Goal: Communication & Community: Connect with others

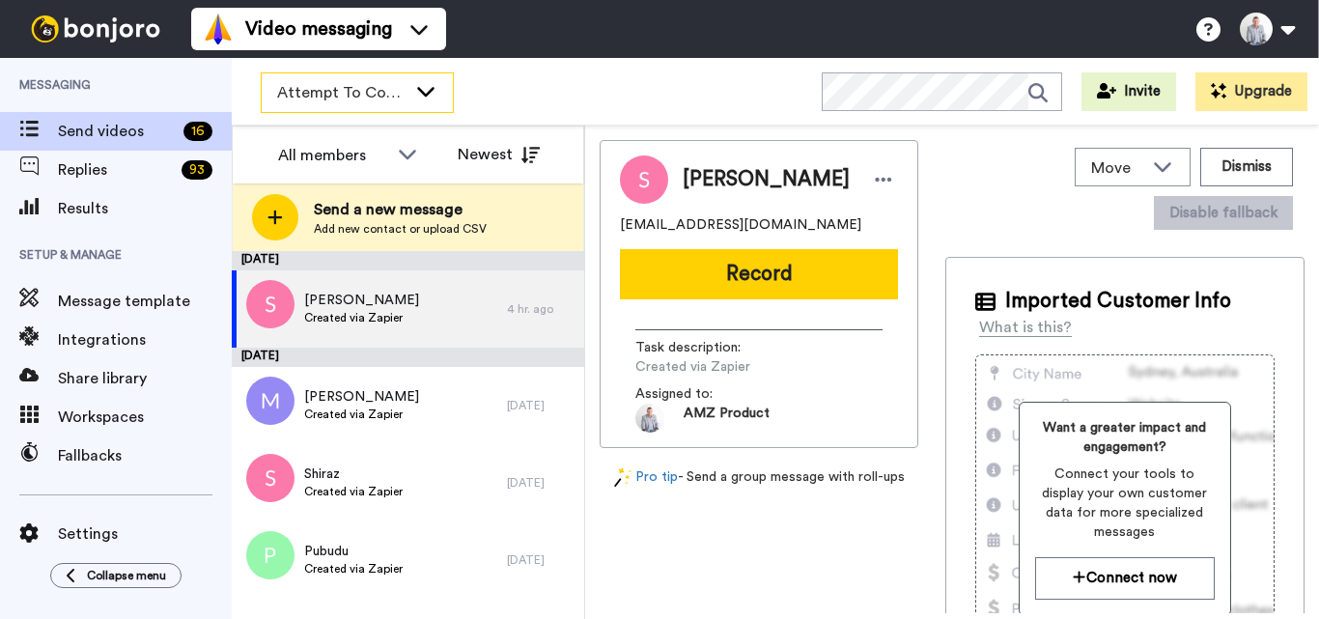
click at [403, 90] on span "Attempt To Contact 3" at bounding box center [341, 92] width 129 height 23
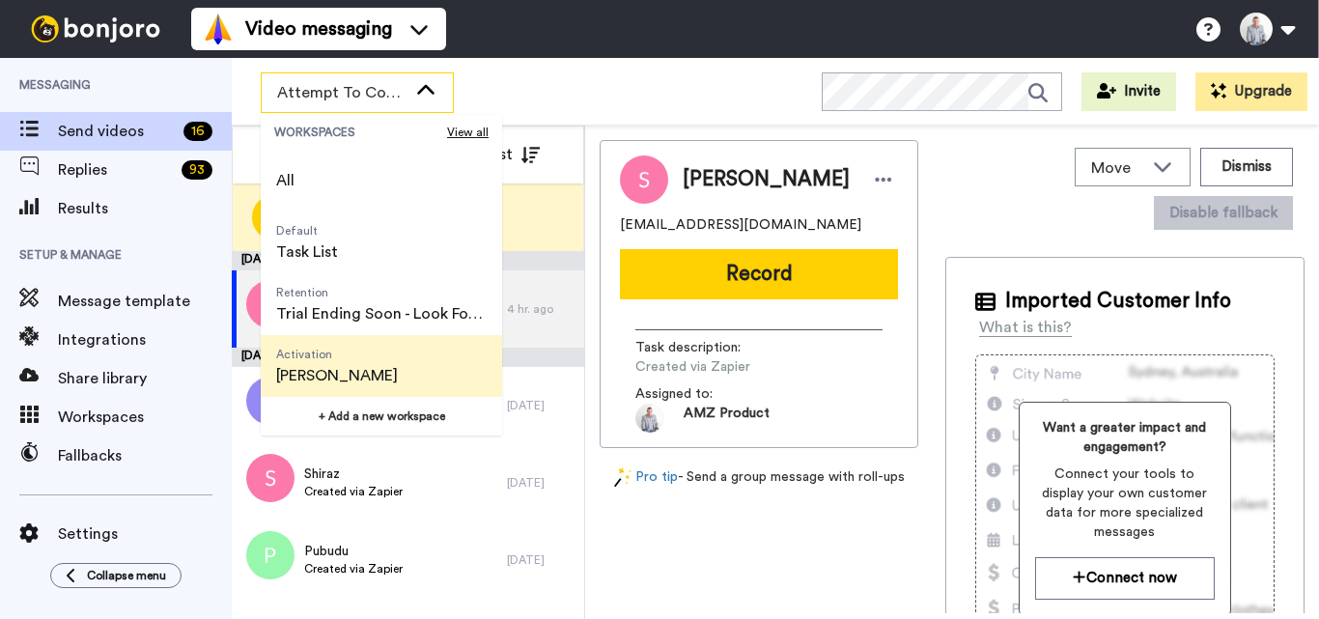
click at [362, 380] on span "[PERSON_NAME]" at bounding box center [337, 375] width 122 height 23
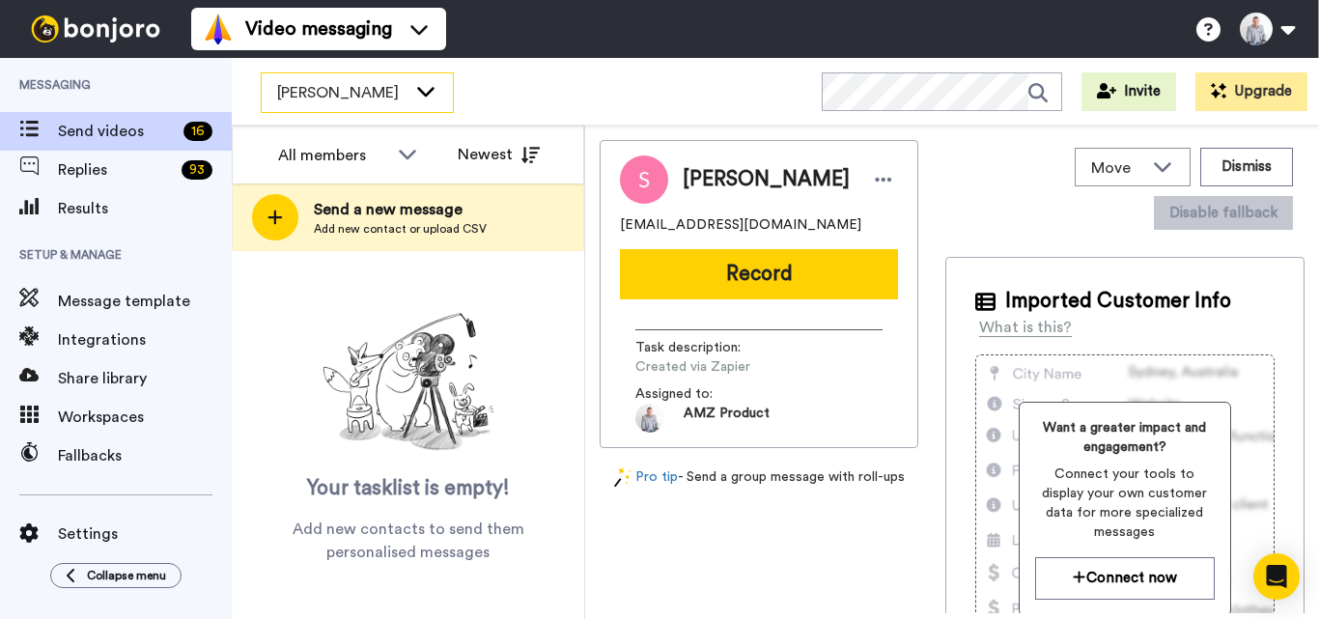
click at [415, 98] on icon at bounding box center [425, 90] width 23 height 19
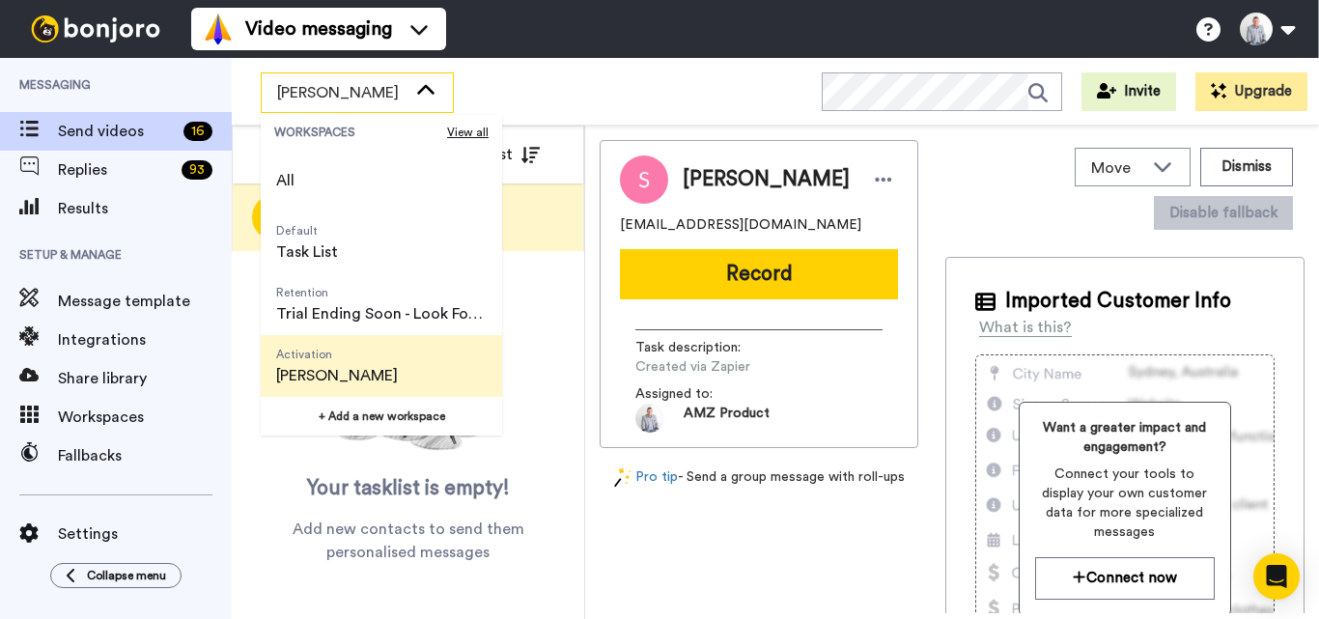
scroll to position [97, 0]
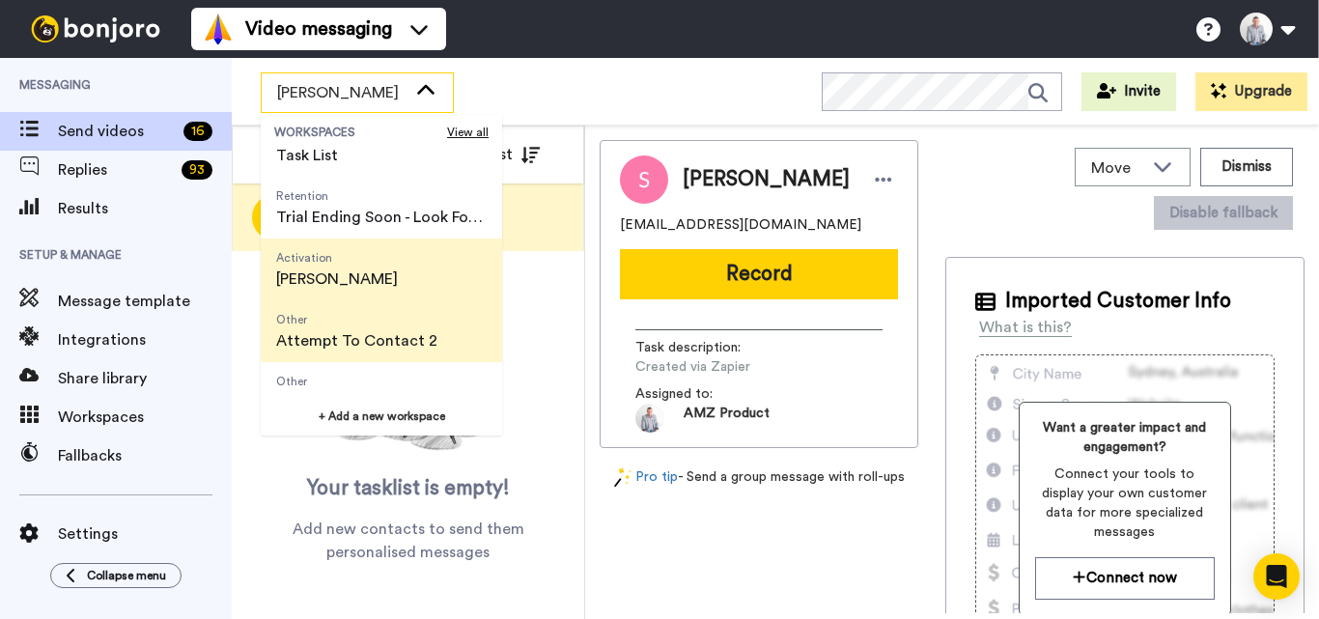
click at [383, 343] on span "Attempt To Contact 2" at bounding box center [356, 340] width 161 height 23
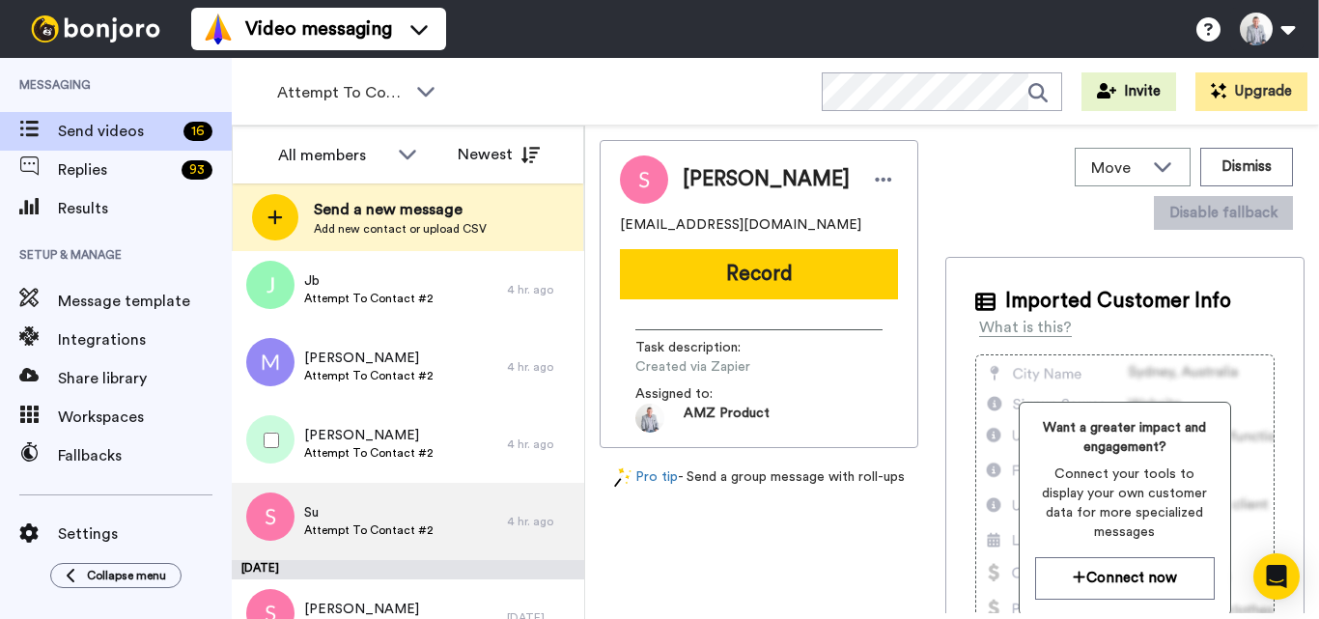
scroll to position [521, 0]
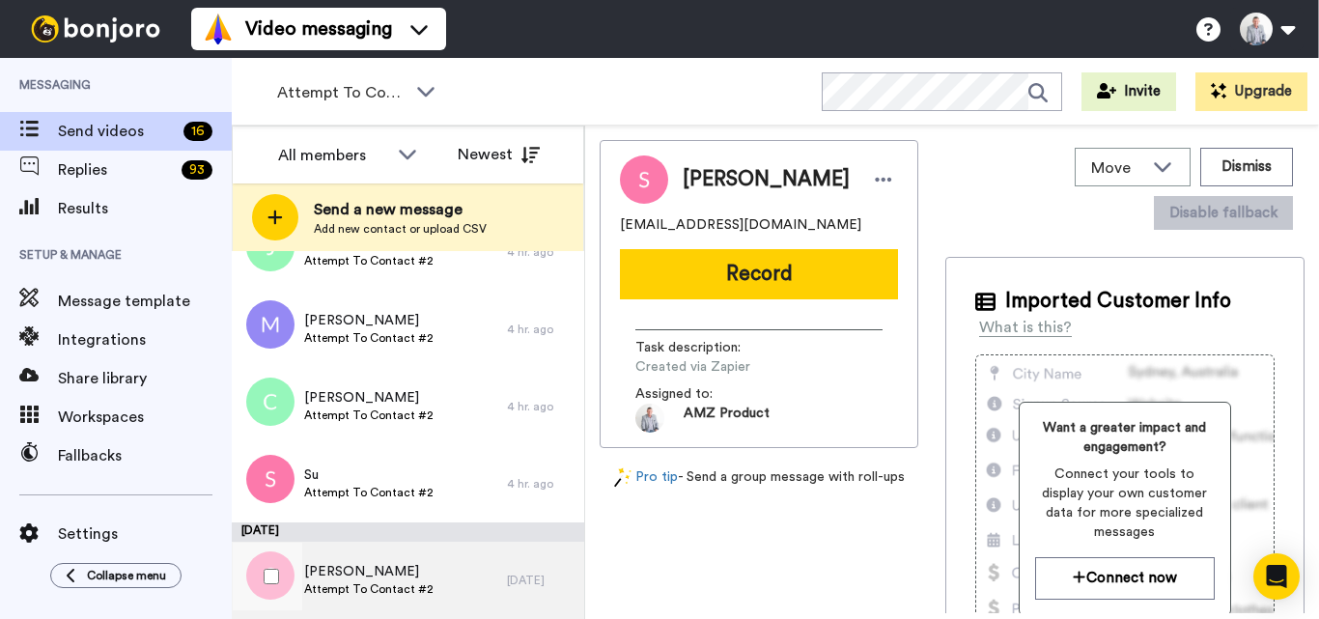
click at [442, 572] on div "Shery Attempt To Contact #2" at bounding box center [369, 580] width 275 height 77
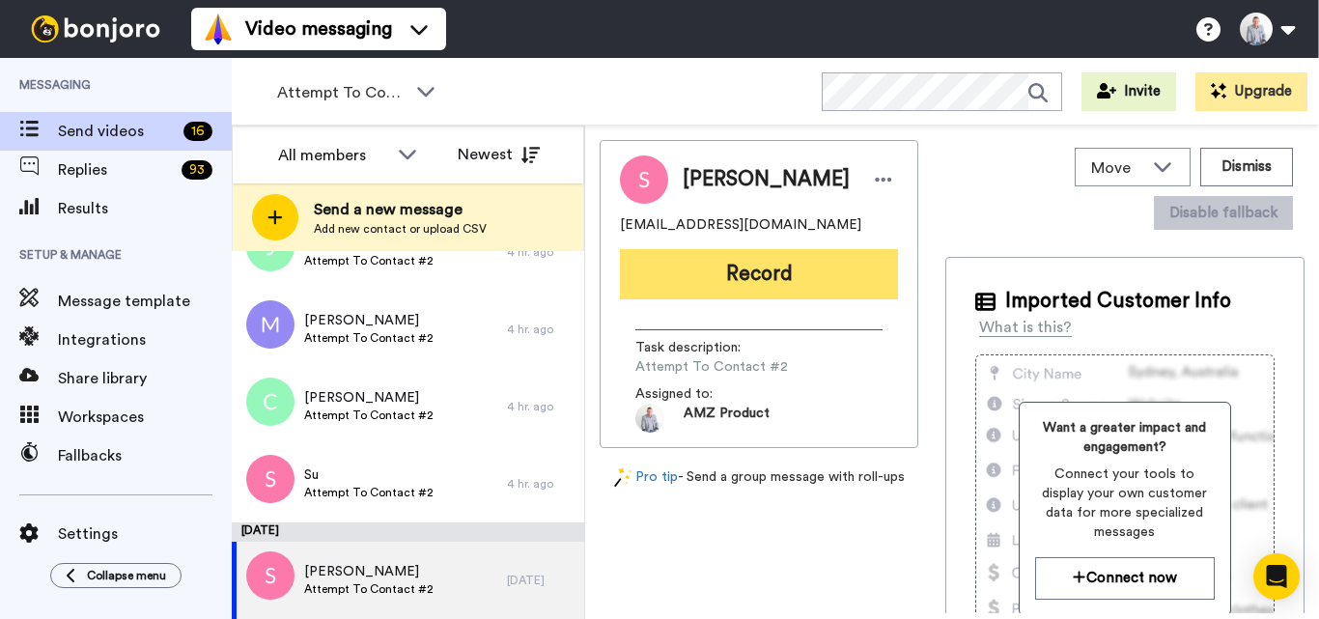
click at [752, 274] on button "Record" at bounding box center [759, 274] width 278 height 50
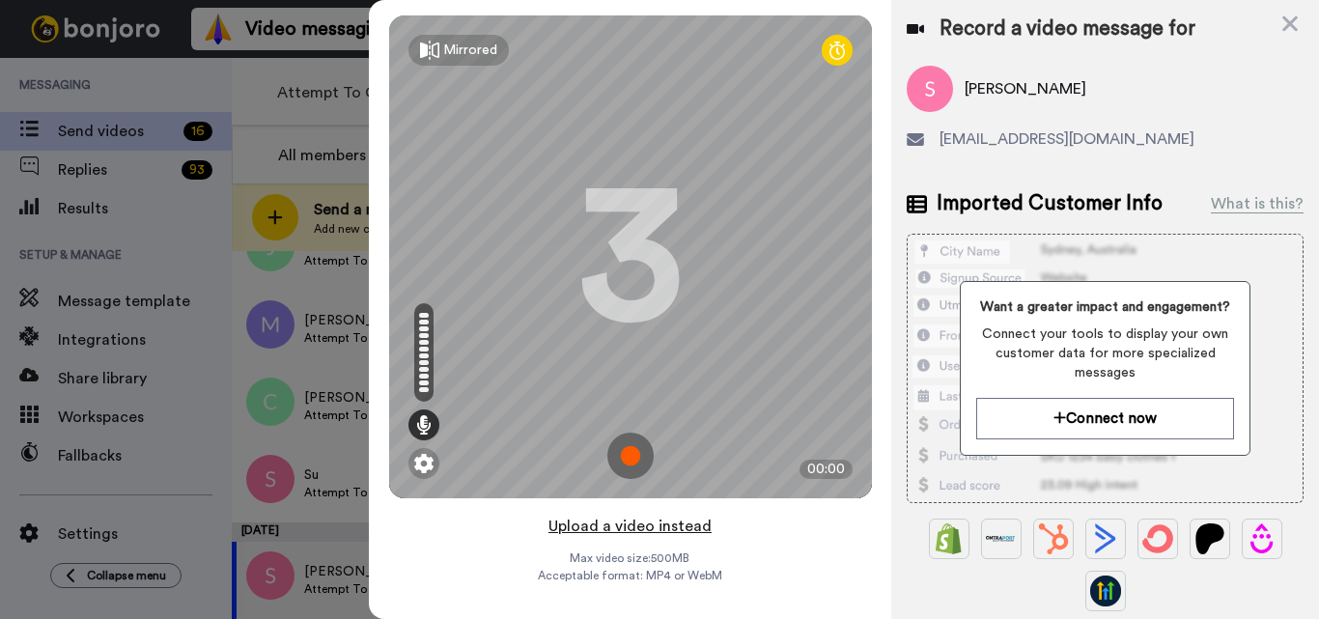
click at [642, 529] on button "Upload a video instead" at bounding box center [630, 526] width 175 height 25
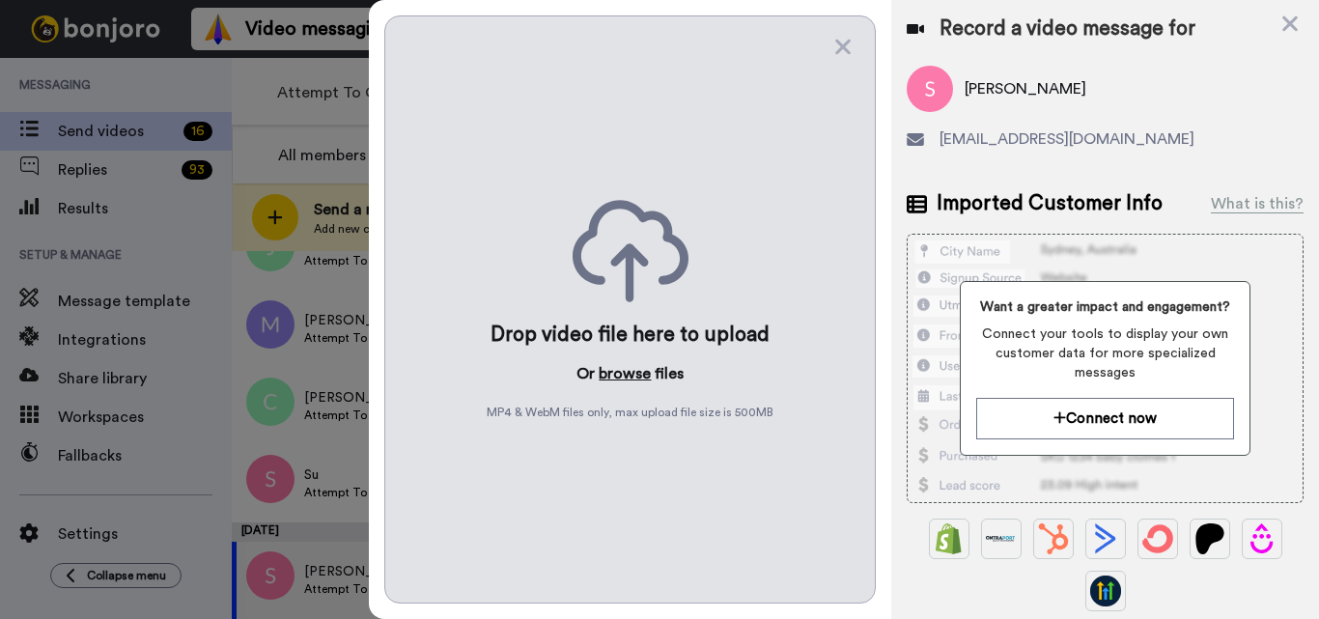
click at [620, 379] on button "browse" at bounding box center [625, 373] width 52 height 23
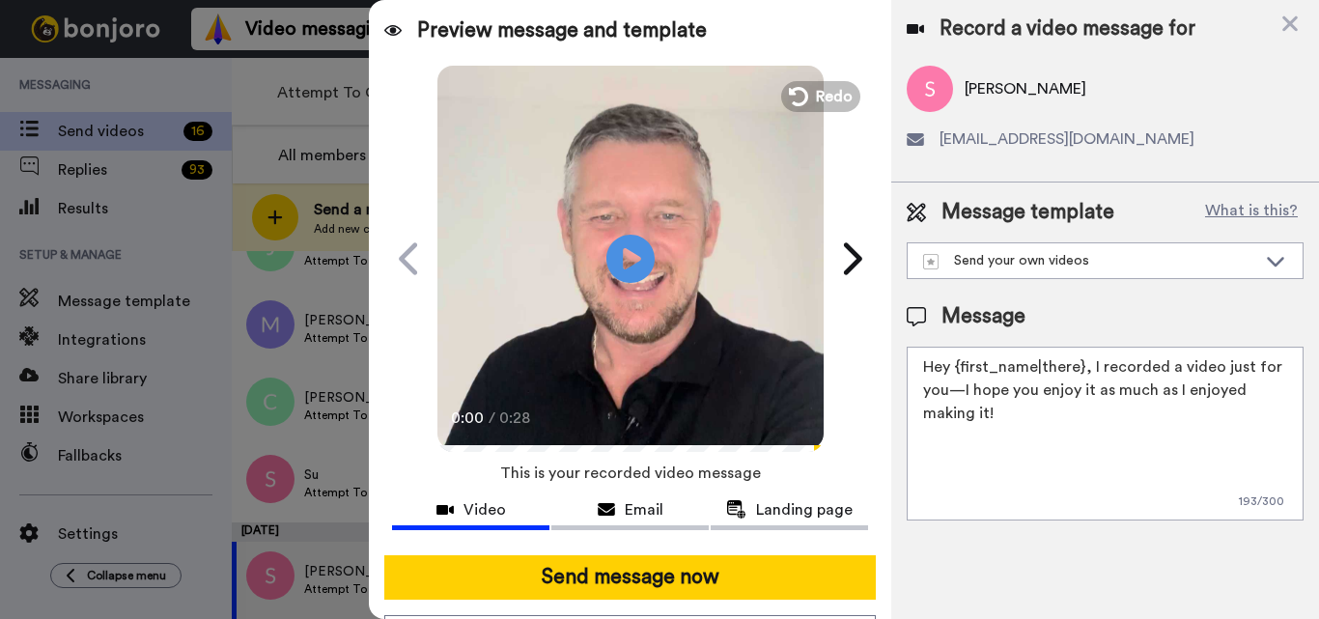
click at [974, 421] on textarea "Hey {first_name|there}, I recorded a video just for you—I hope you enjoy it as …" at bounding box center [1105, 434] width 397 height 174
paste textarea "Feel free to share some times you’re available, or you can also pick from my ca…"
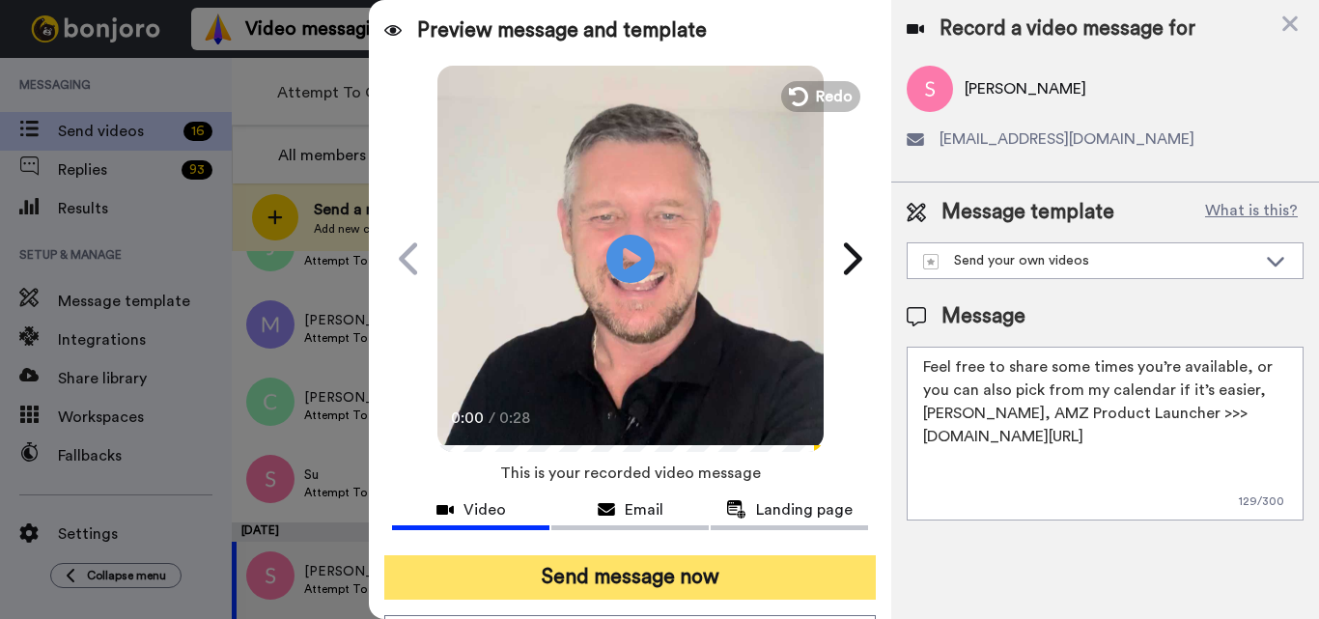
type textarea "Feel free to share some times you’re available, or you can also pick from my ca…"
click at [758, 583] on button "Send message now" at bounding box center [630, 577] width 492 height 44
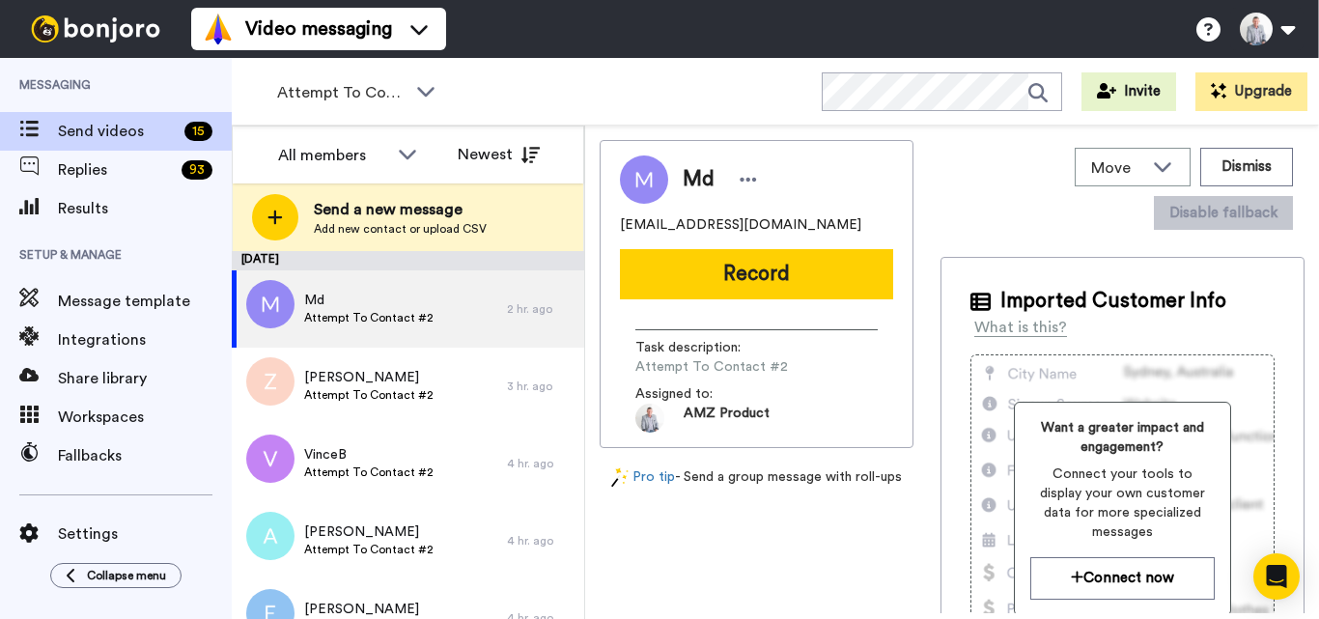
scroll to position [424, 0]
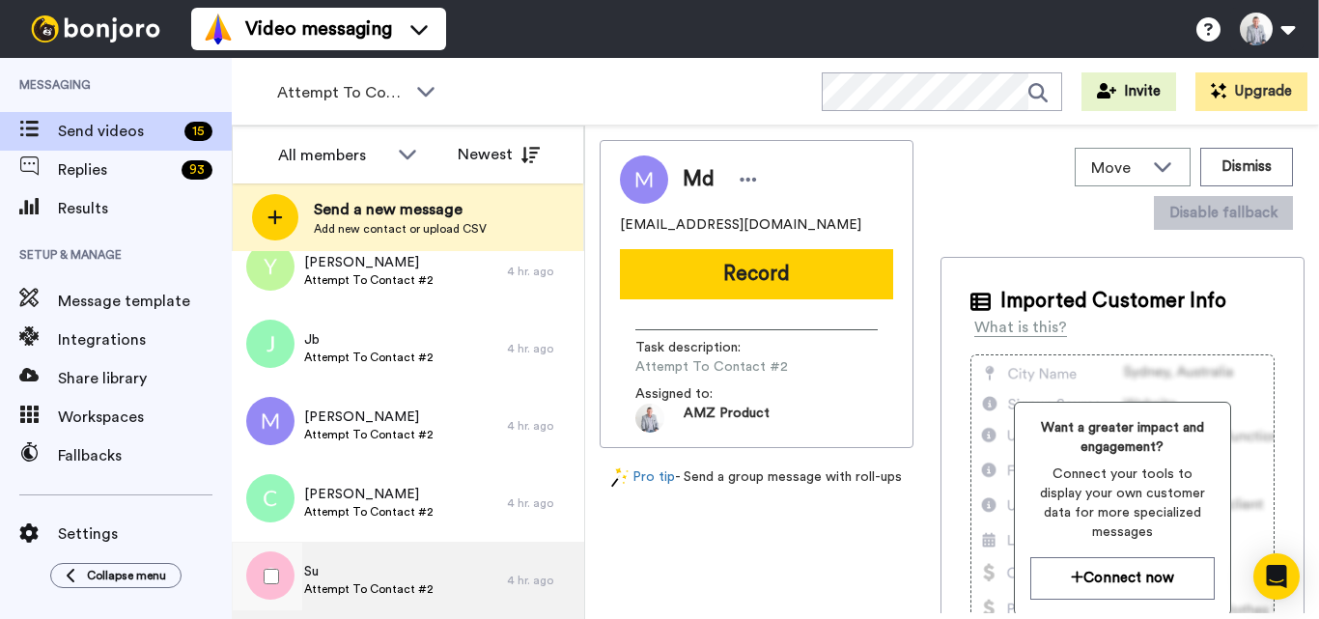
click at [419, 585] on span "Attempt To Contact #2" at bounding box center [368, 588] width 129 height 15
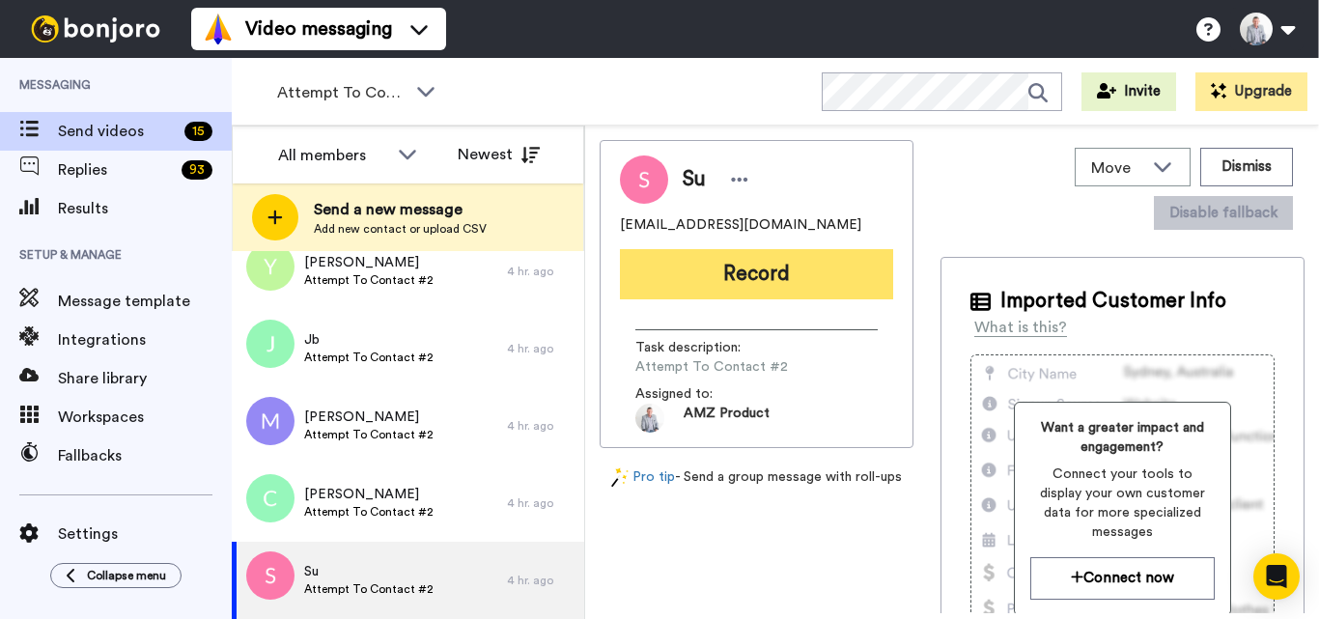
click at [771, 273] on button "Record" at bounding box center [756, 274] width 273 height 50
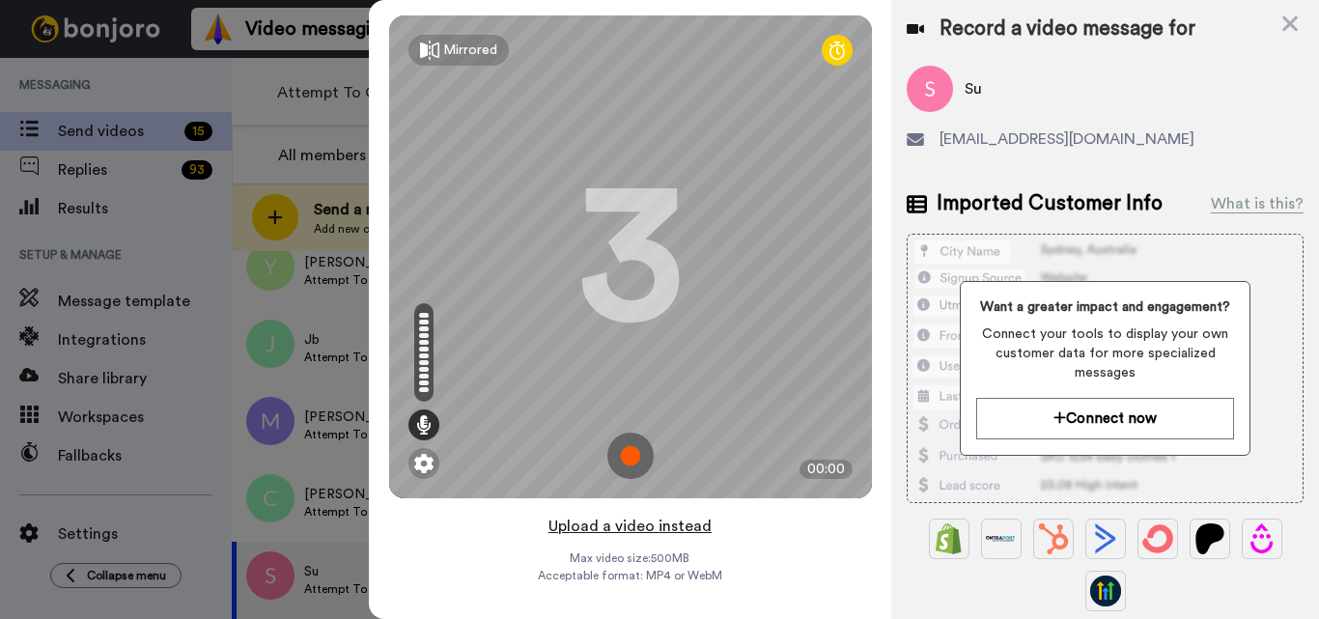
click at [640, 531] on button "Upload a video instead" at bounding box center [630, 526] width 175 height 25
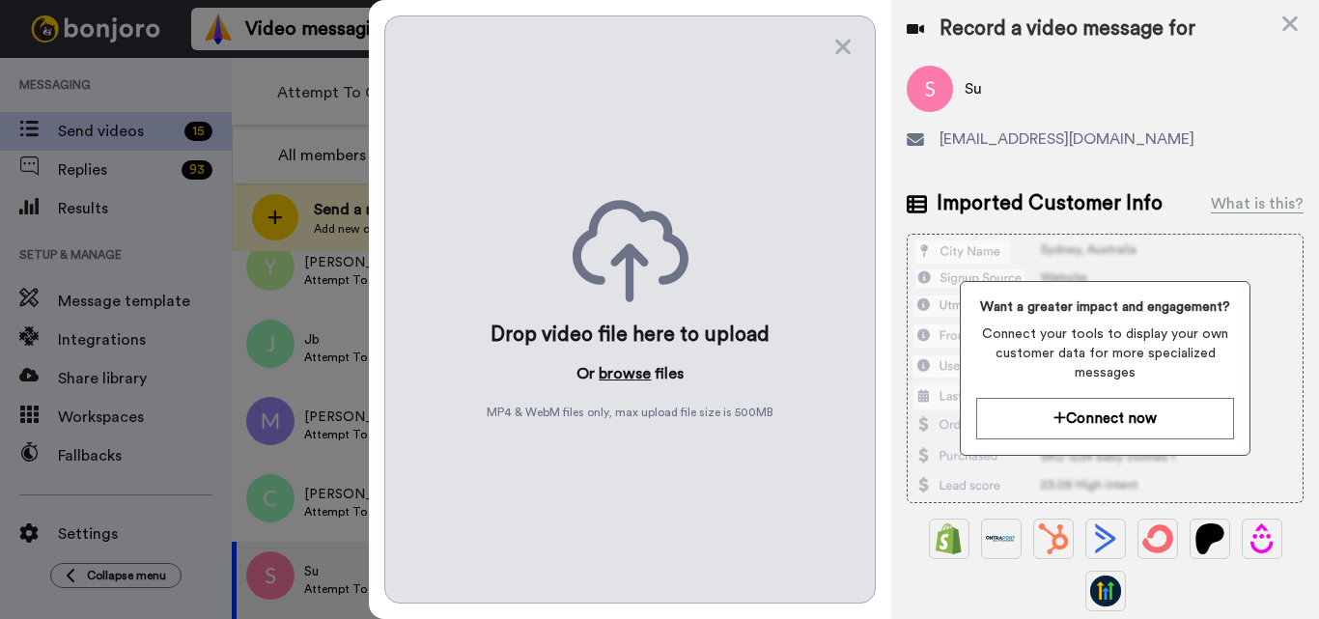
click at [639, 376] on button "browse" at bounding box center [625, 373] width 52 height 23
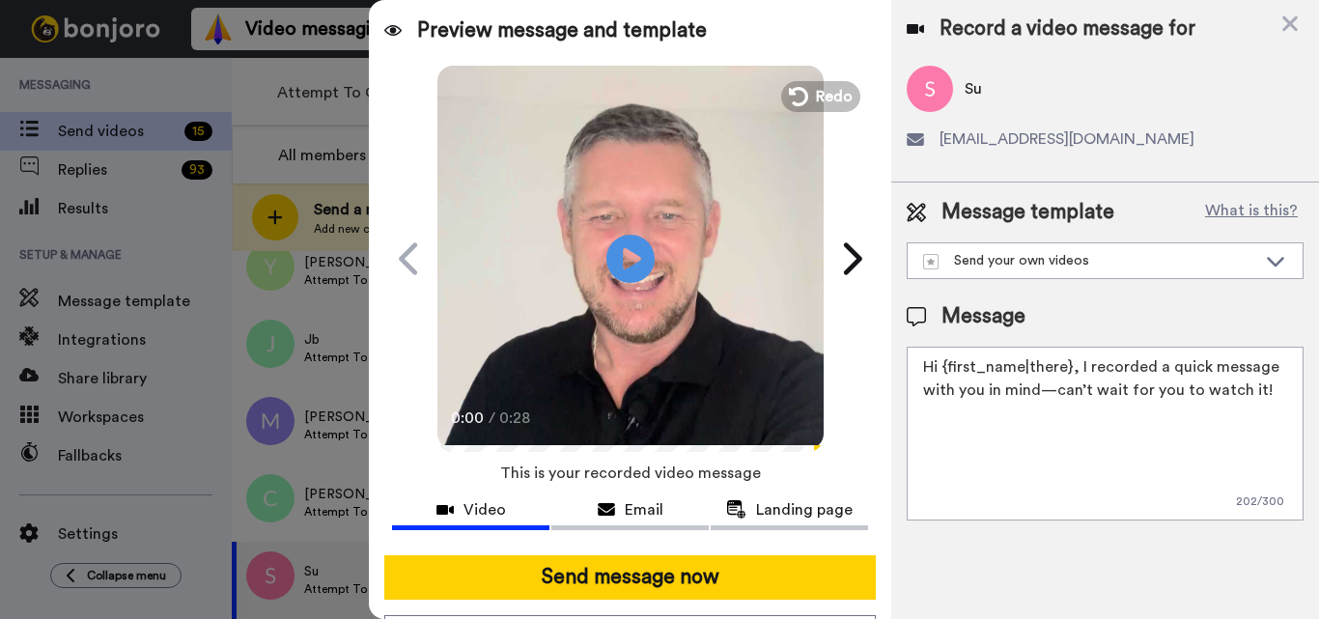
click at [990, 409] on textarea "Hi {first_name|there}, I recorded a quick message with you in mind—can’t wait f…" at bounding box center [1105, 434] width 397 height 174
paste textarea "Feel free to share some times you’re available, or you can also pick from my ca…"
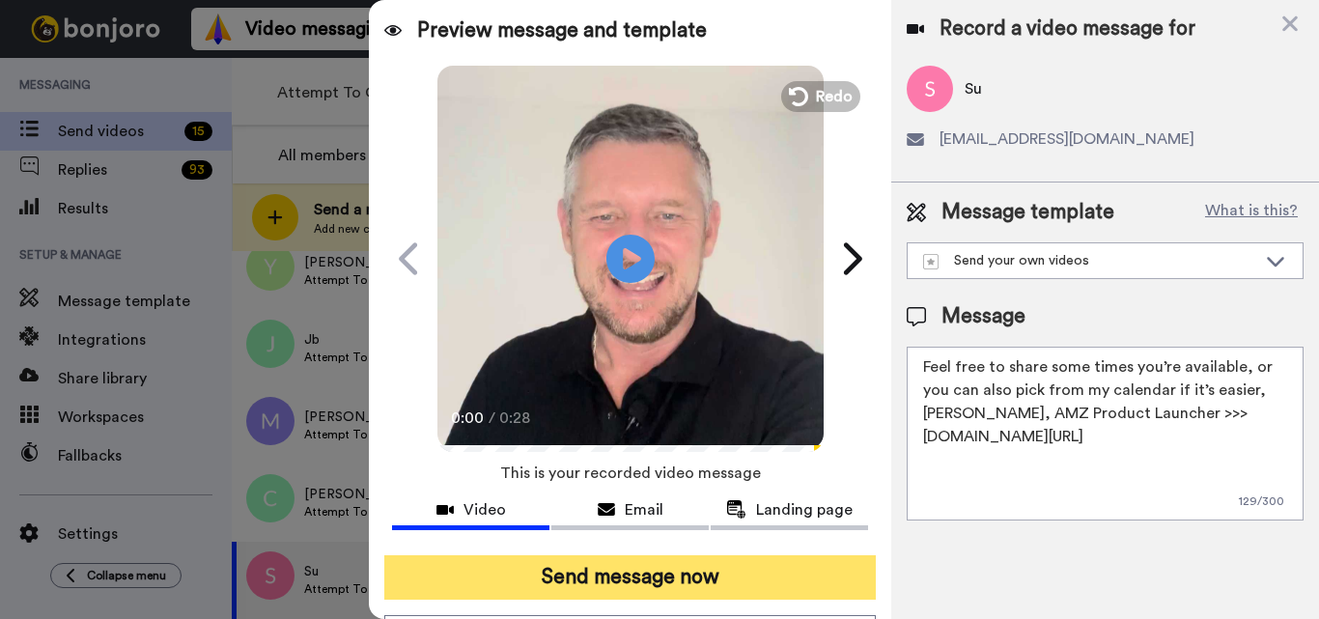
type textarea "Feel free to share some times you’re available, or you can also pick from my ca…"
click at [721, 565] on button "Send message now" at bounding box center [630, 577] width 492 height 44
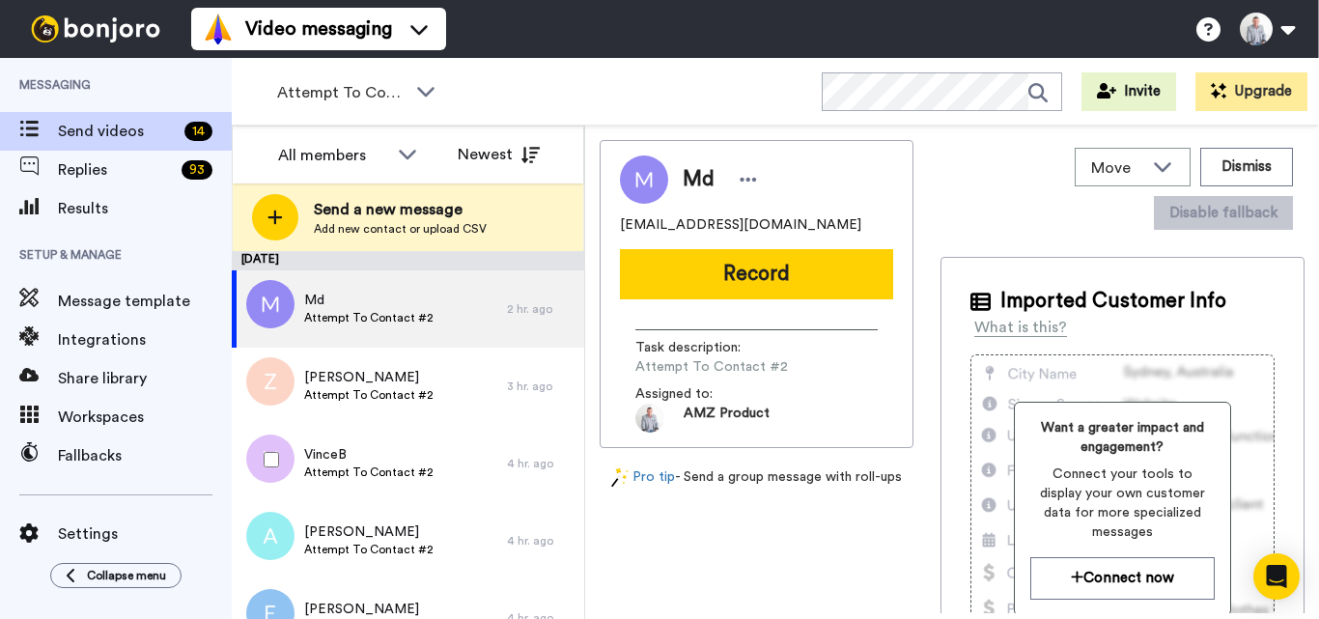
scroll to position [347, 0]
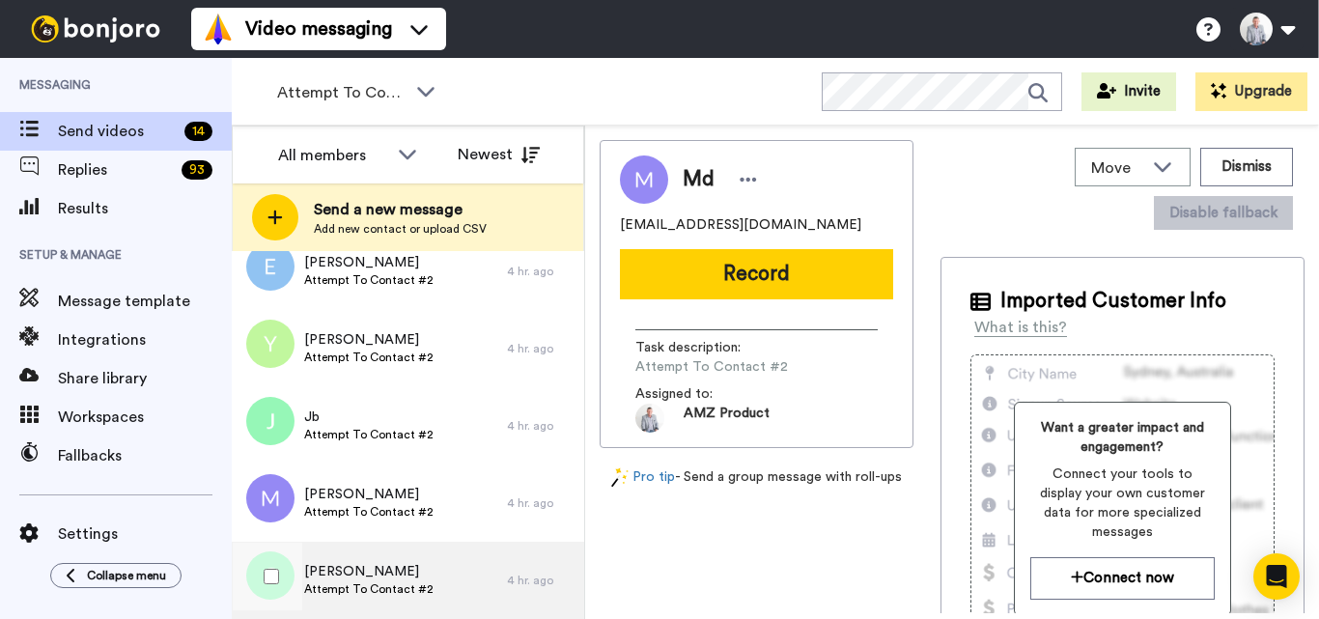
click at [474, 555] on div "Cindy Attempt To Contact #2" at bounding box center [369, 580] width 275 height 77
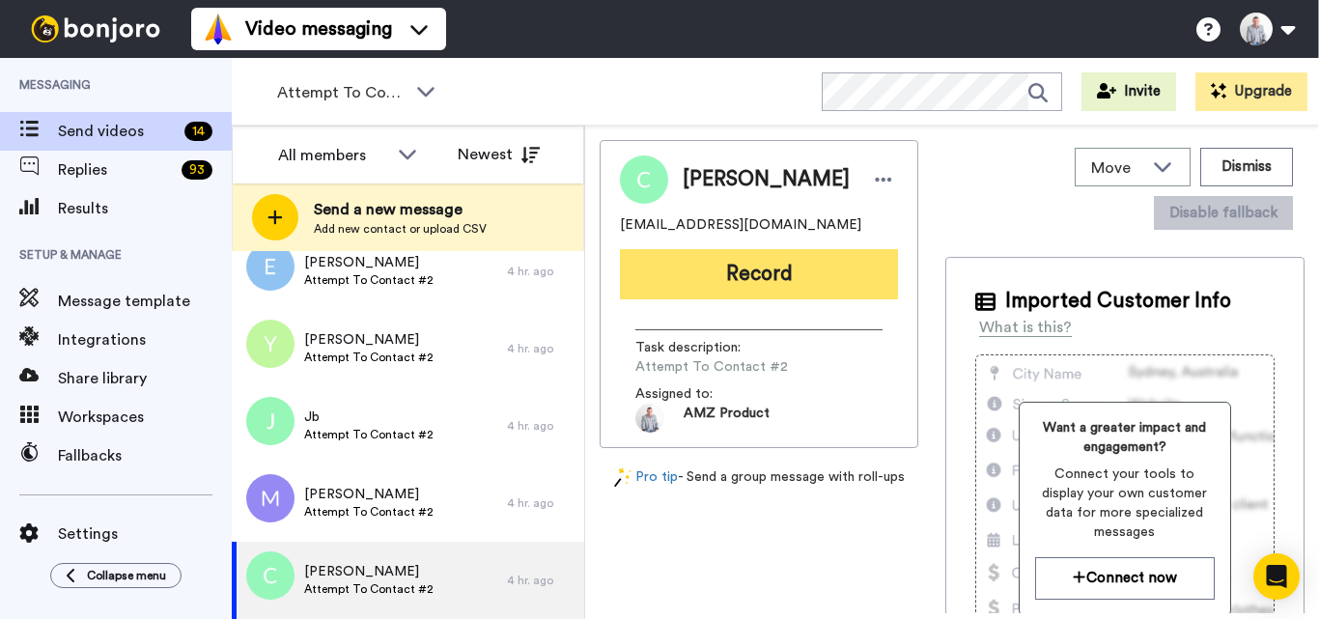
click at [763, 271] on button "Record" at bounding box center [759, 274] width 278 height 50
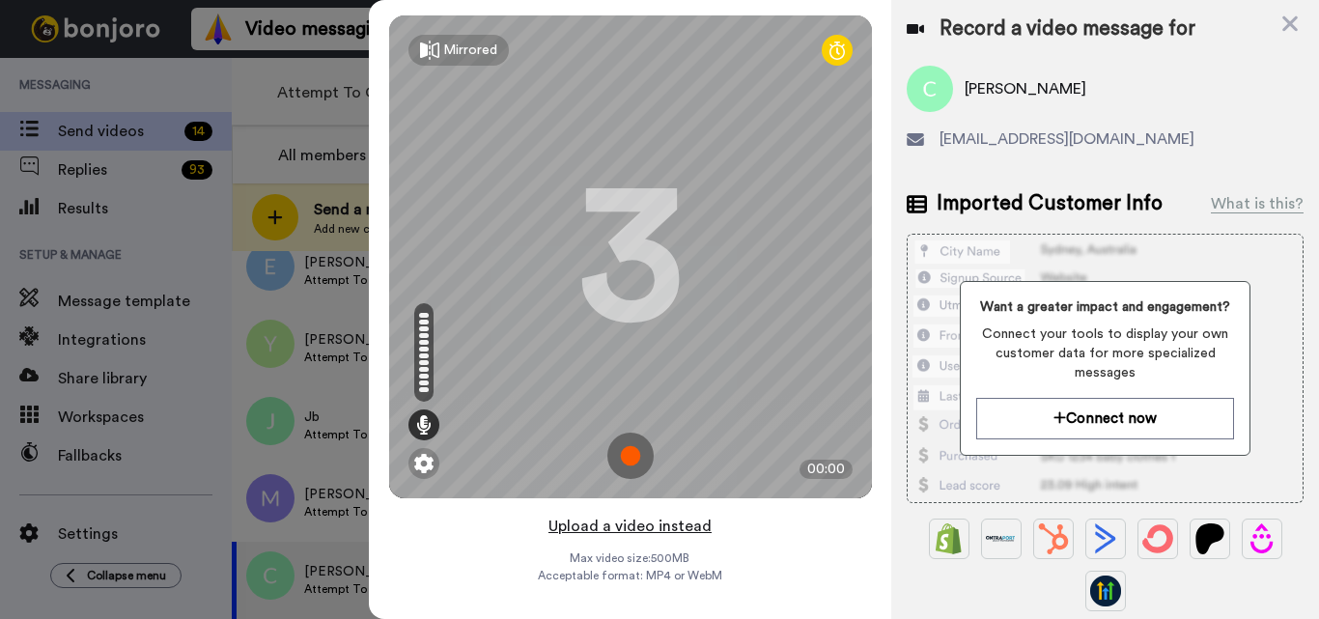
click at [641, 529] on button "Upload a video instead" at bounding box center [630, 526] width 175 height 25
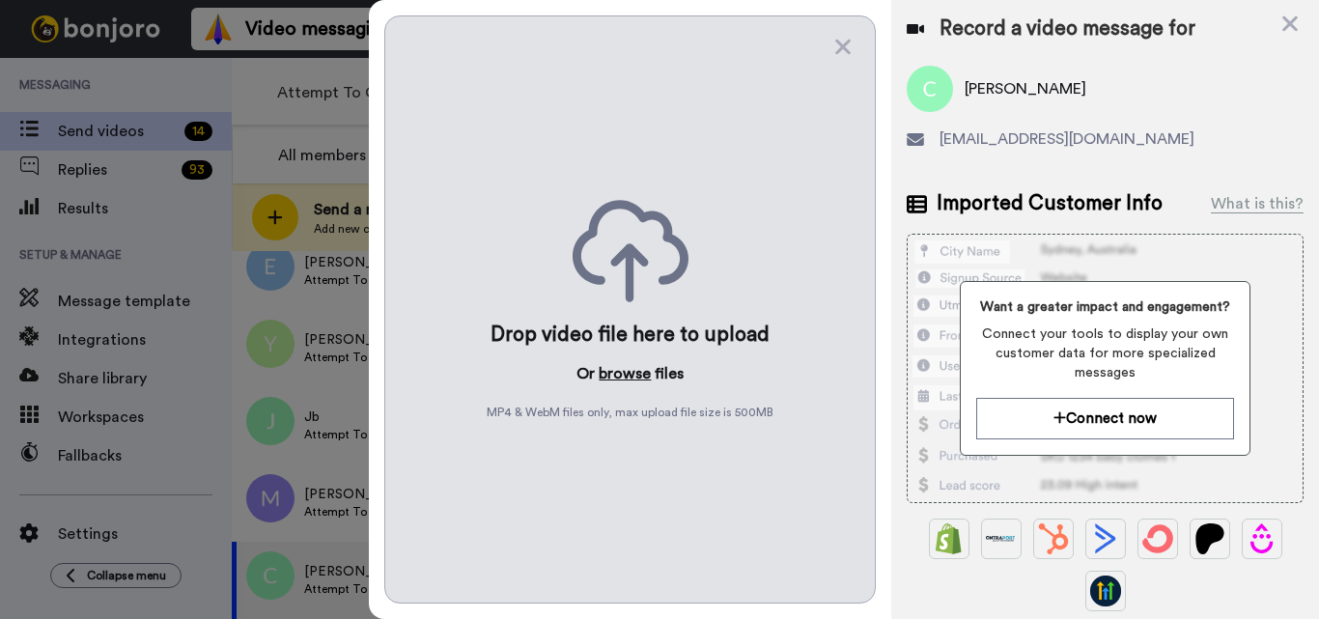
click at [630, 377] on button "browse" at bounding box center [625, 373] width 52 height 23
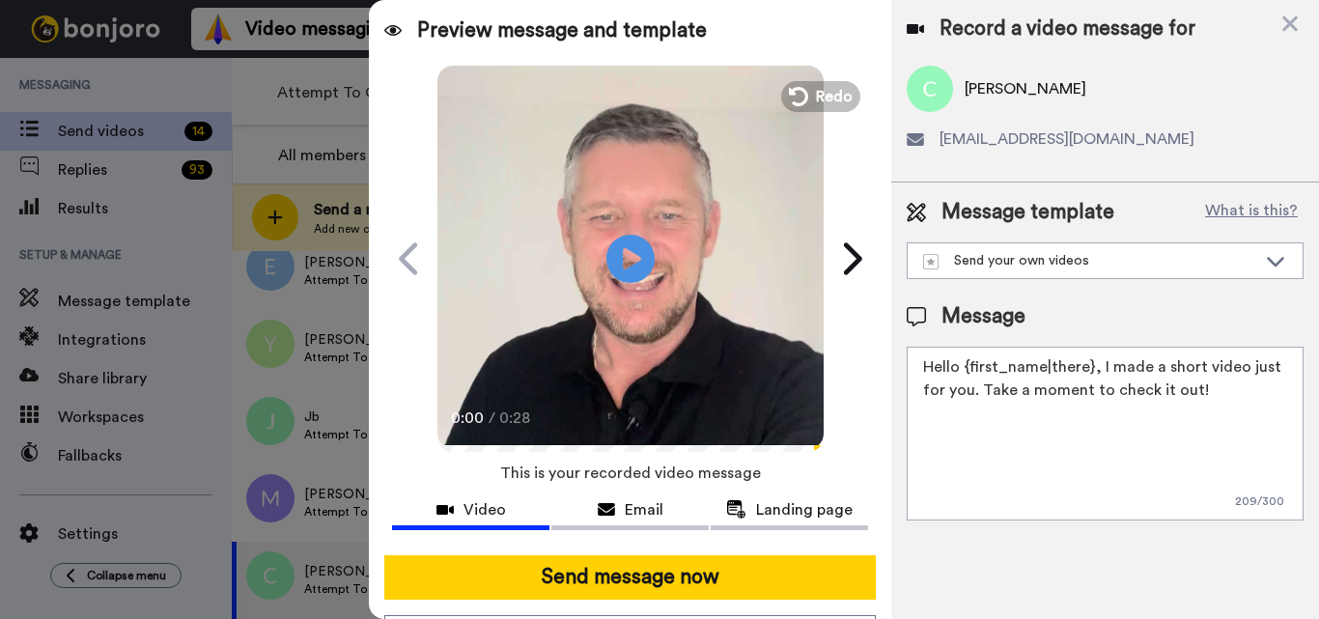
click at [1032, 404] on textarea "Hello {first_name|there}, I made a short video just for you. Take a moment to c…" at bounding box center [1105, 434] width 397 height 174
paste textarea "Feel free to share some times you’re available, or you can also pick from my ca…"
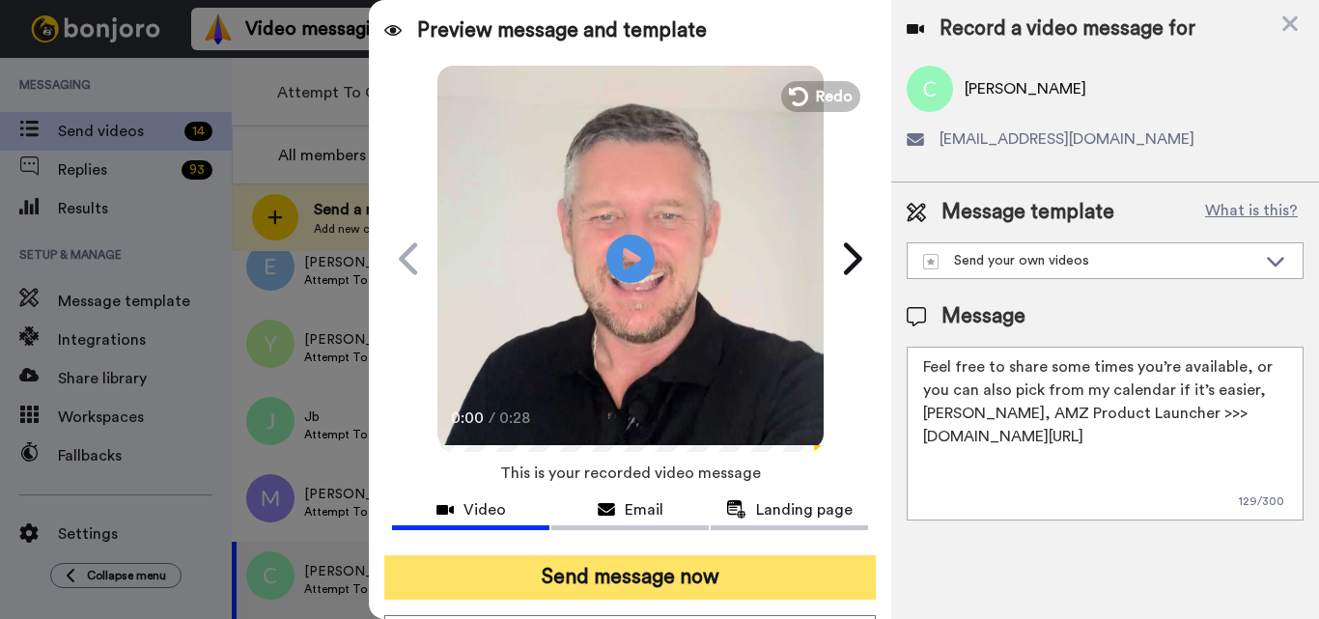
type textarea "Feel free to share some times you’re available, or you can also pick from my ca…"
click at [635, 588] on button "Send message now" at bounding box center [630, 577] width 492 height 44
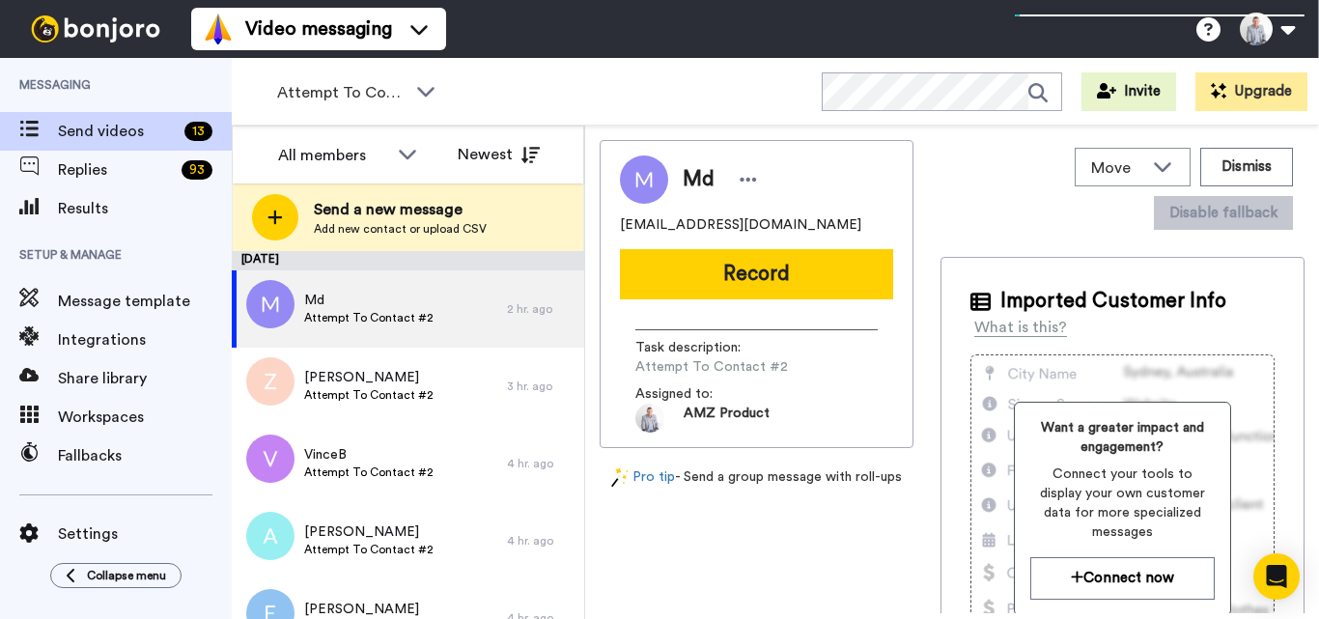
scroll to position [269, 0]
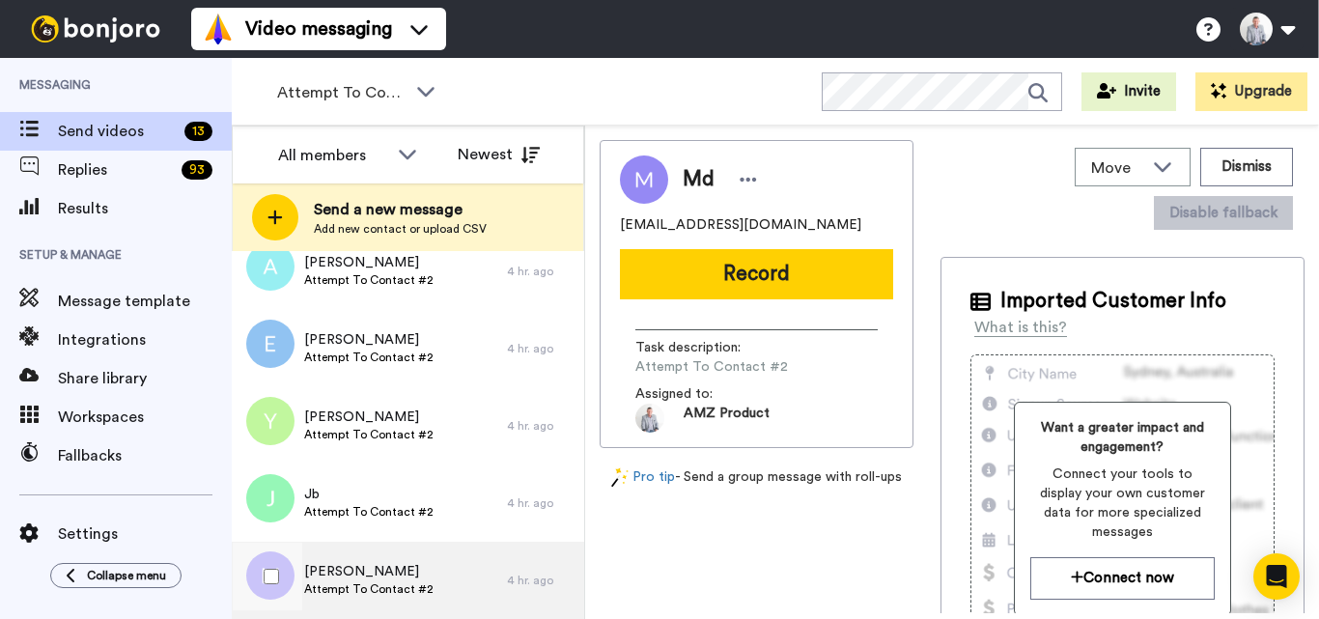
click at [411, 578] on span "[PERSON_NAME]" at bounding box center [368, 571] width 129 height 19
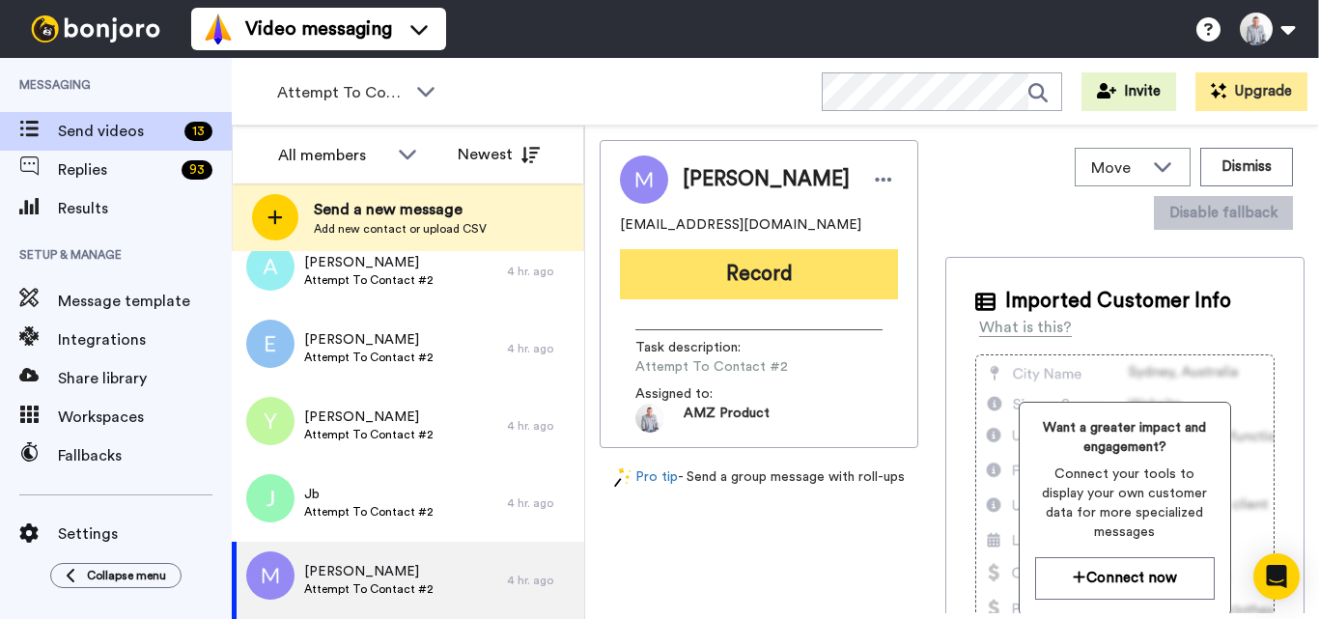
click at [756, 268] on button "Record" at bounding box center [759, 274] width 278 height 50
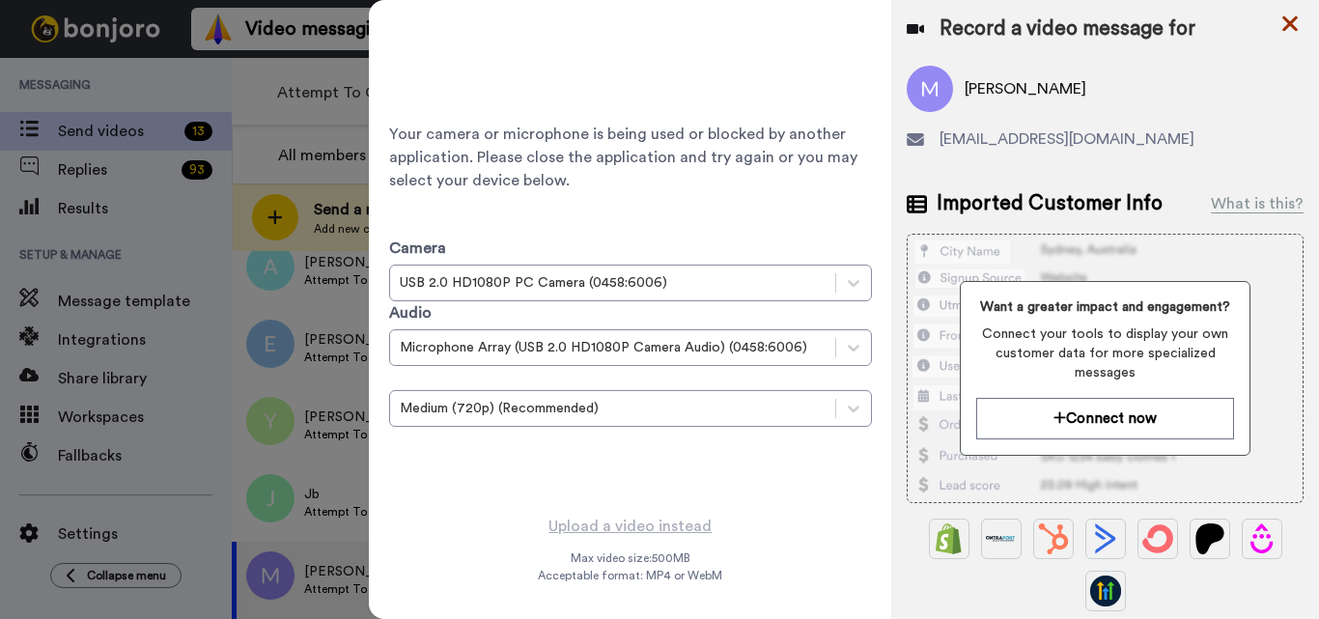
click at [1293, 24] on icon at bounding box center [1290, 24] width 19 height 24
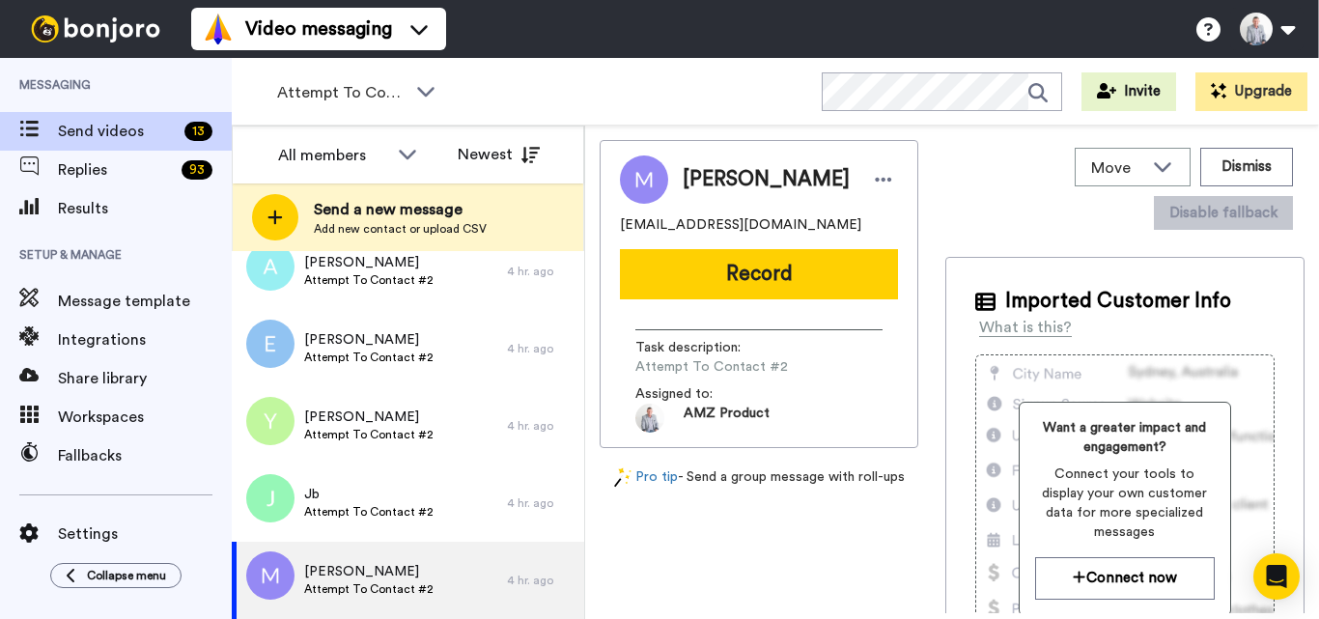
click at [773, 285] on button "Record" at bounding box center [759, 274] width 278 height 50
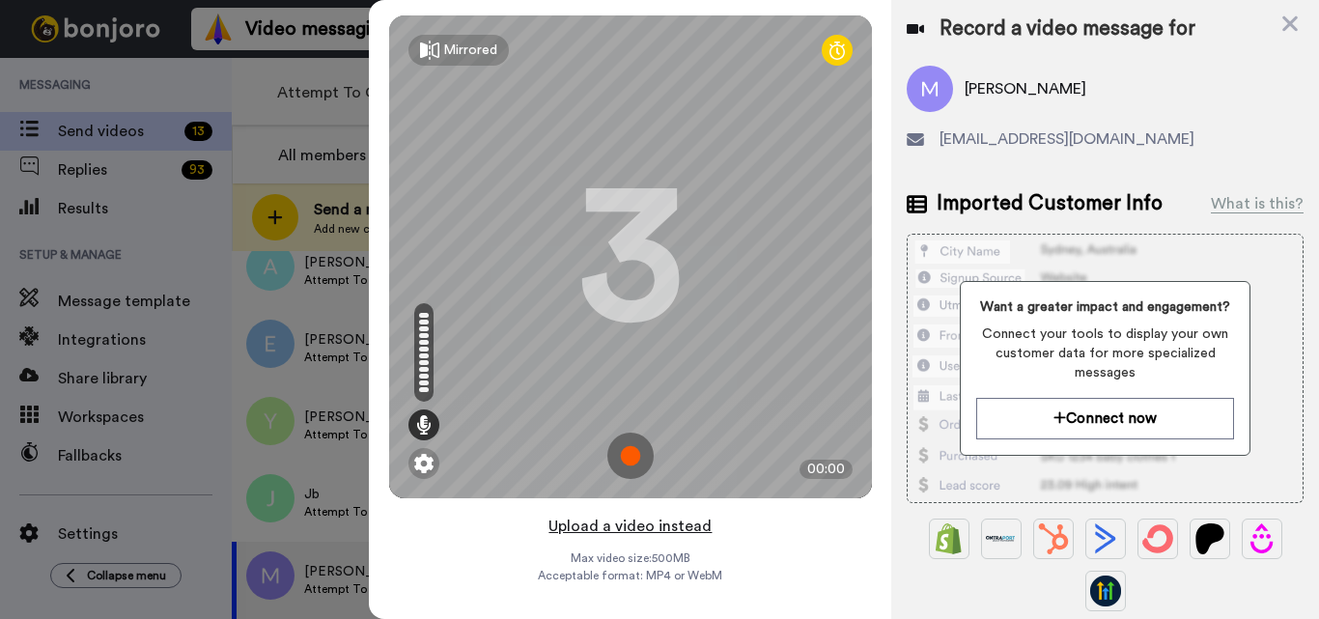
click at [635, 522] on button "Upload a video instead" at bounding box center [630, 526] width 175 height 25
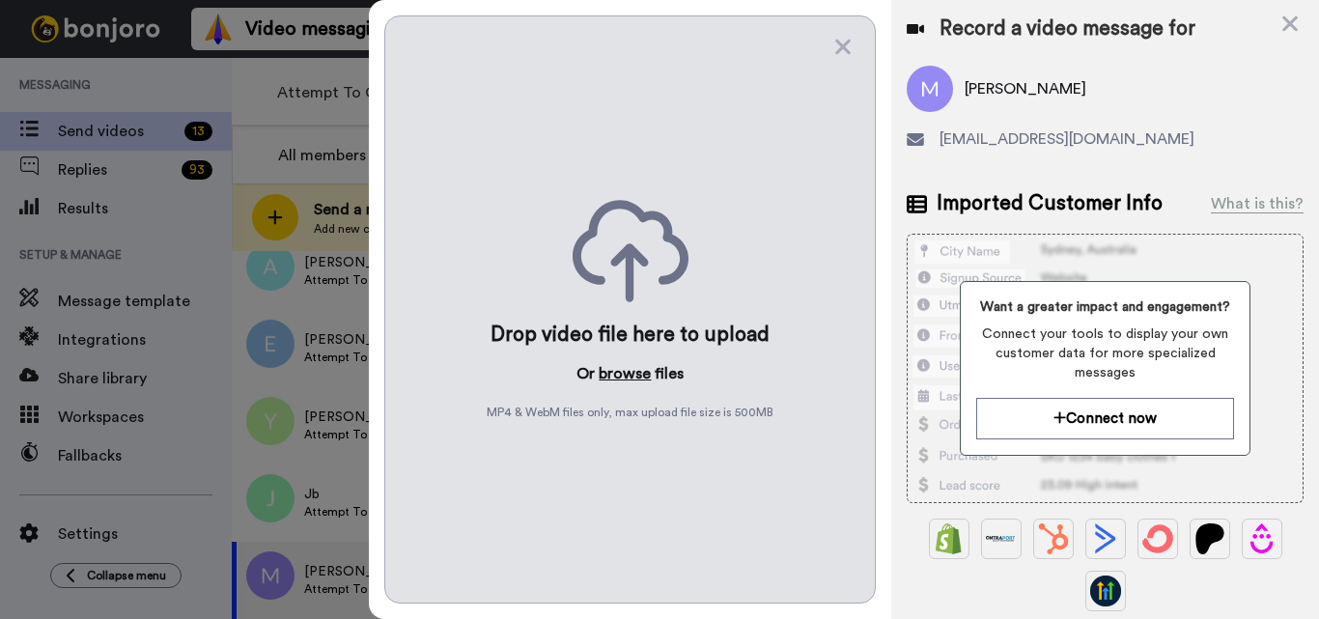
click at [629, 366] on button "browse" at bounding box center [625, 373] width 52 height 23
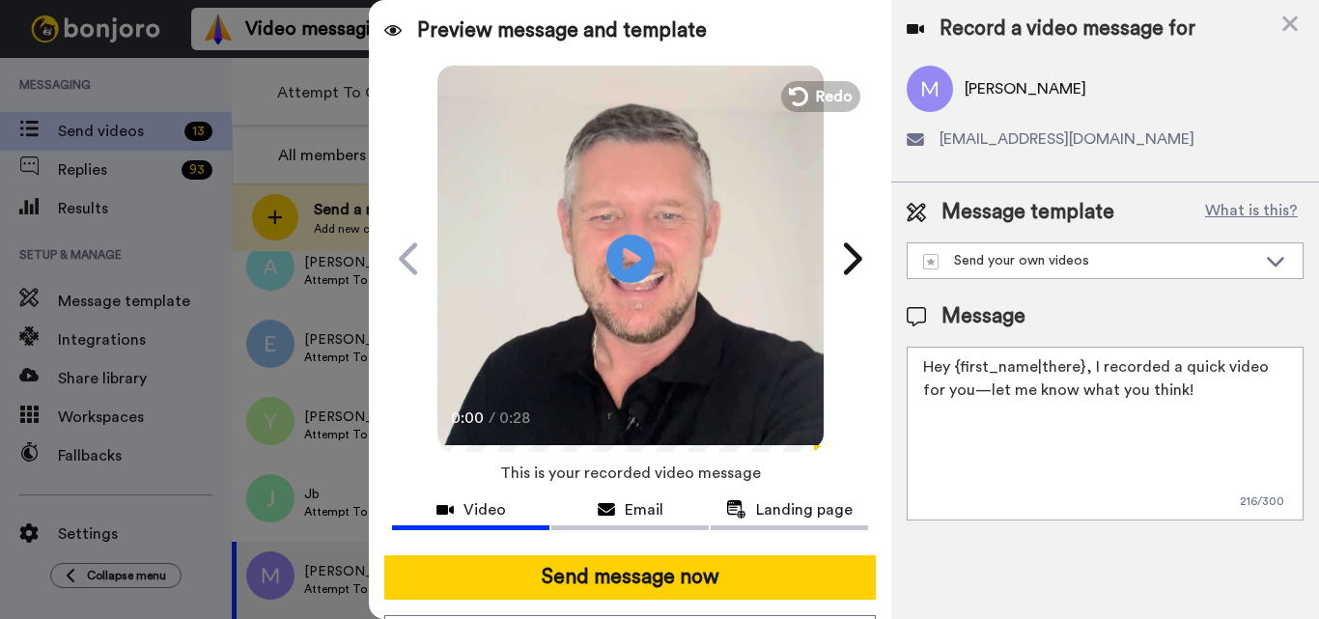
click at [1015, 404] on textarea "Hey {first_name|there}, I recorded a quick video for you—let me know what you t…" at bounding box center [1105, 434] width 397 height 174
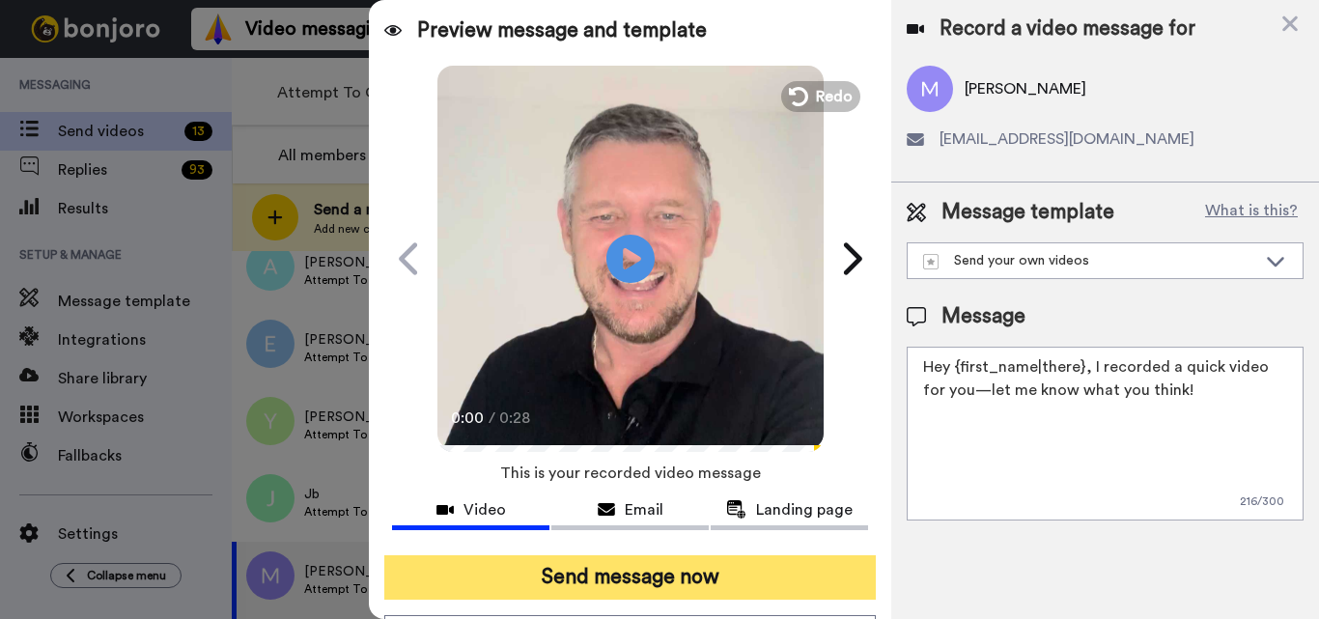
paste textarea "Feel free to share some times you’re available, or you can also pick from my ca…"
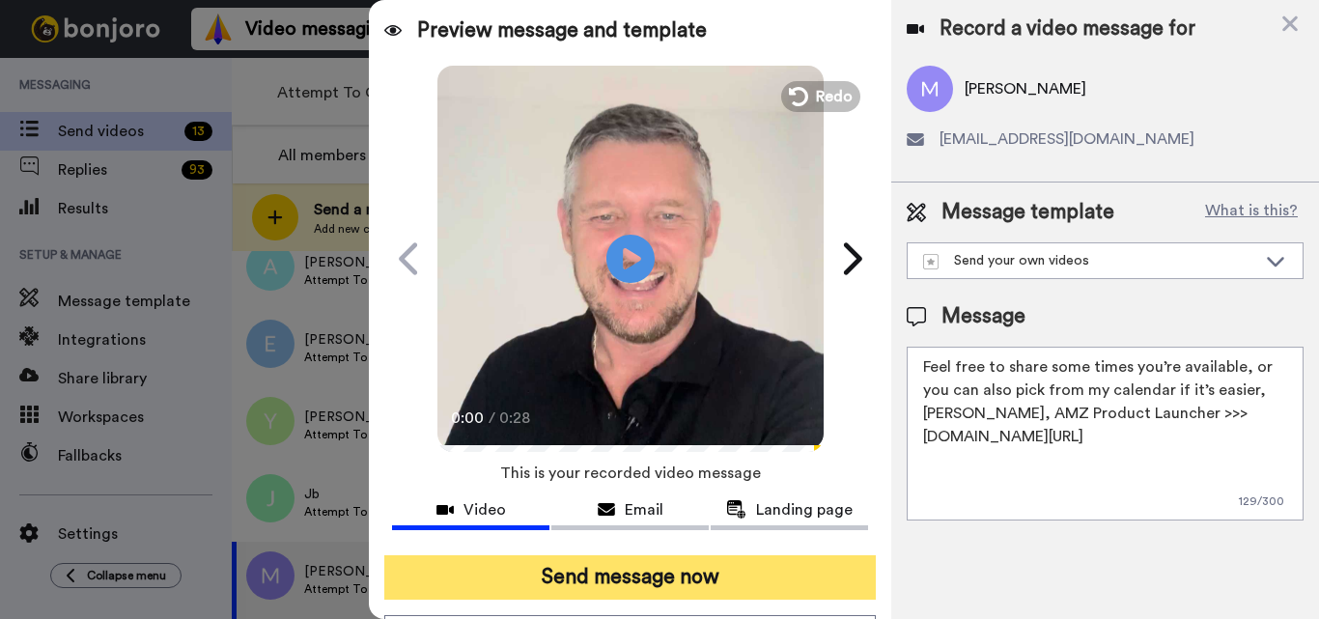
type textarea "Feel free to share some times you’re available, or you can also pick from my ca…"
click at [705, 565] on button "Send message now" at bounding box center [630, 577] width 492 height 44
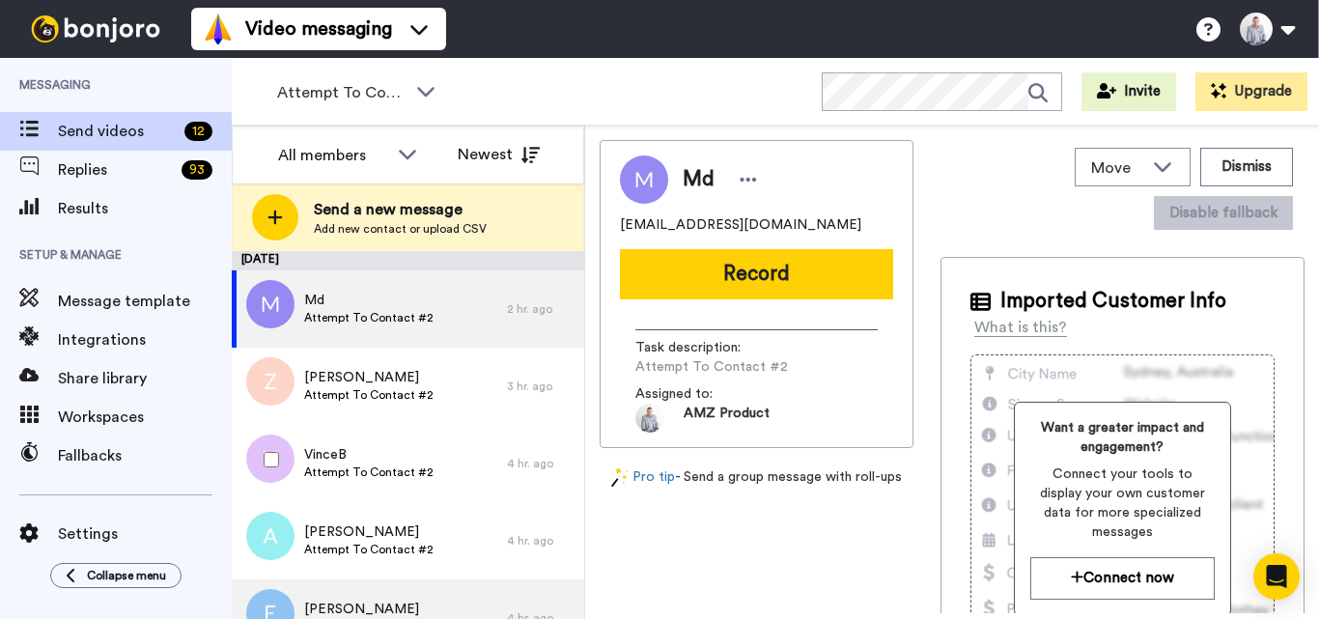
scroll to position [192, 0]
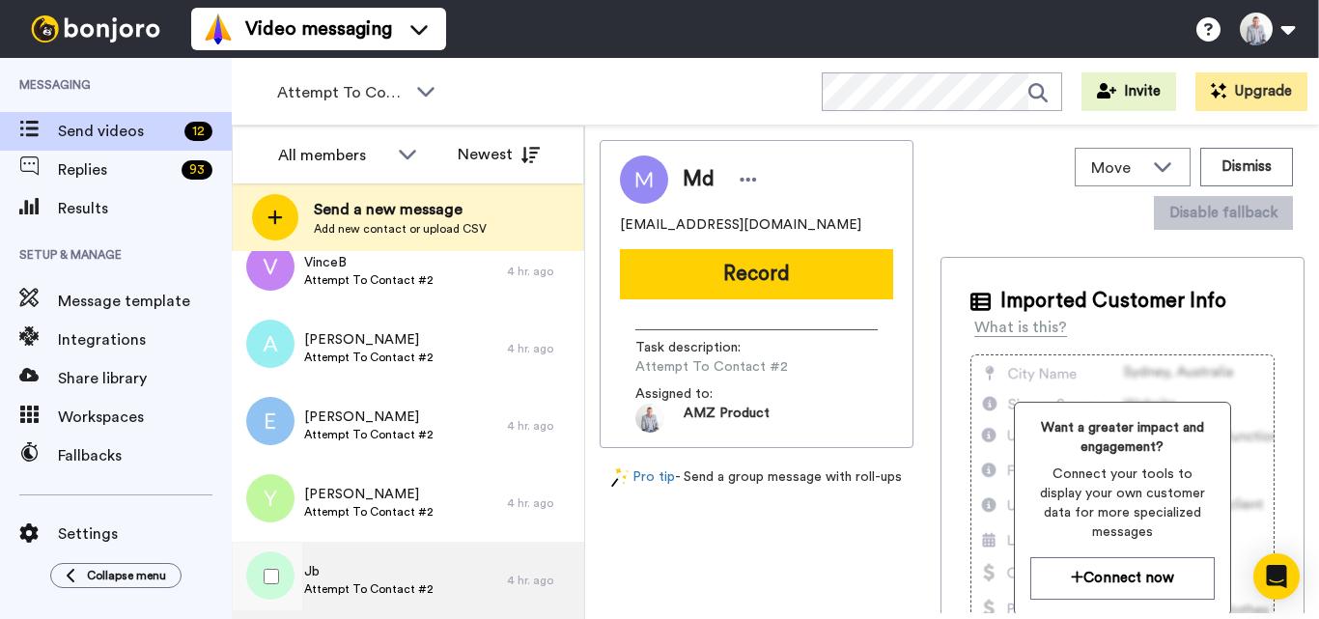
click at [389, 570] on span "Jb" at bounding box center [368, 571] width 129 height 19
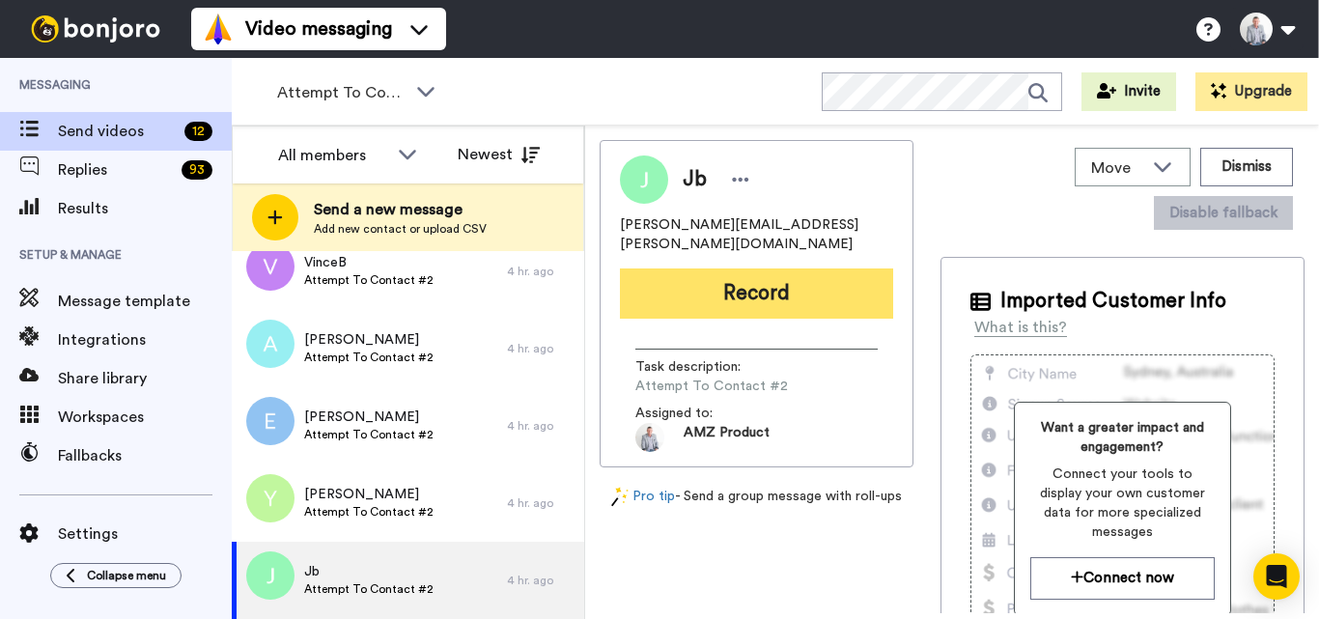
click at [764, 269] on button "Record" at bounding box center [756, 294] width 273 height 50
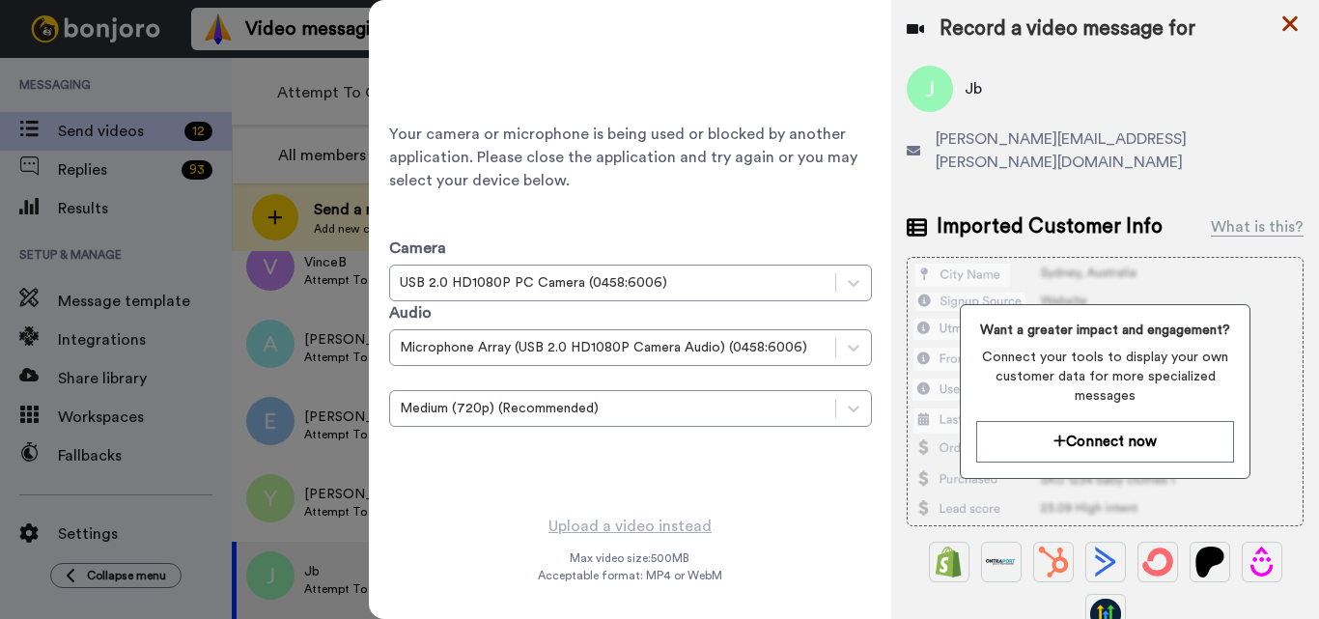
click at [1285, 19] on icon at bounding box center [1290, 23] width 15 height 15
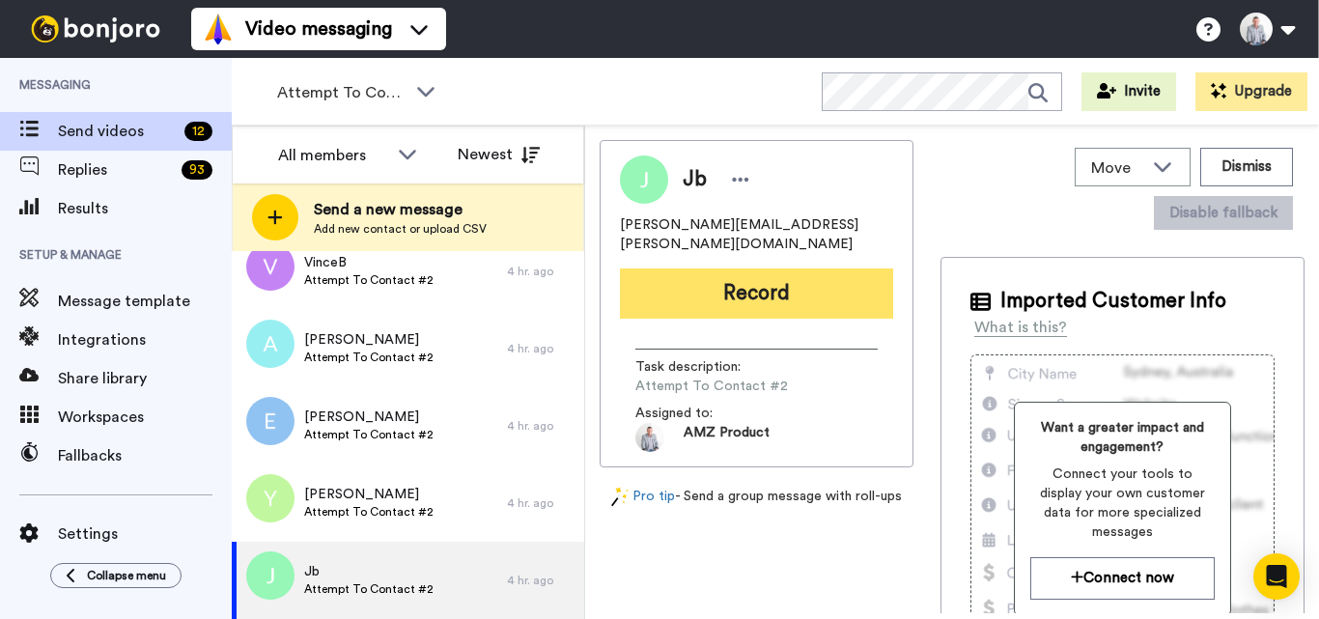
click at [742, 285] on button "Record" at bounding box center [756, 294] width 273 height 50
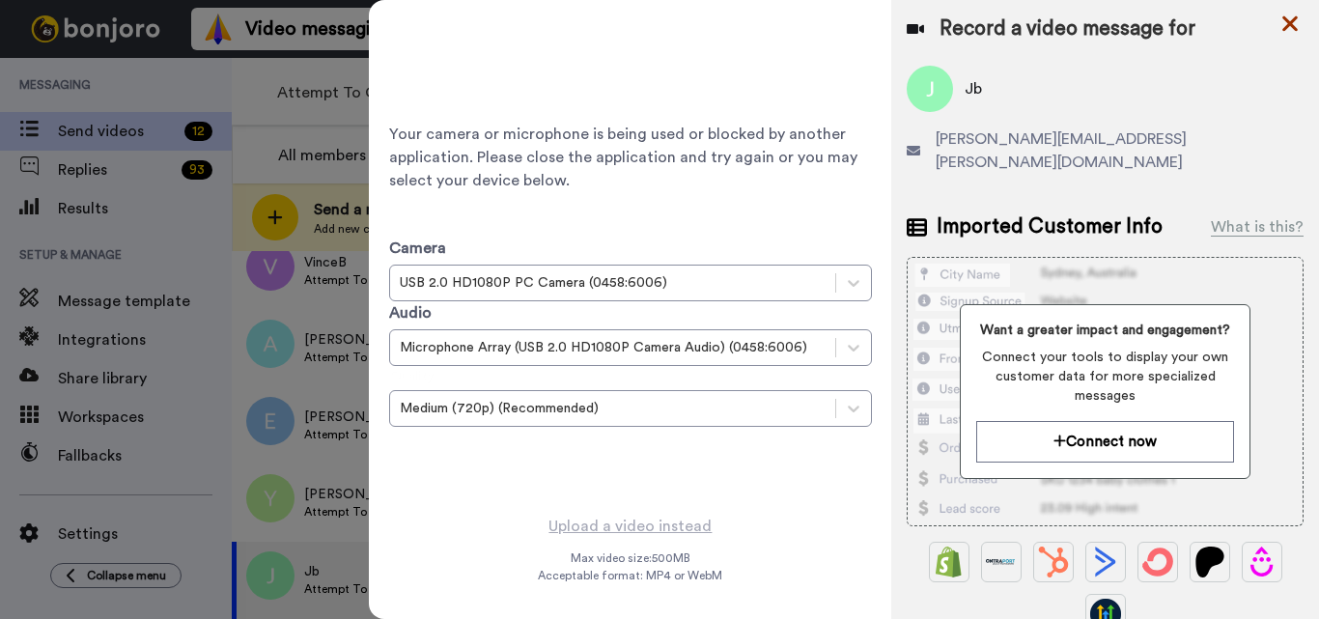
click at [1286, 30] on icon at bounding box center [1290, 24] width 19 height 24
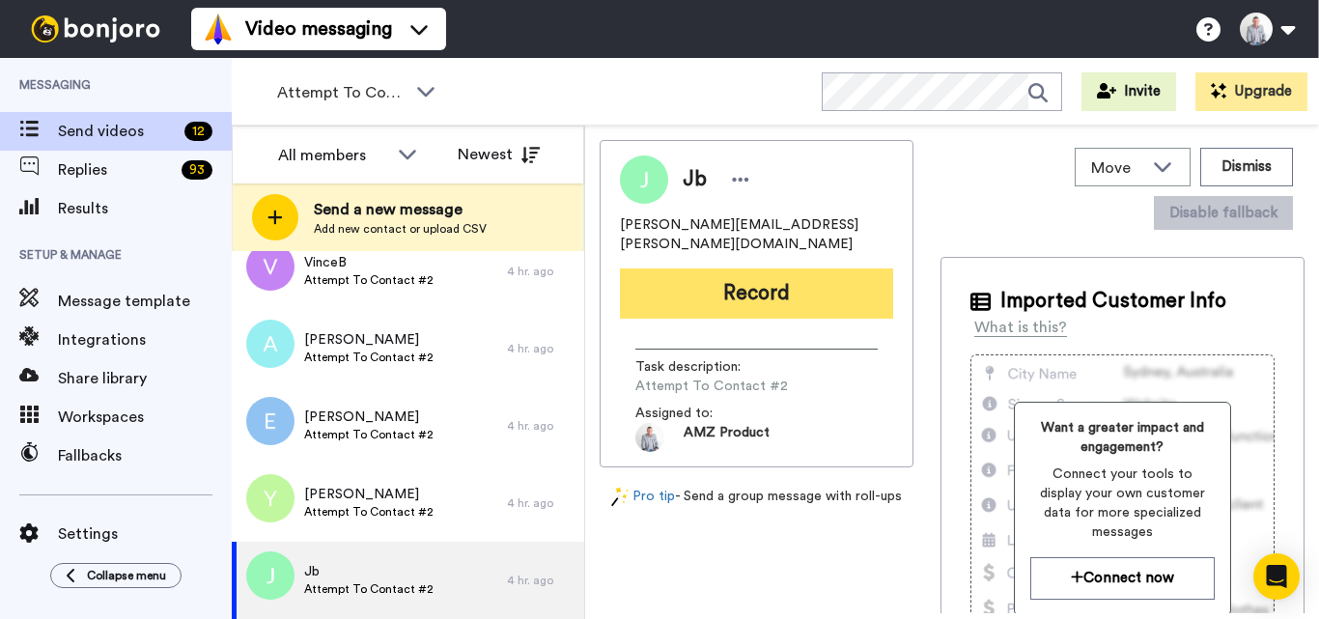
click at [751, 269] on button "Record" at bounding box center [756, 294] width 273 height 50
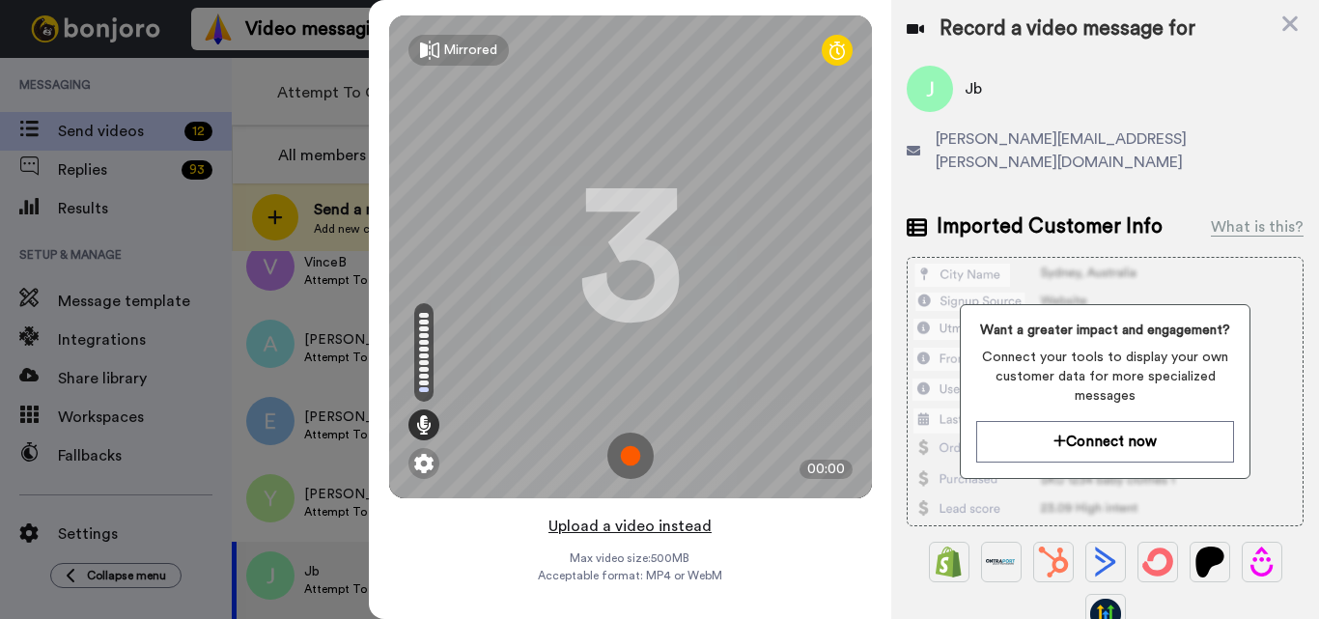
click at [638, 528] on button "Upload a video instead" at bounding box center [630, 526] width 175 height 25
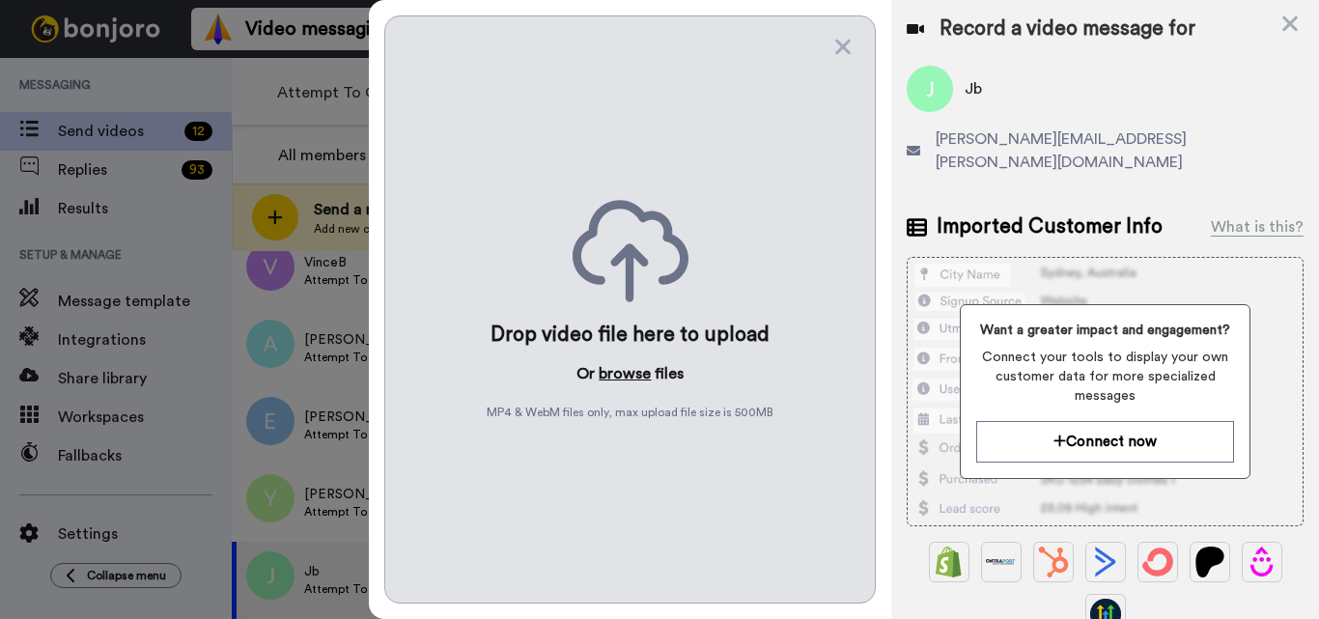
click at [606, 369] on button "browse" at bounding box center [625, 373] width 52 height 23
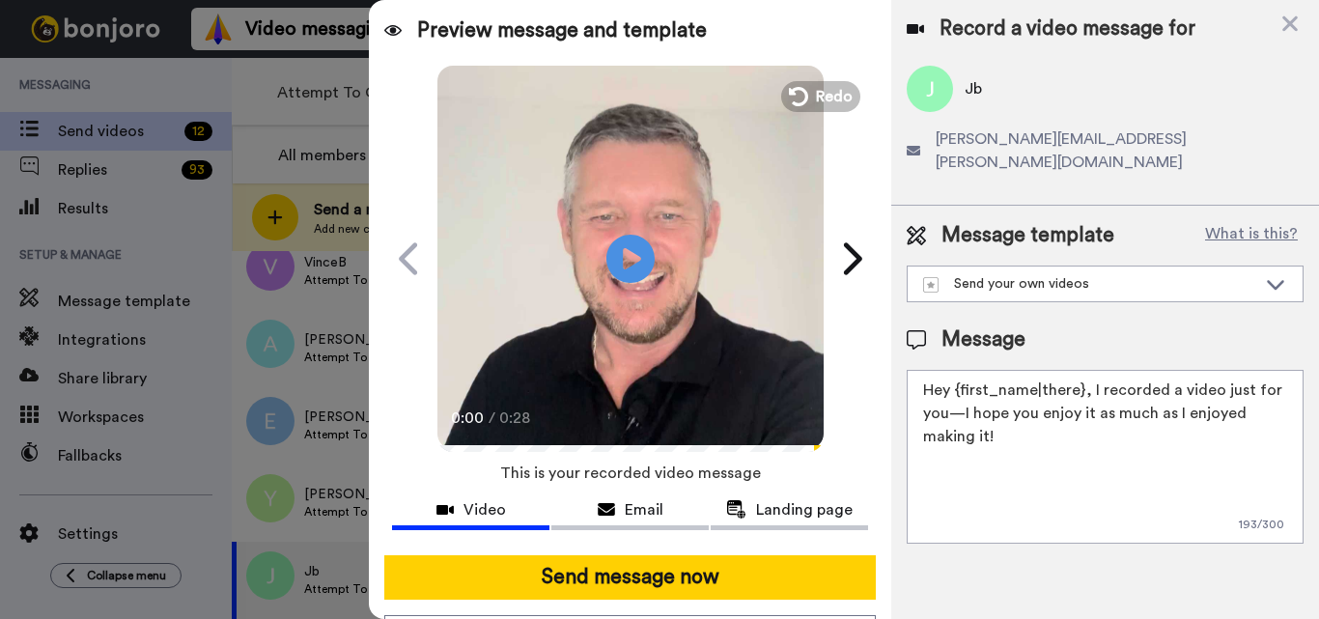
click at [1038, 387] on textarea "Hey {first_name|there}, I recorded a video just for you—I hope you enjoy it as …" at bounding box center [1105, 457] width 397 height 174
paste textarea "Feel free to share some times you’re available, or you can also pick from my ca…"
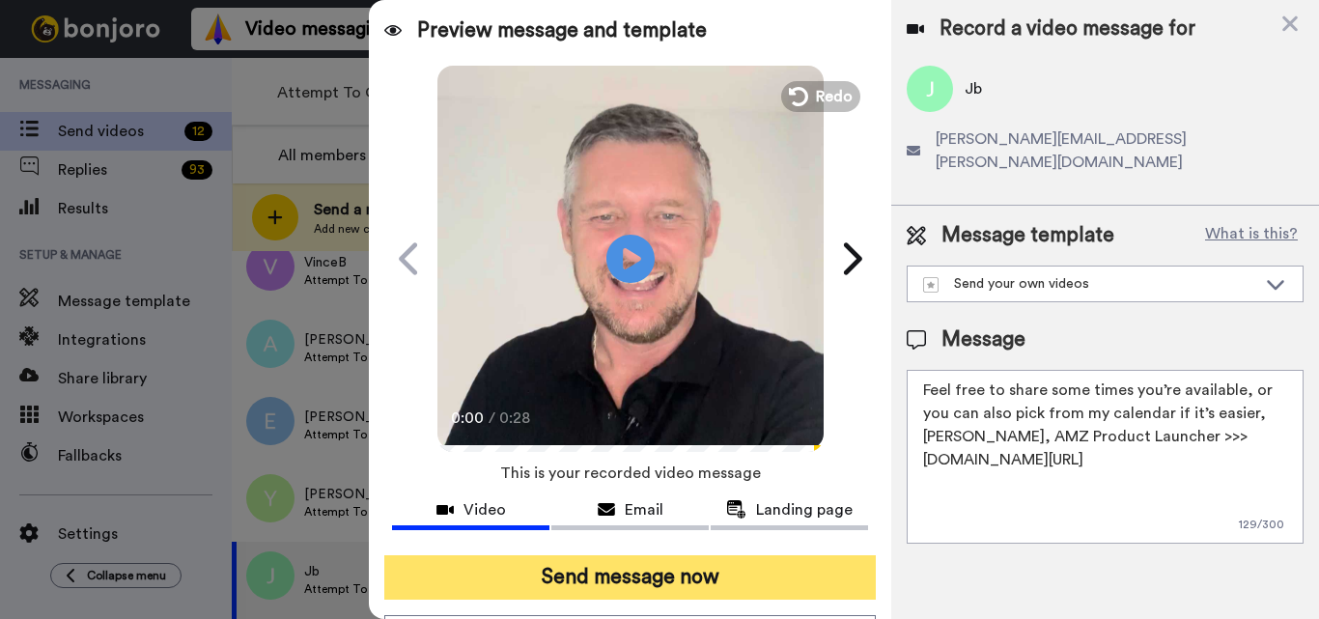
type textarea "Feel free to share some times you’re available, or you can also pick from my ca…"
click at [733, 580] on button "Send message now" at bounding box center [630, 577] width 492 height 44
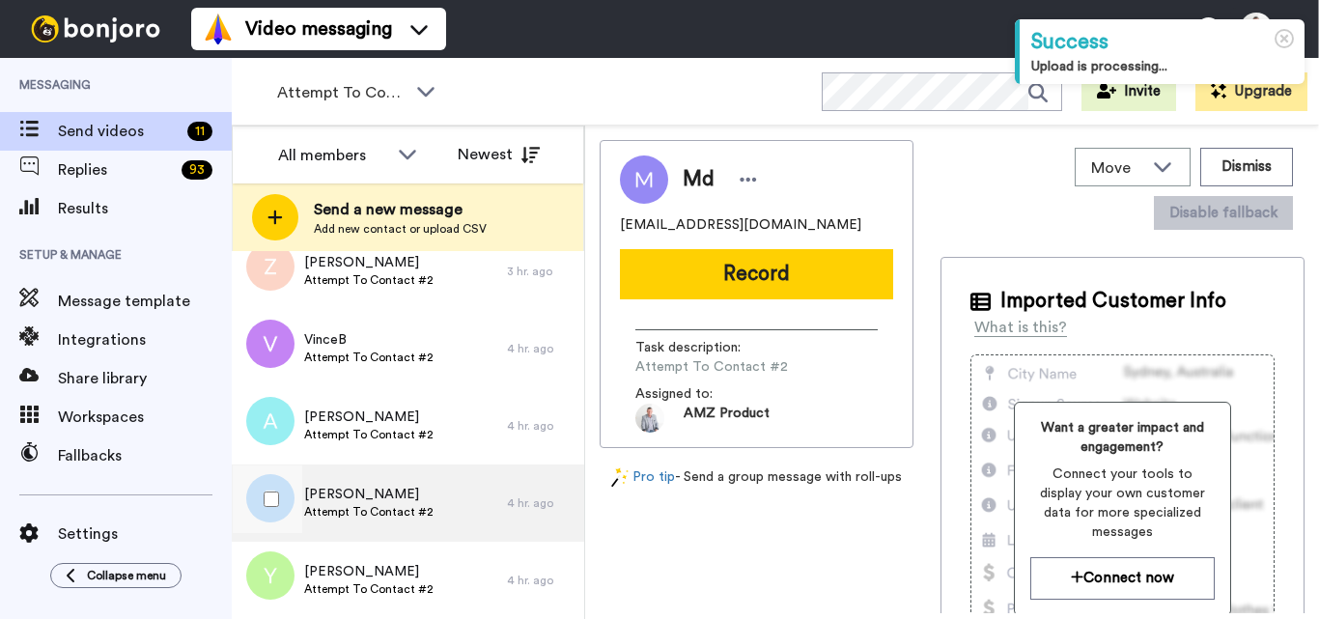
click at [438, 493] on div "[PERSON_NAME] Attempt To Contact #2" at bounding box center [369, 503] width 275 height 77
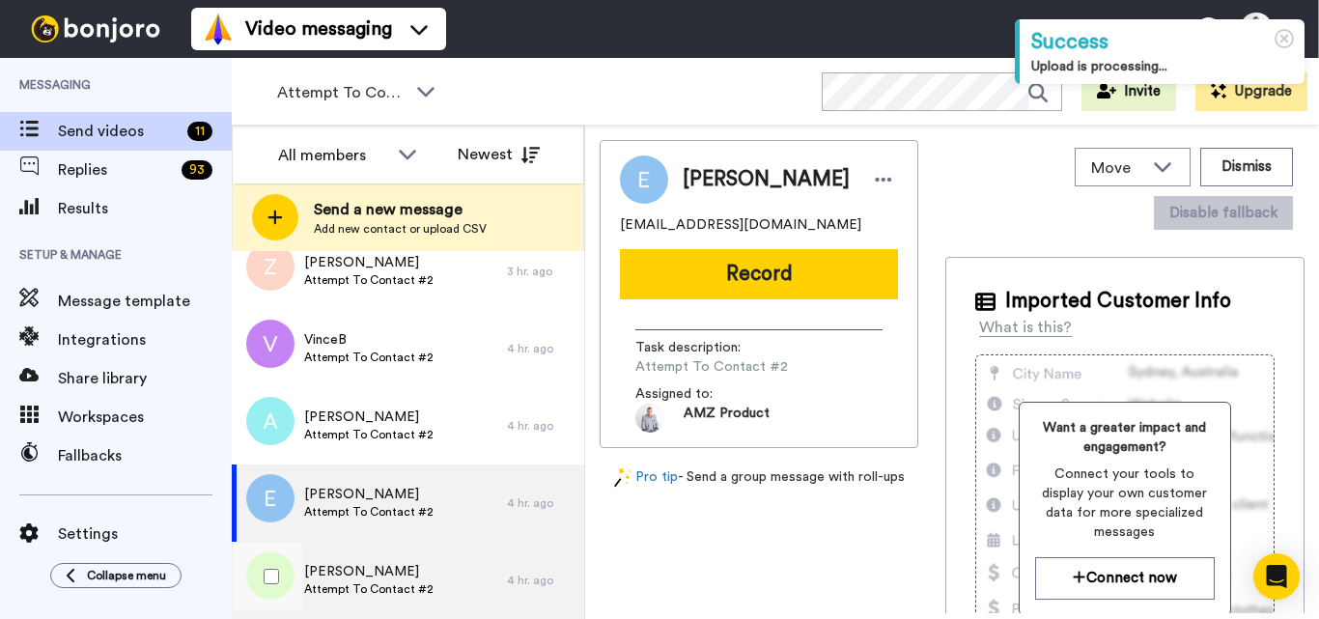
click at [419, 571] on span "[PERSON_NAME]" at bounding box center [368, 571] width 129 height 19
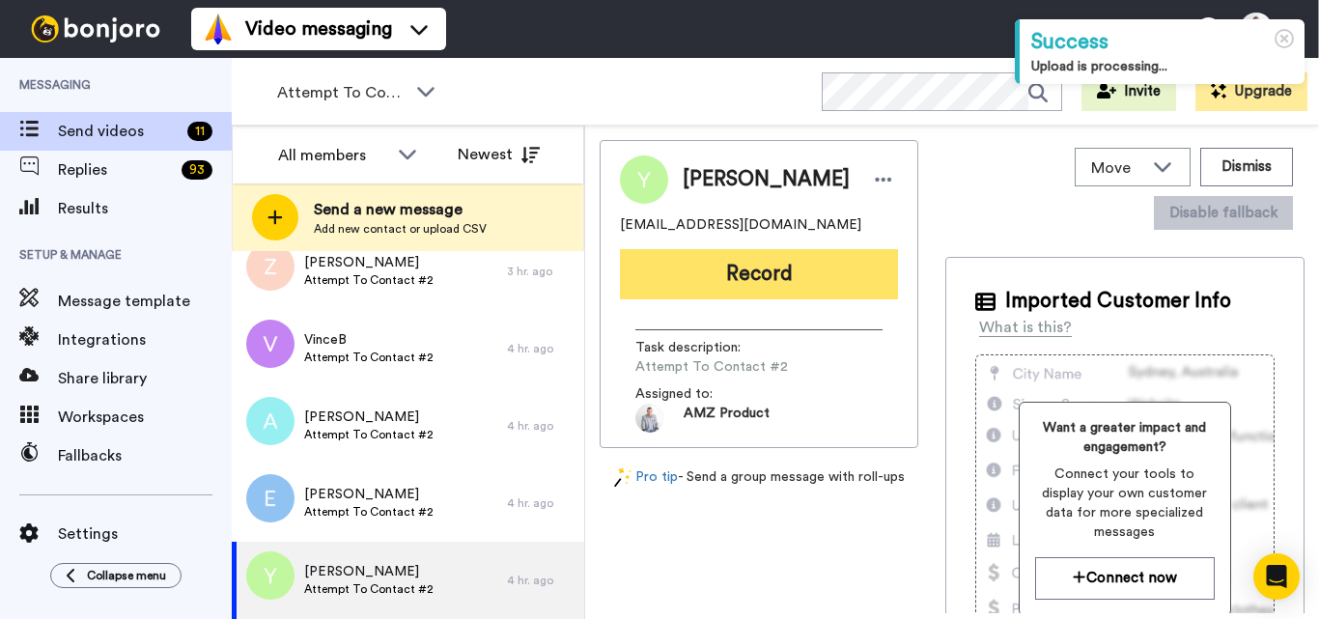
click at [777, 283] on button "Record" at bounding box center [759, 274] width 278 height 50
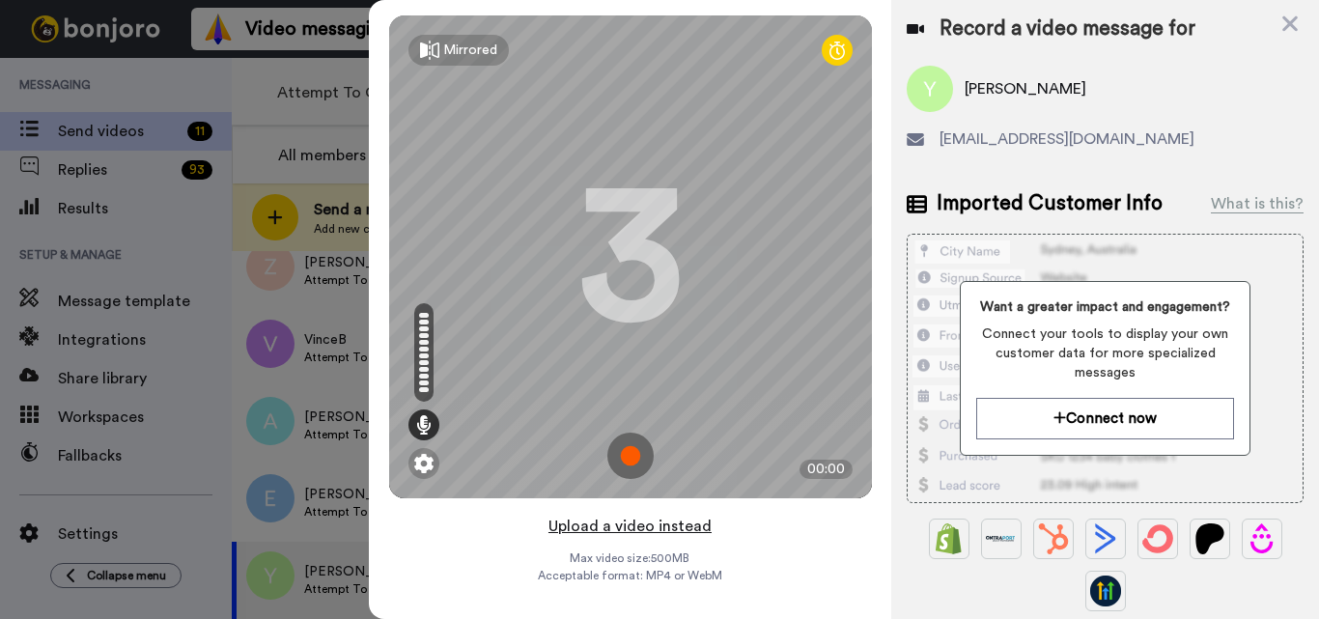
click at [672, 531] on button "Upload a video instead" at bounding box center [630, 526] width 175 height 25
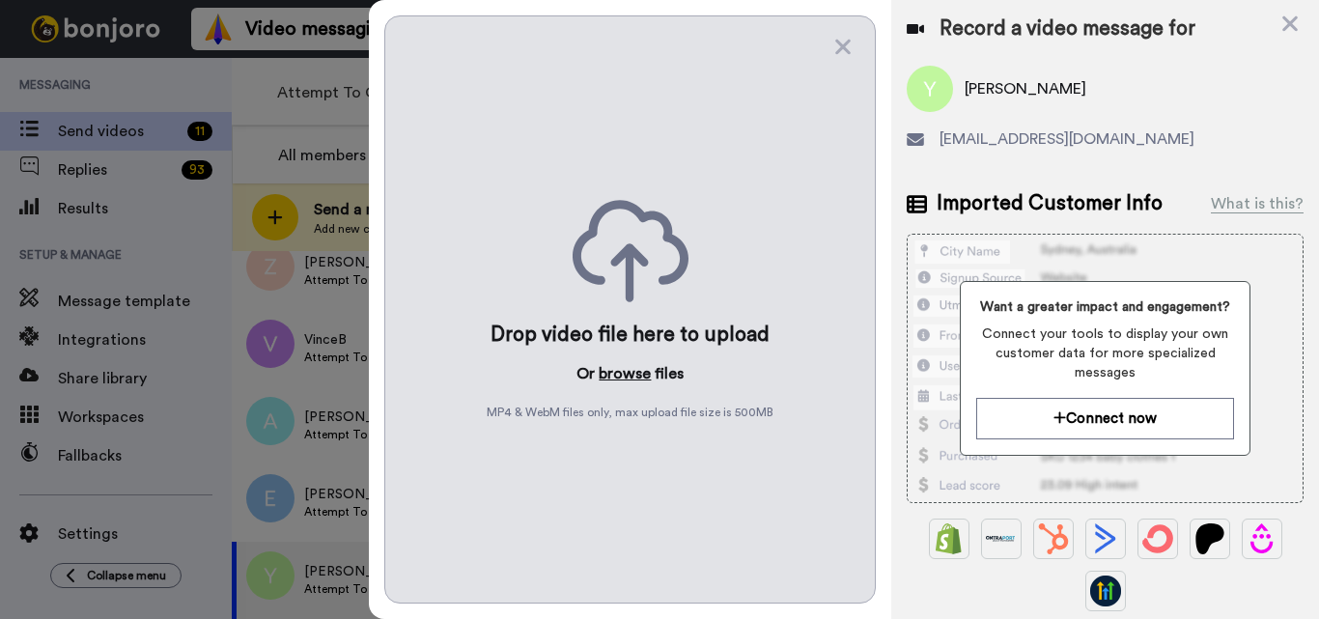
click at [635, 362] on button "browse" at bounding box center [625, 373] width 52 height 23
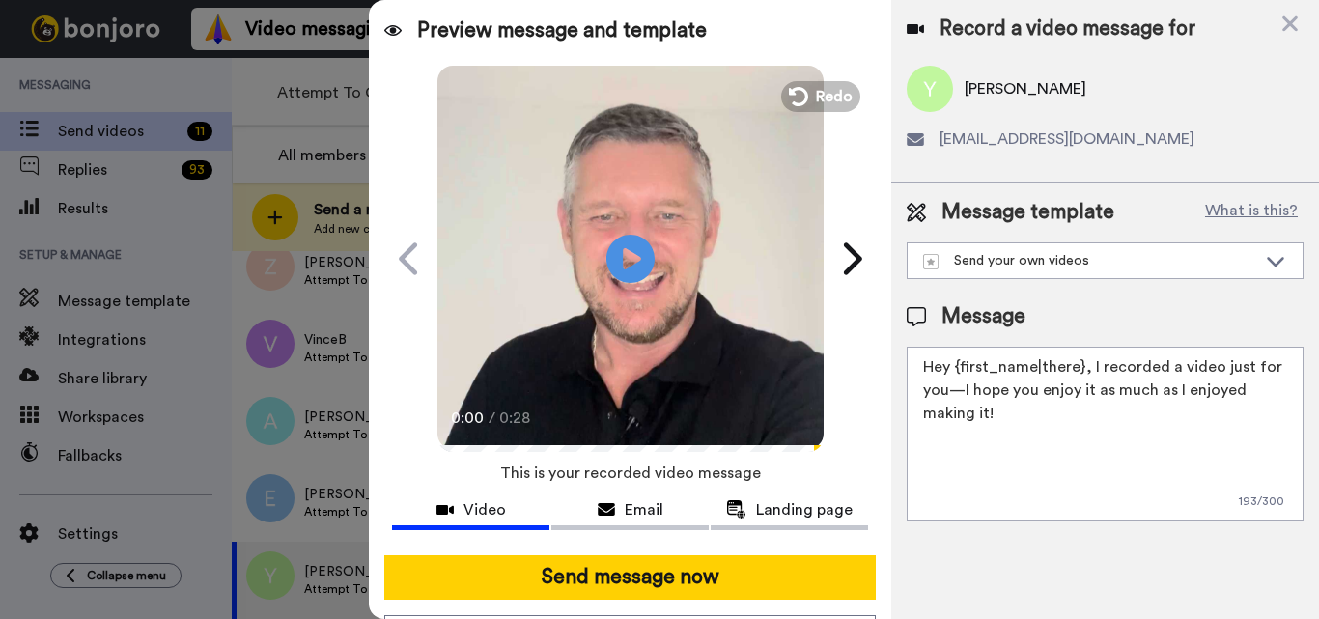
click at [1009, 408] on textarea "Hey {first_name|there}, I recorded a video just for you—I hope you enjoy it as …" at bounding box center [1105, 434] width 397 height 174
paste textarea "Feel free to share some times you’re available, or you can also pick from my ca…"
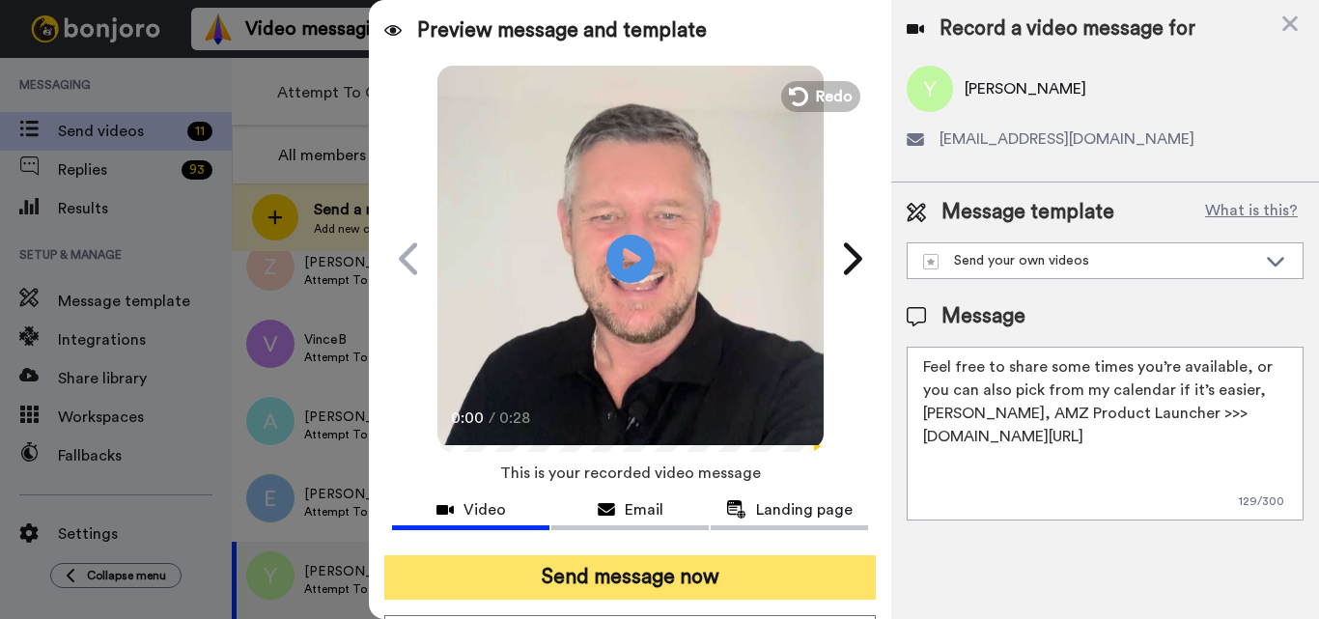
type textarea "Feel free to share some times you’re available, or you can also pick from my ca…"
click at [782, 582] on button "Send message now" at bounding box center [630, 577] width 492 height 44
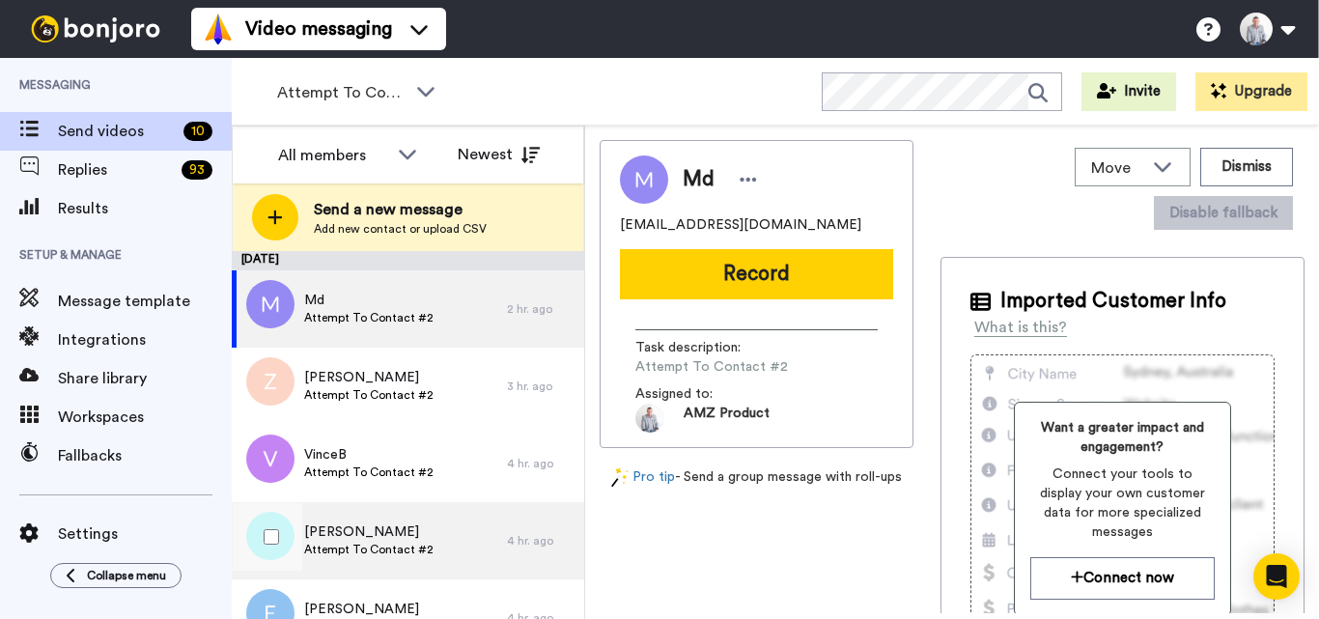
scroll to position [38, 0]
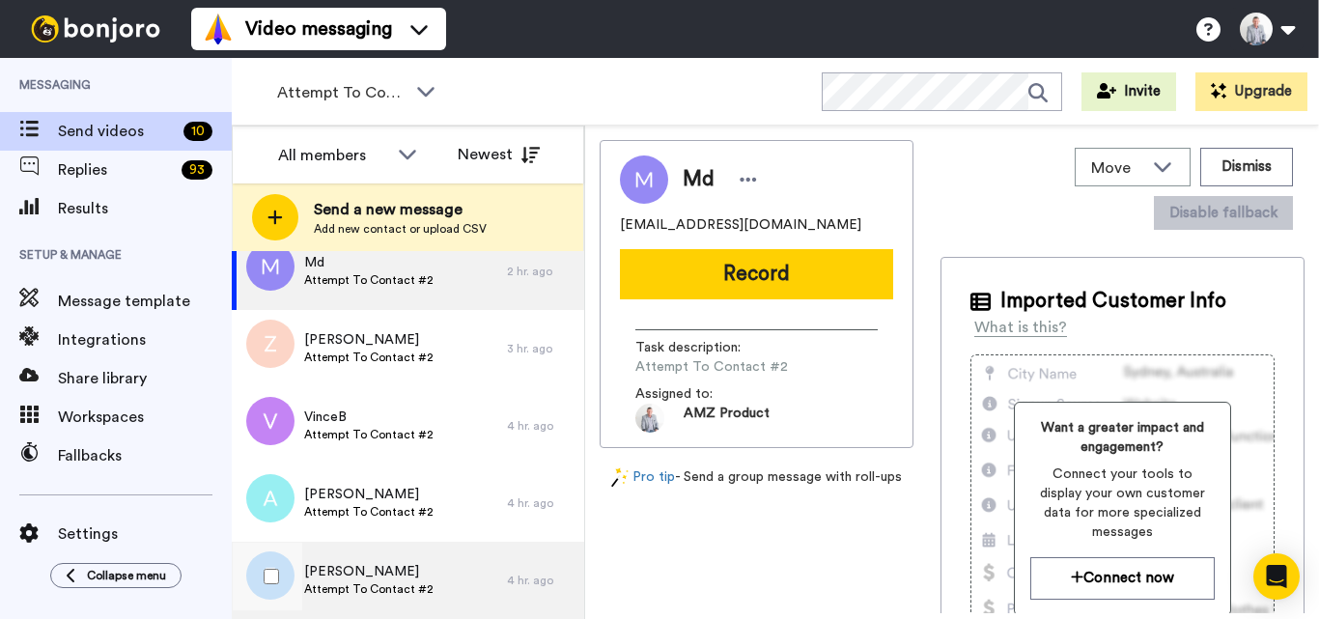
click at [414, 565] on span "Ewyn Ashby" at bounding box center [368, 571] width 129 height 19
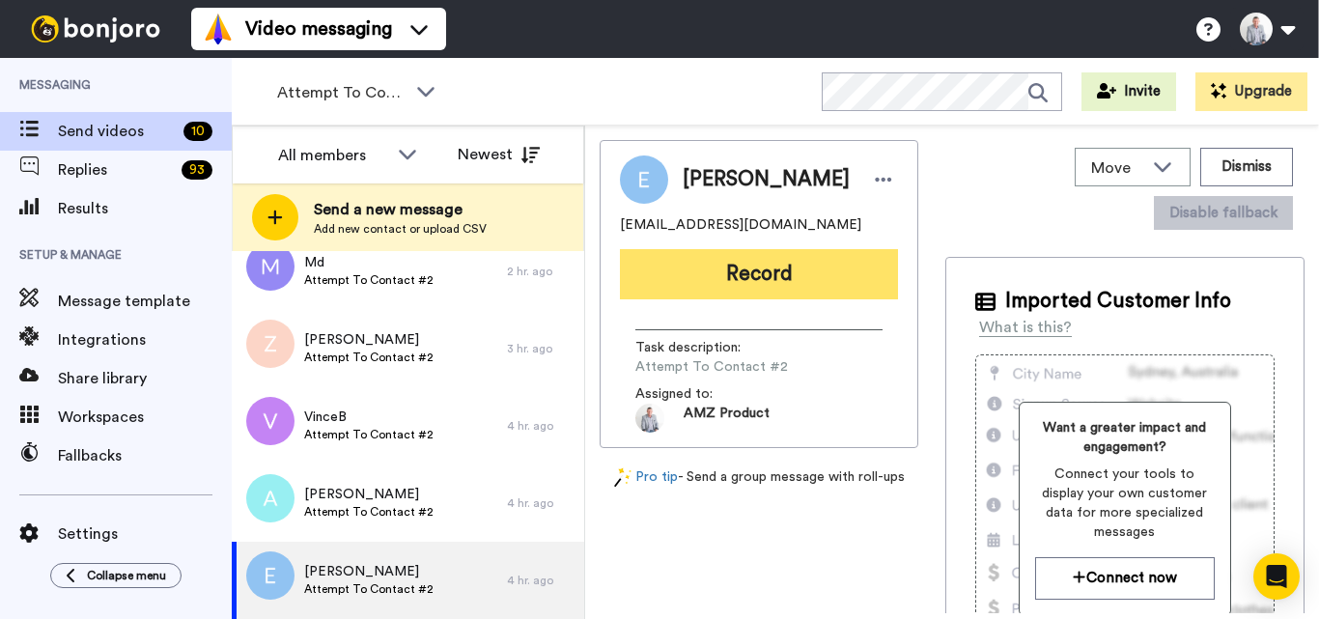
click at [758, 276] on button "Record" at bounding box center [759, 274] width 278 height 50
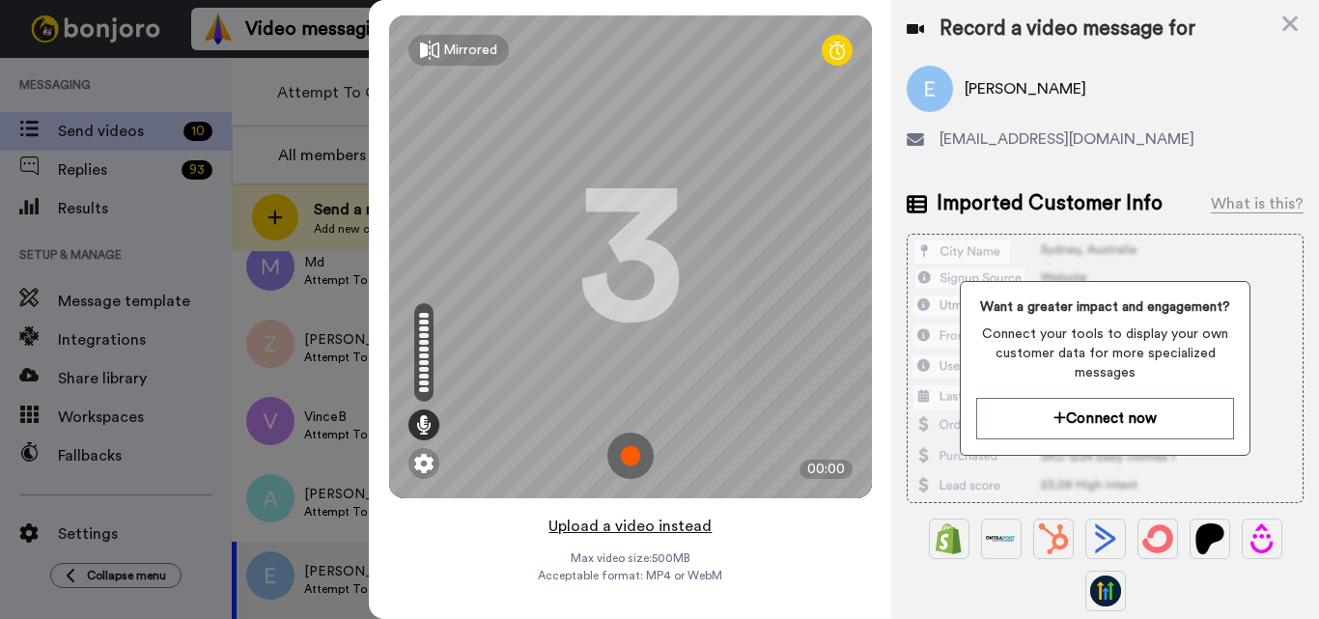
click at [623, 529] on button "Upload a video instead" at bounding box center [630, 526] width 175 height 25
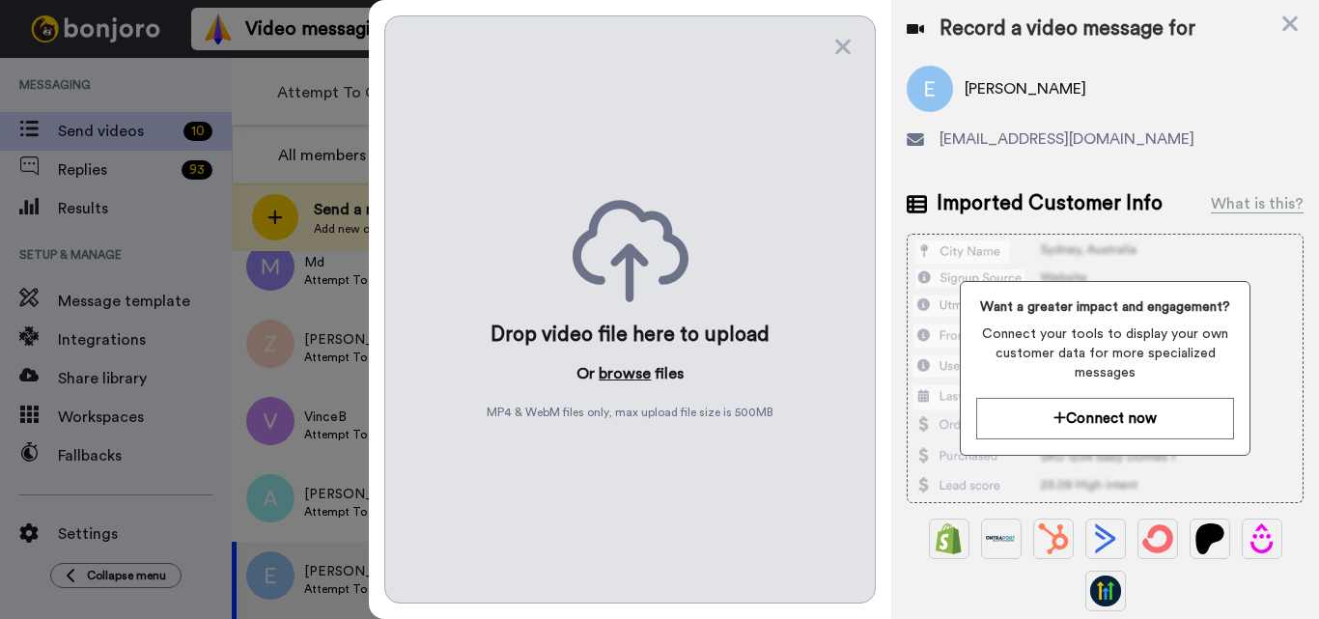
click at [629, 381] on button "browse" at bounding box center [625, 373] width 52 height 23
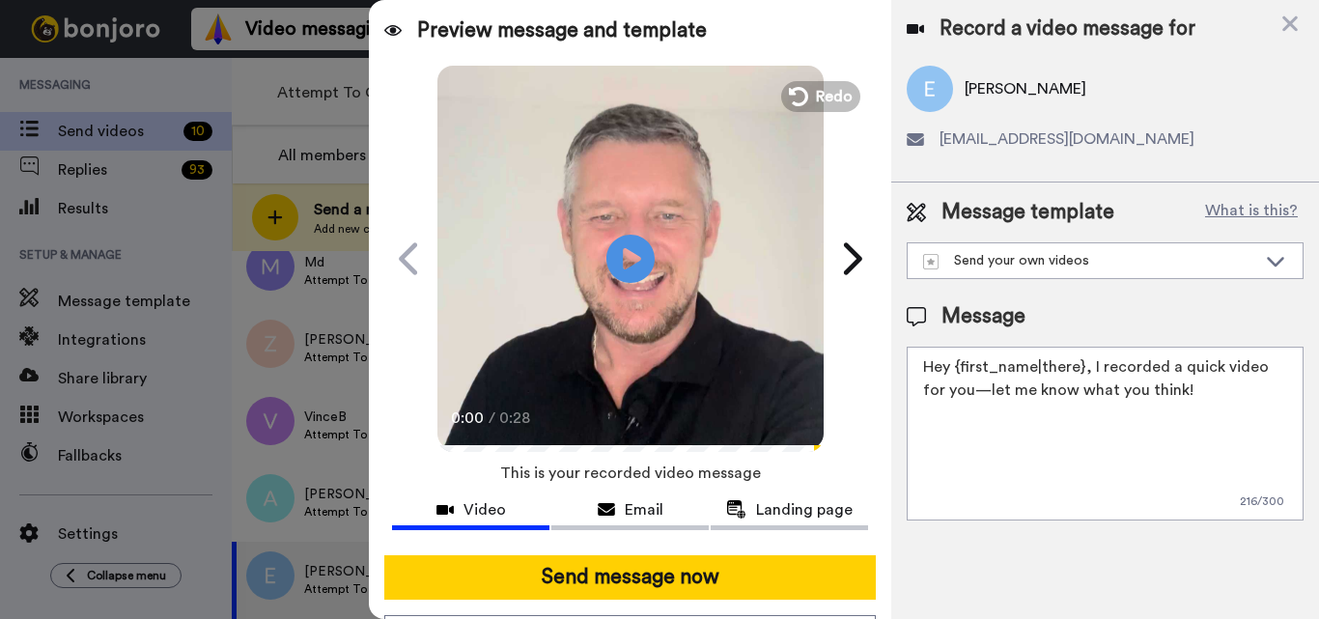
click at [959, 370] on textarea "Hey {first_name|there}, I recorded a quick video for you—let me know what you t…" at bounding box center [1105, 434] width 397 height 174
paste textarea "Feel free to share some times you’re available, or you can also pick from my ca…"
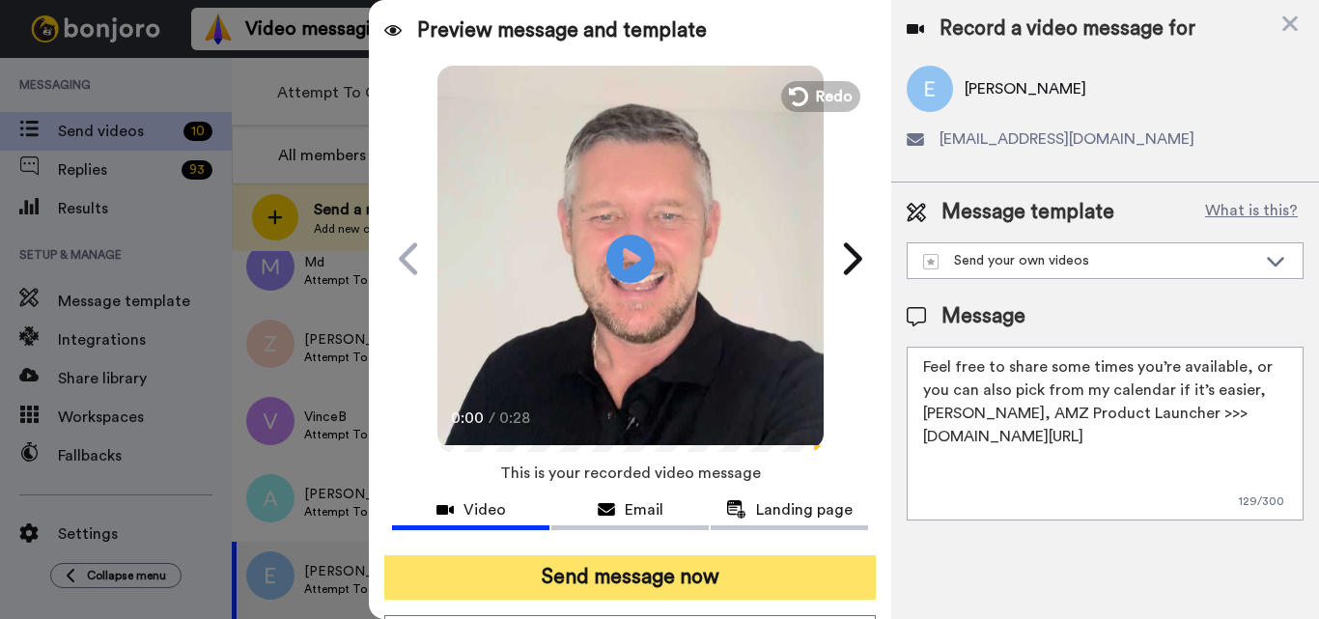
type textarea "Feel free to share some times you’re available, or you can also pick from my ca…"
click at [749, 585] on button "Send message now" at bounding box center [630, 577] width 492 height 44
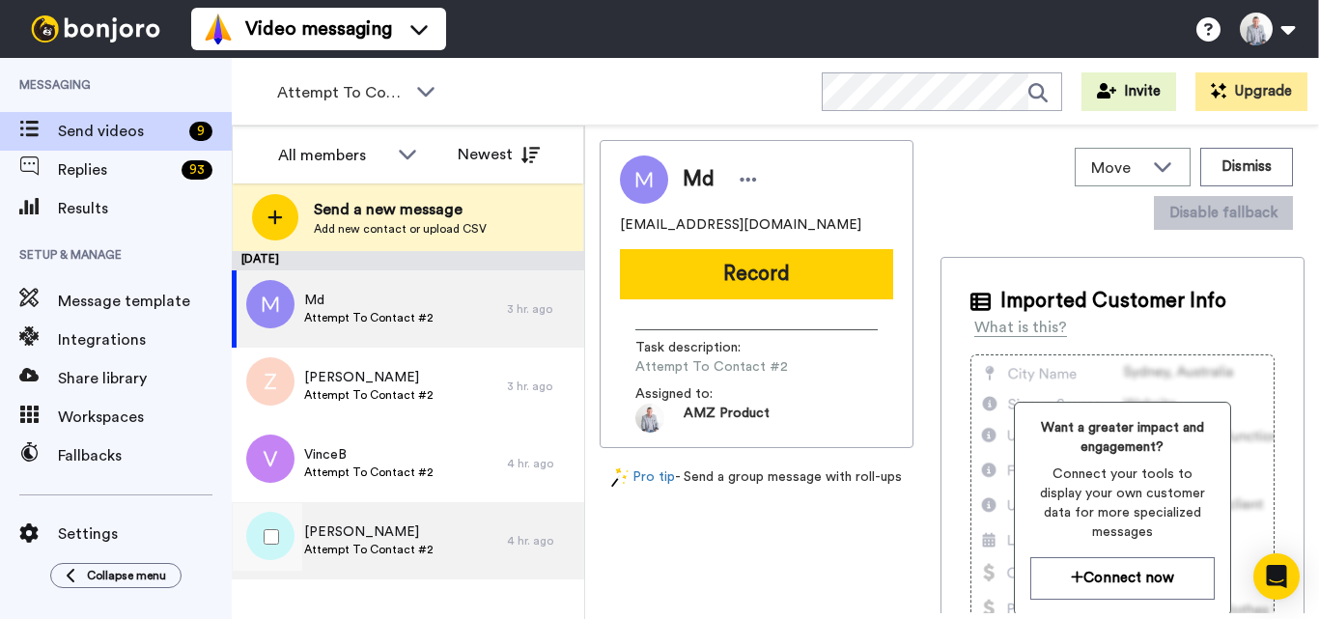
click at [446, 537] on div "[PERSON_NAME] Attempt To Contact #2" at bounding box center [369, 540] width 275 height 77
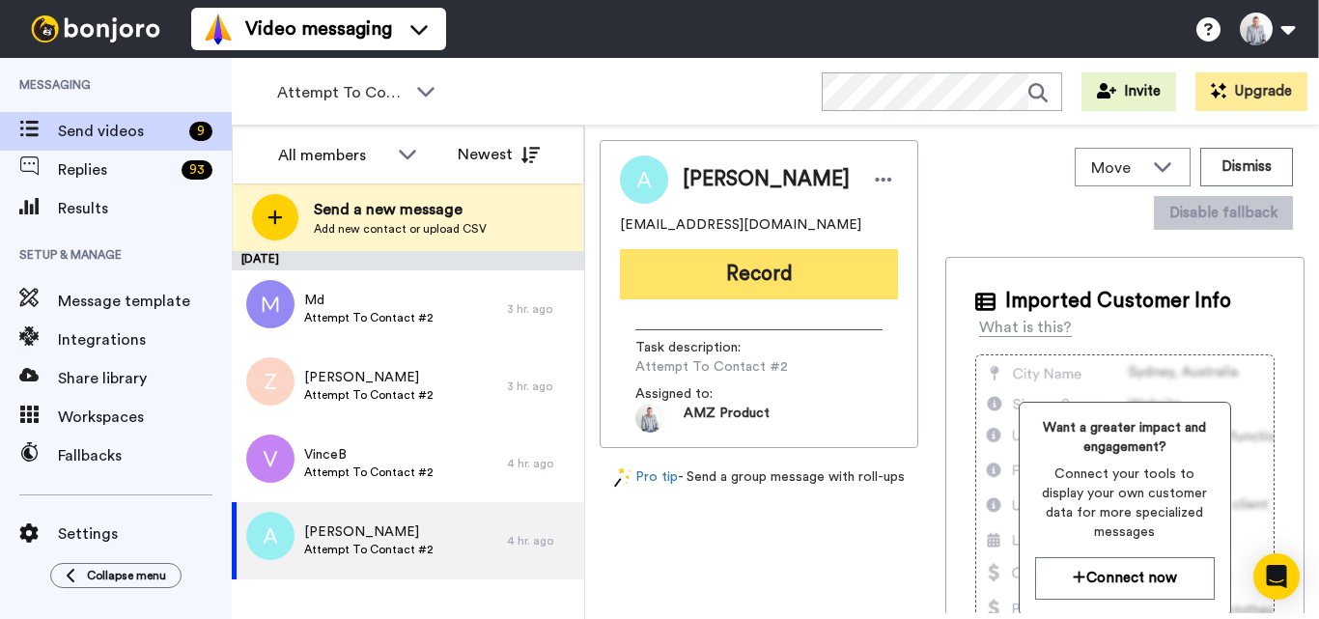
click at [762, 270] on button "Record" at bounding box center [759, 274] width 278 height 50
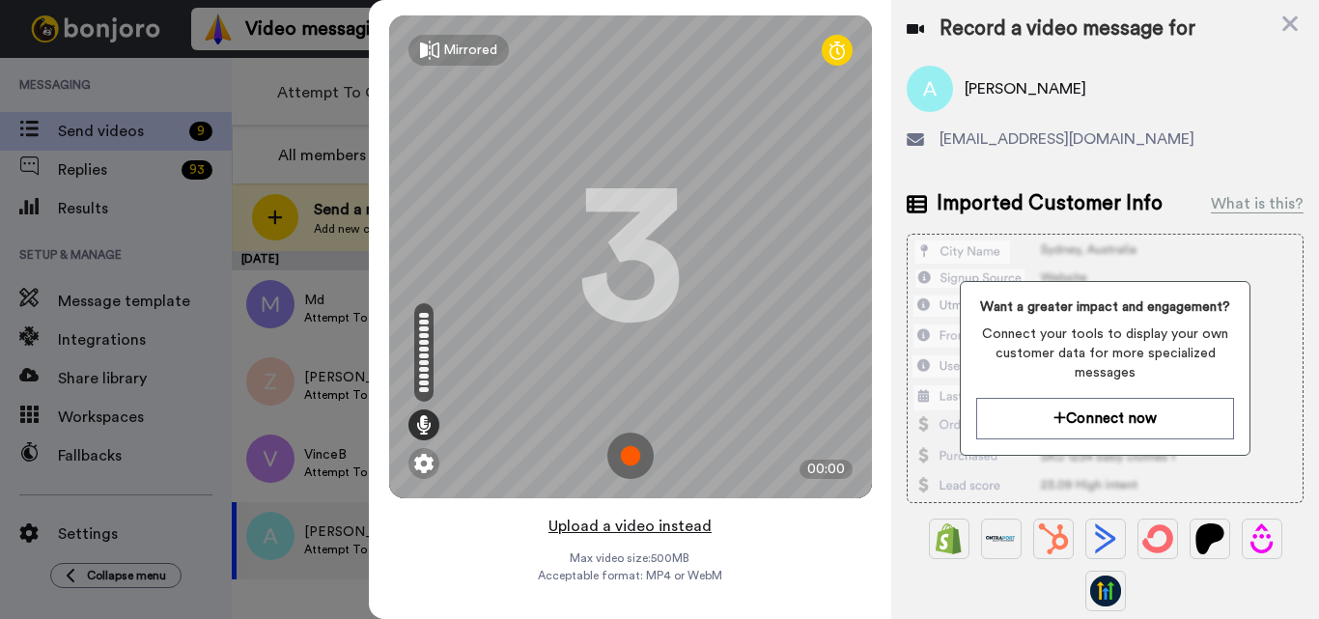
click at [634, 530] on button "Upload a video instead" at bounding box center [630, 526] width 175 height 25
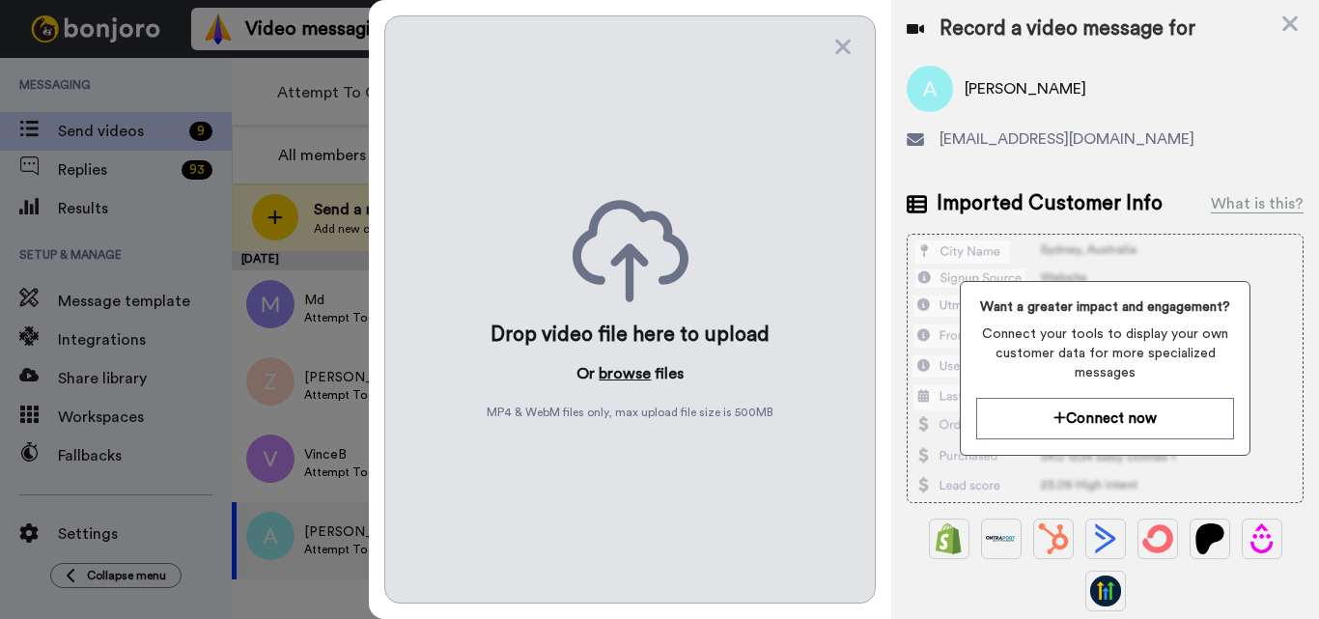
click at [632, 375] on button "browse" at bounding box center [625, 373] width 52 height 23
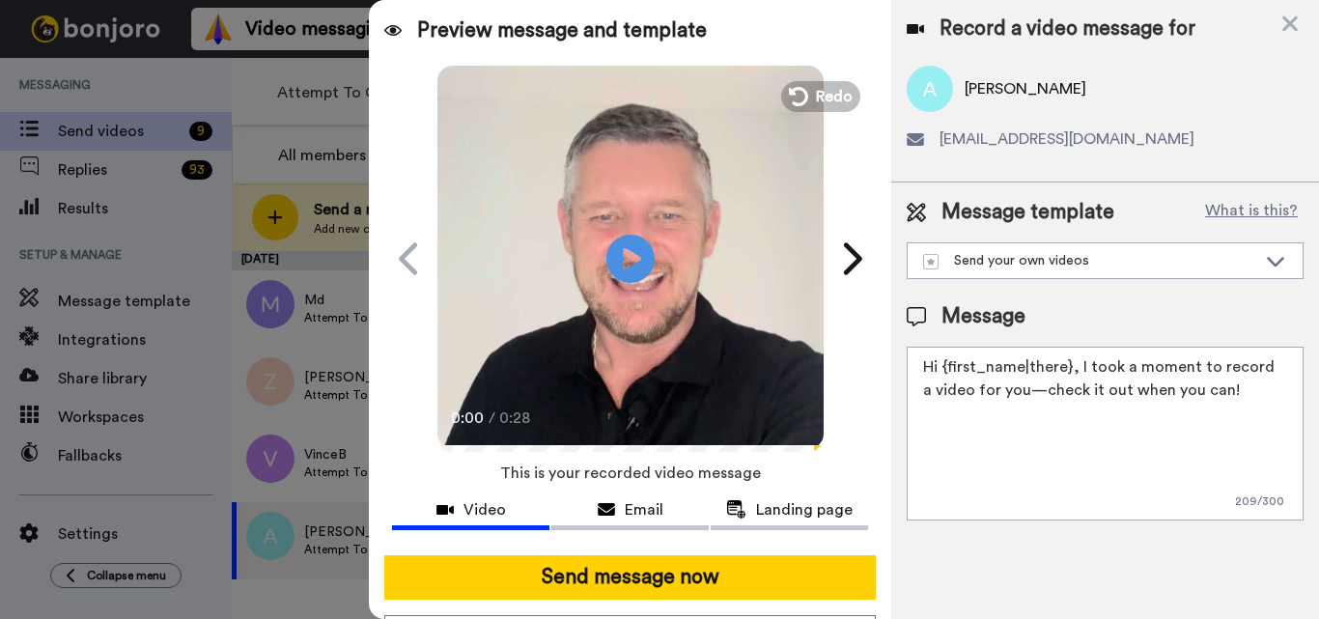
click at [1007, 381] on textarea "Hi {first_name|there}, I took a moment to record a video for you—check it out w…" at bounding box center [1105, 434] width 397 height 174
paste textarea "Feel free to share some times you’re available, or you can also pick from my ca…"
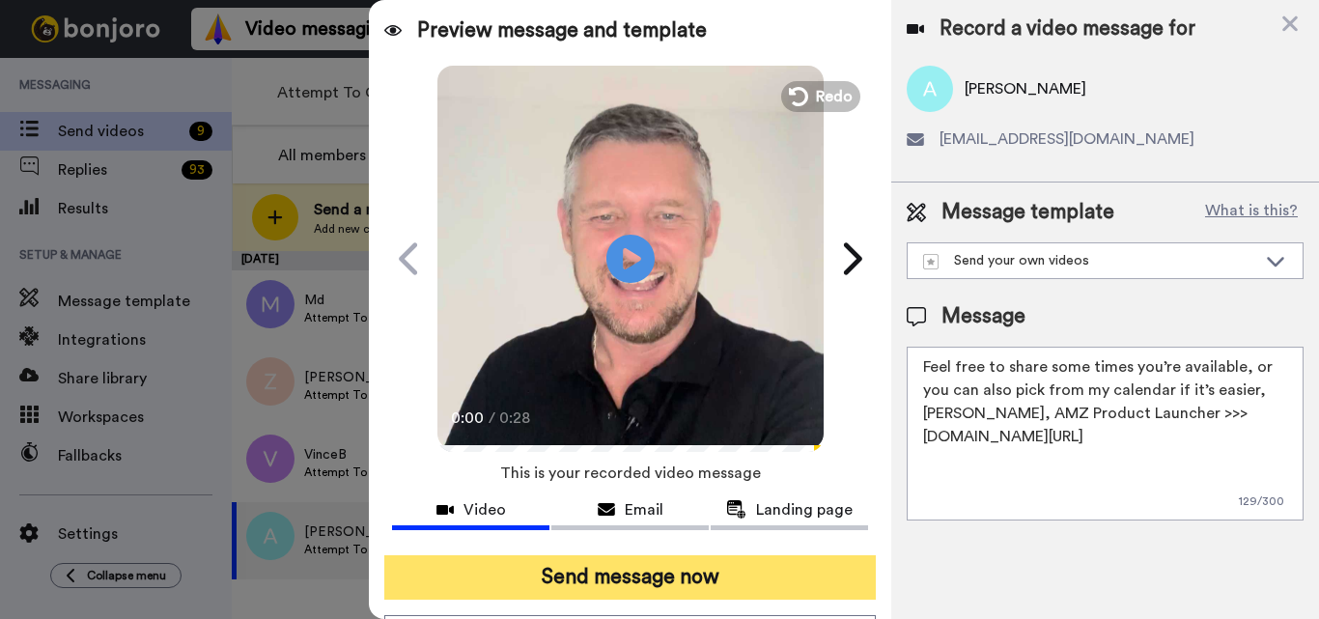
type textarea "Feel free to share some times you’re available, or you can also pick from my ca…"
click at [712, 580] on button "Send message now" at bounding box center [630, 577] width 492 height 44
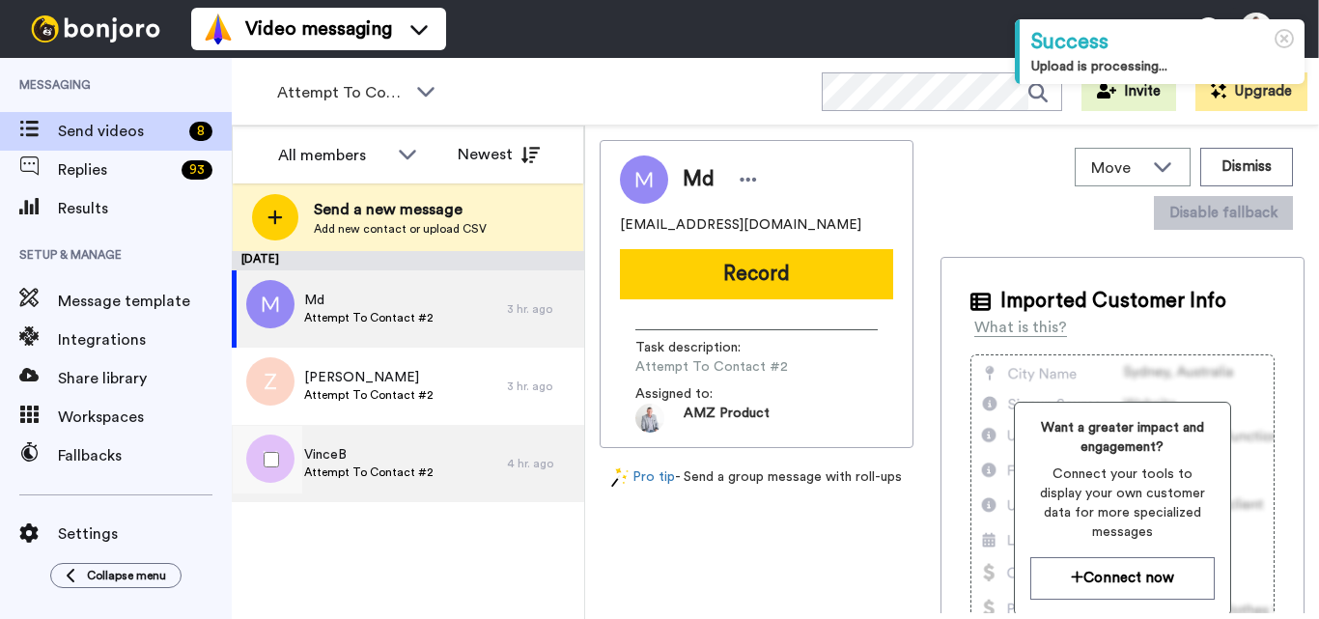
click at [385, 466] on span "Attempt To Contact #2" at bounding box center [368, 472] width 129 height 15
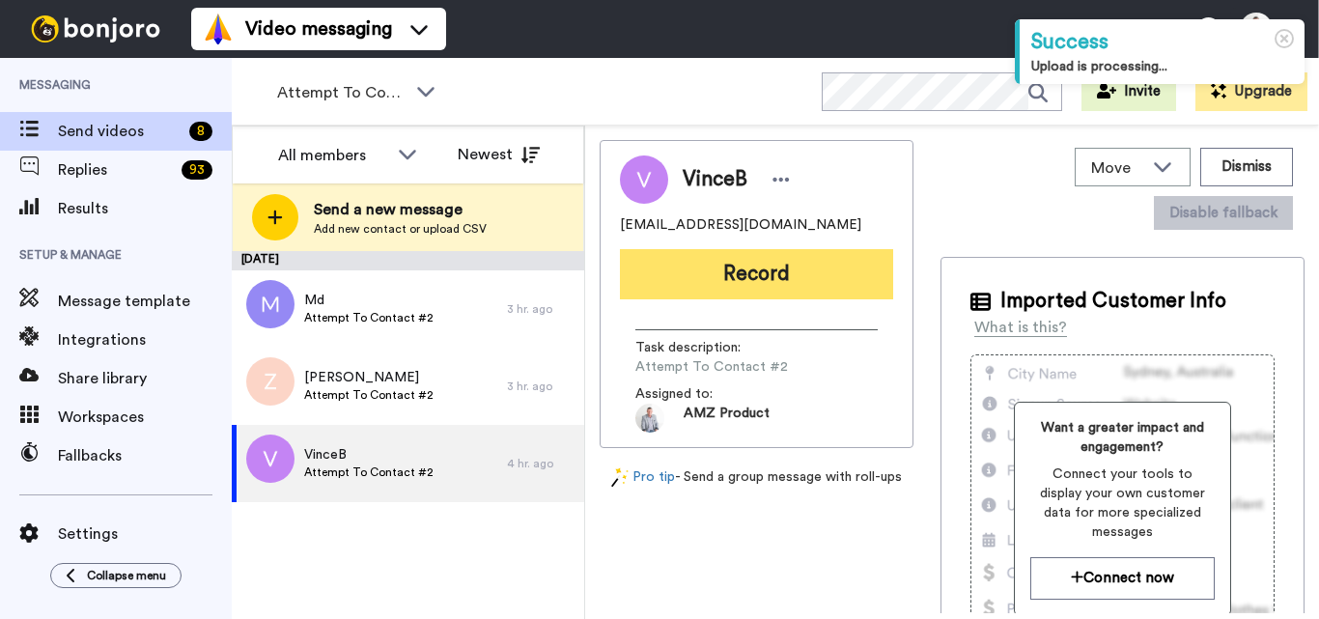
click at [704, 282] on button "Record" at bounding box center [756, 274] width 273 height 50
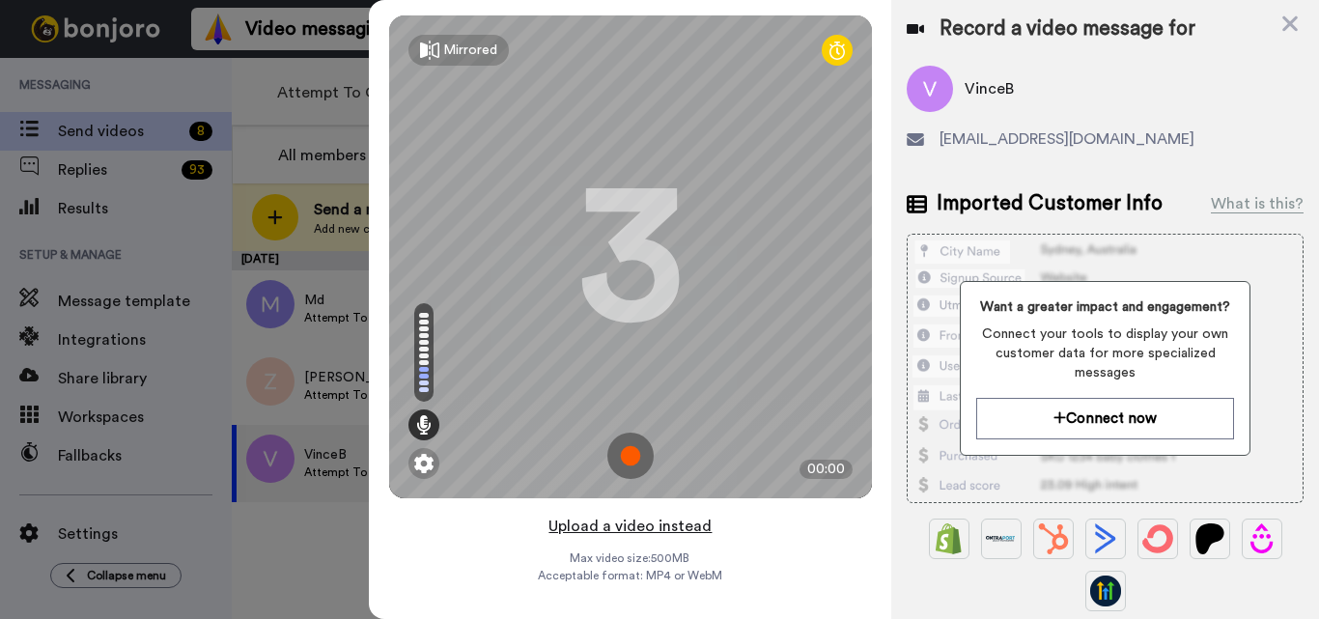
click at [618, 523] on button "Upload a video instead" at bounding box center [630, 526] width 175 height 25
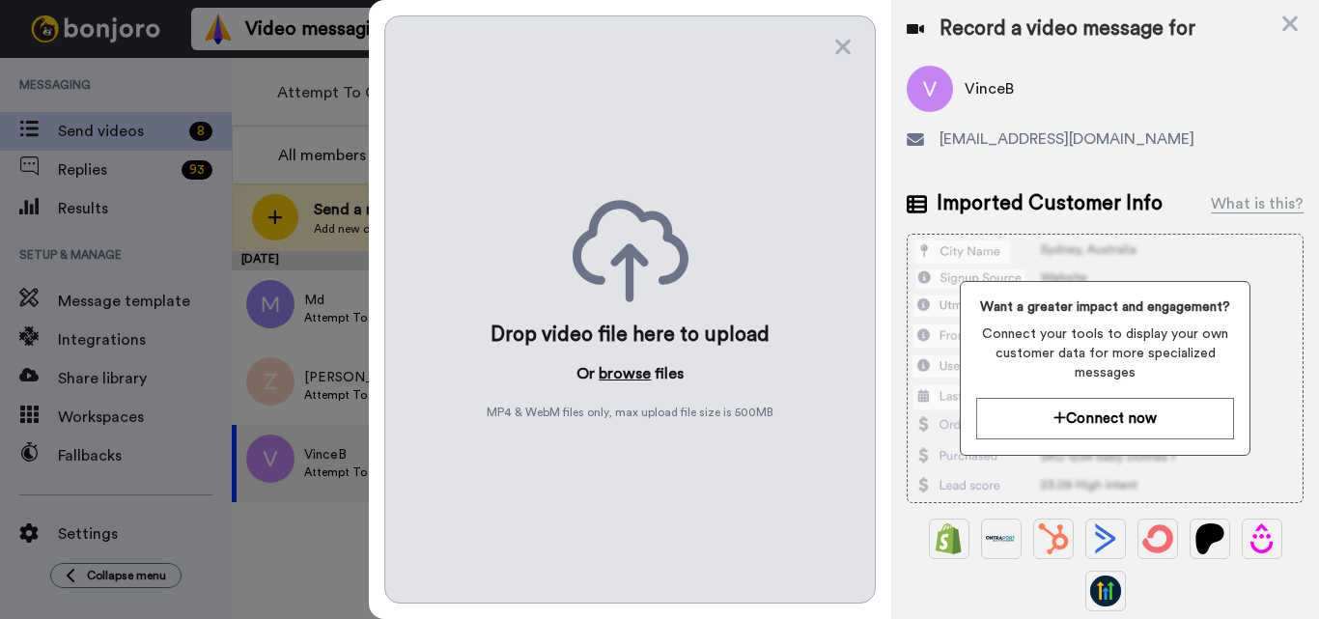
click at [629, 376] on button "browse" at bounding box center [625, 373] width 52 height 23
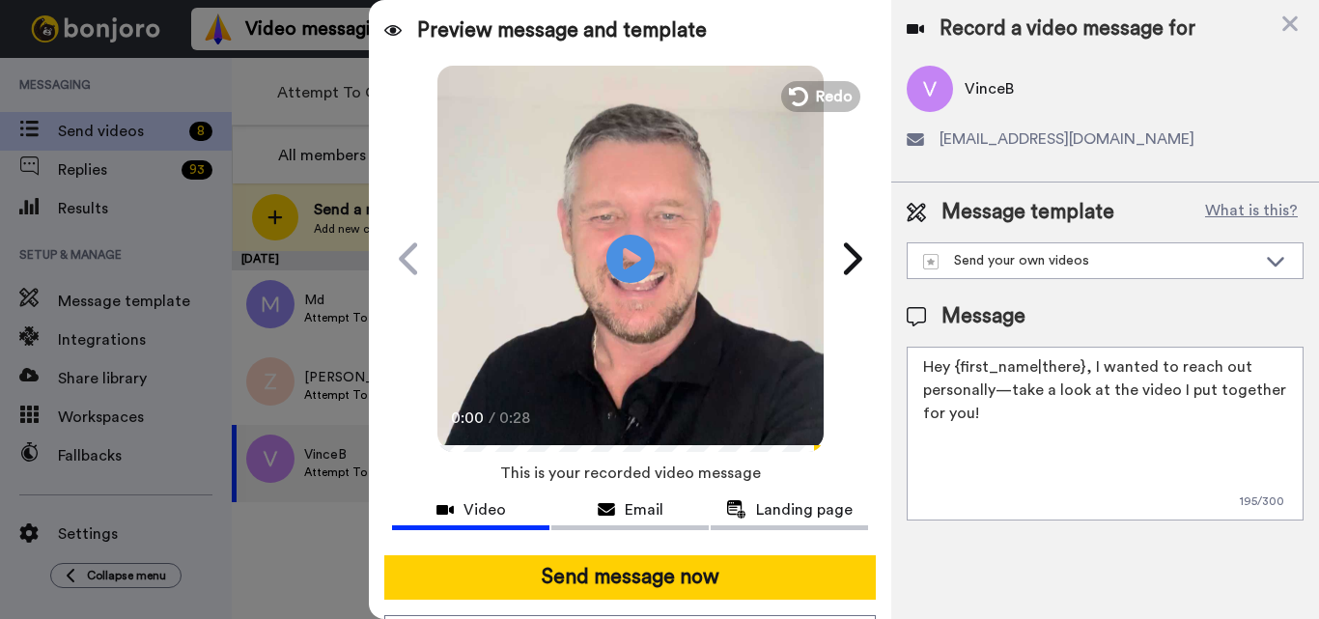
click at [1032, 382] on textarea "Hey {first_name|there}, I wanted to reach out personally—take a look at the vid…" at bounding box center [1105, 434] width 397 height 174
paste textarea "Feel free to share some times you’re available, or you can also pick from my ca…"
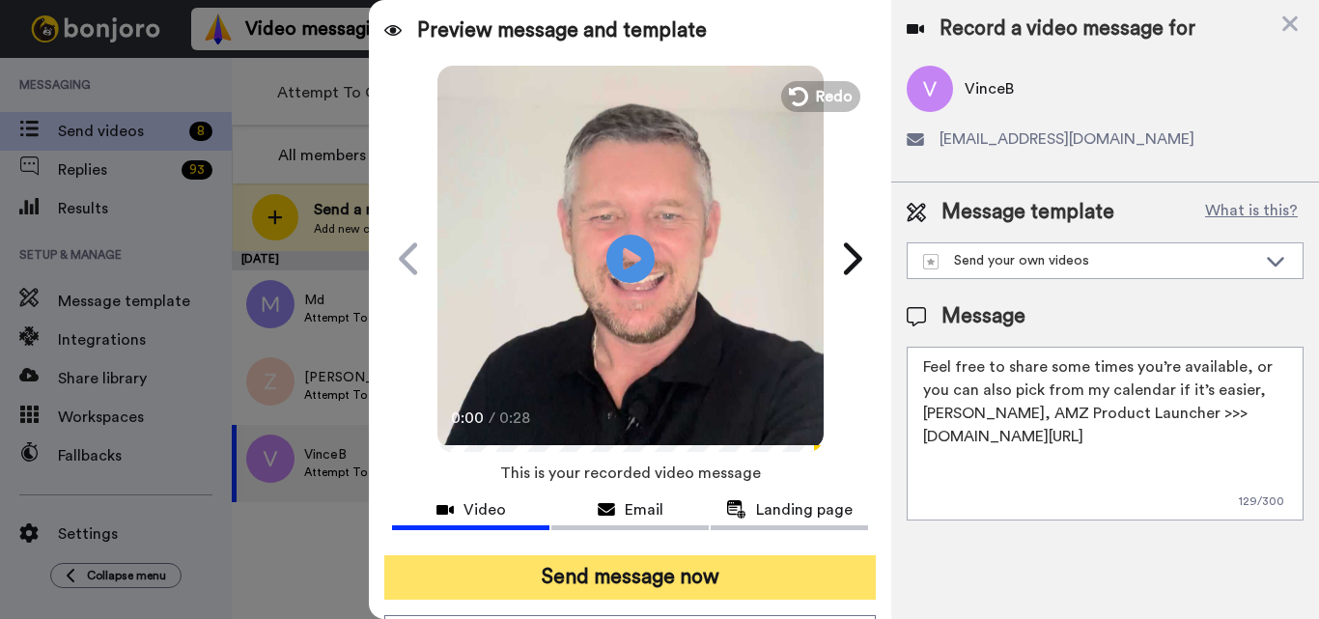
type textarea "Feel free to share some times you’re available, or you can also pick from my ca…"
click at [698, 584] on button "Send message now" at bounding box center [630, 577] width 492 height 44
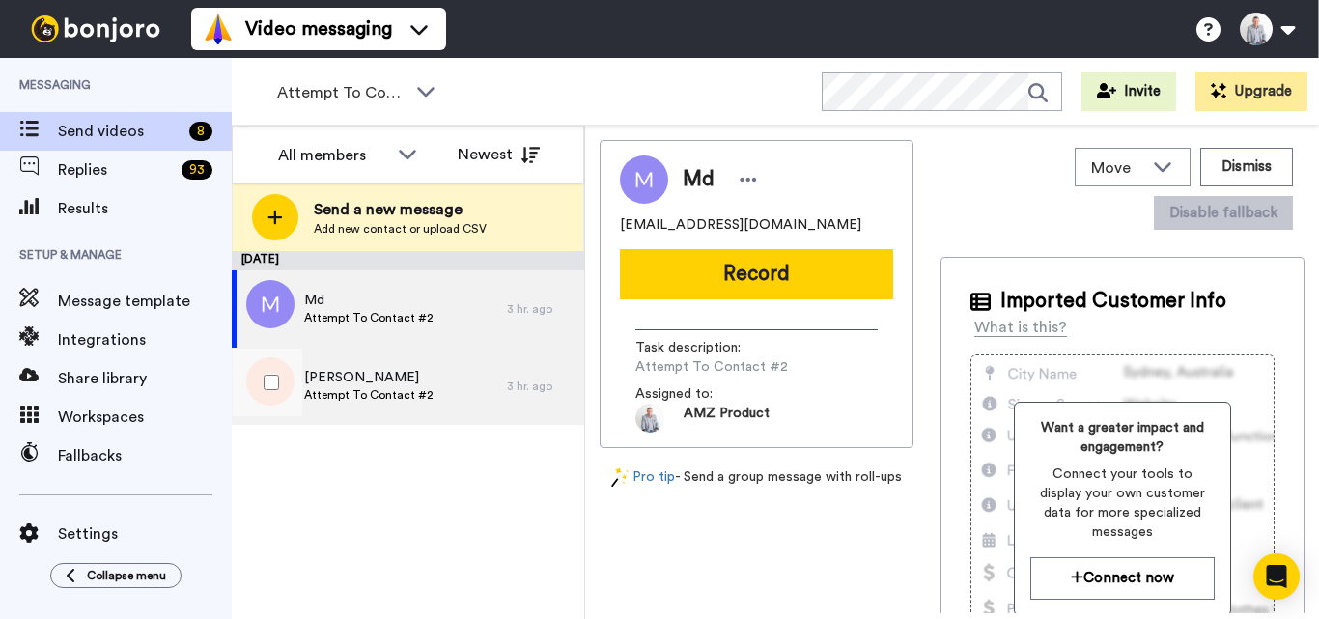
click at [439, 395] on div "[PERSON_NAME] Attempt To Contact #2" at bounding box center [369, 386] width 275 height 77
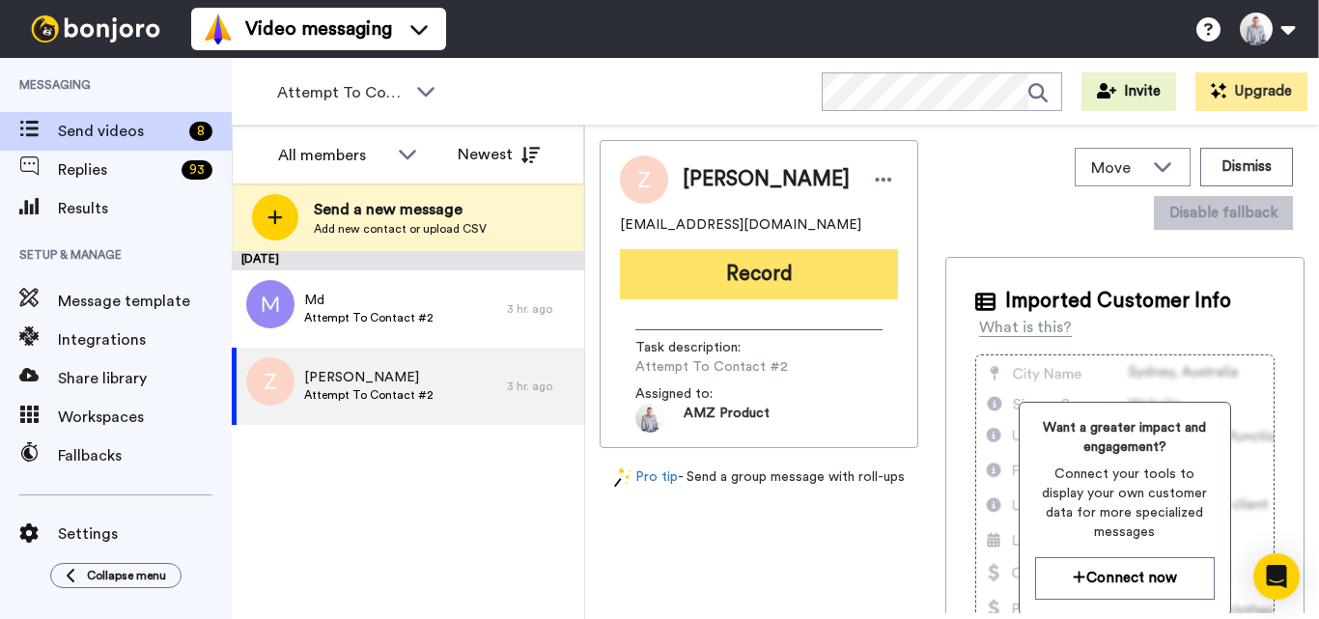
click at [739, 263] on button "Record" at bounding box center [759, 274] width 278 height 50
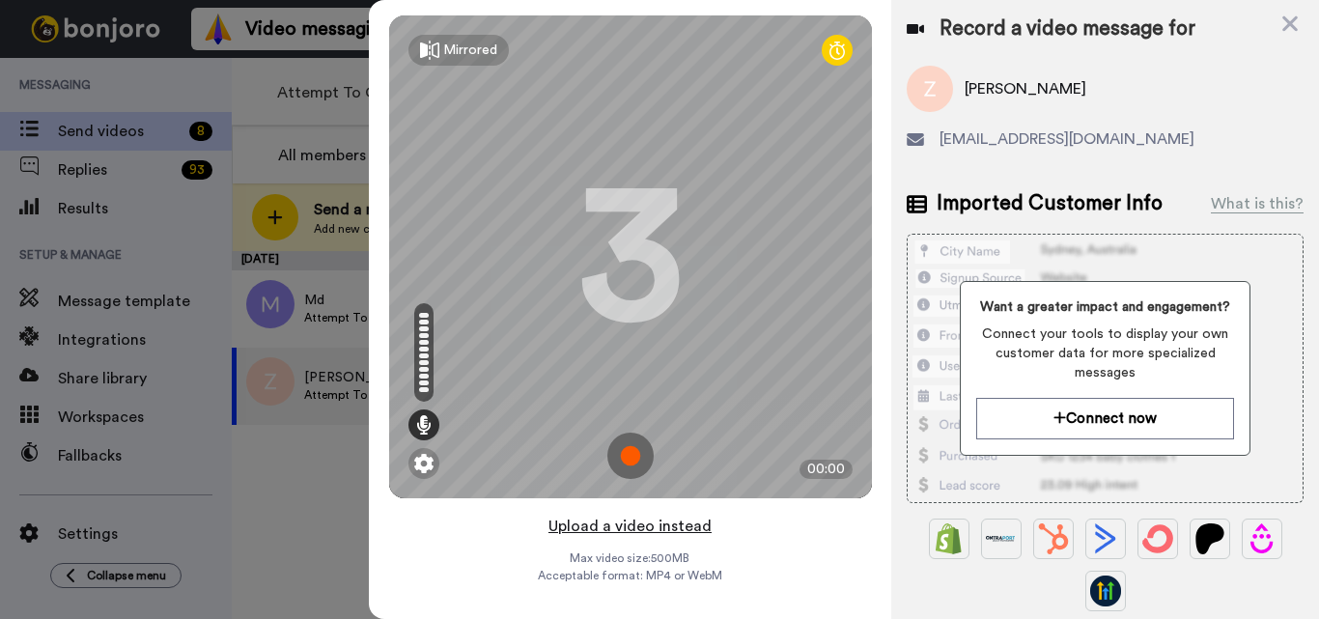
click at [631, 532] on button "Upload a video instead" at bounding box center [630, 526] width 175 height 25
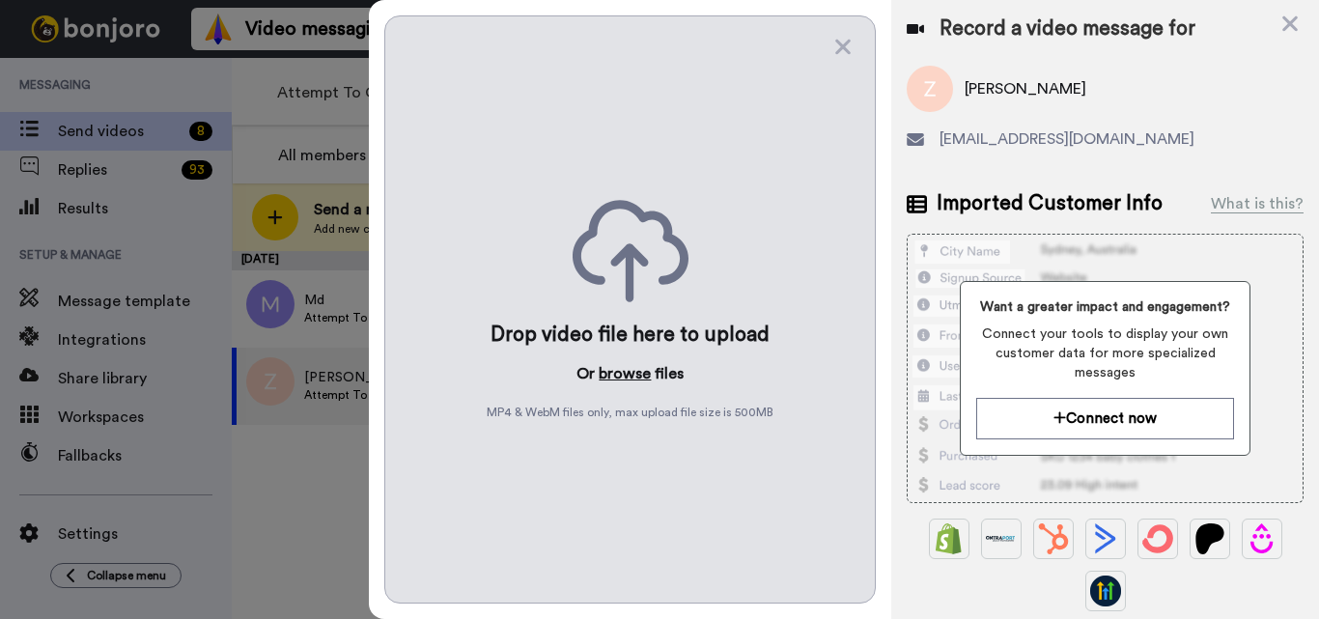
click at [631, 366] on button "browse" at bounding box center [625, 373] width 52 height 23
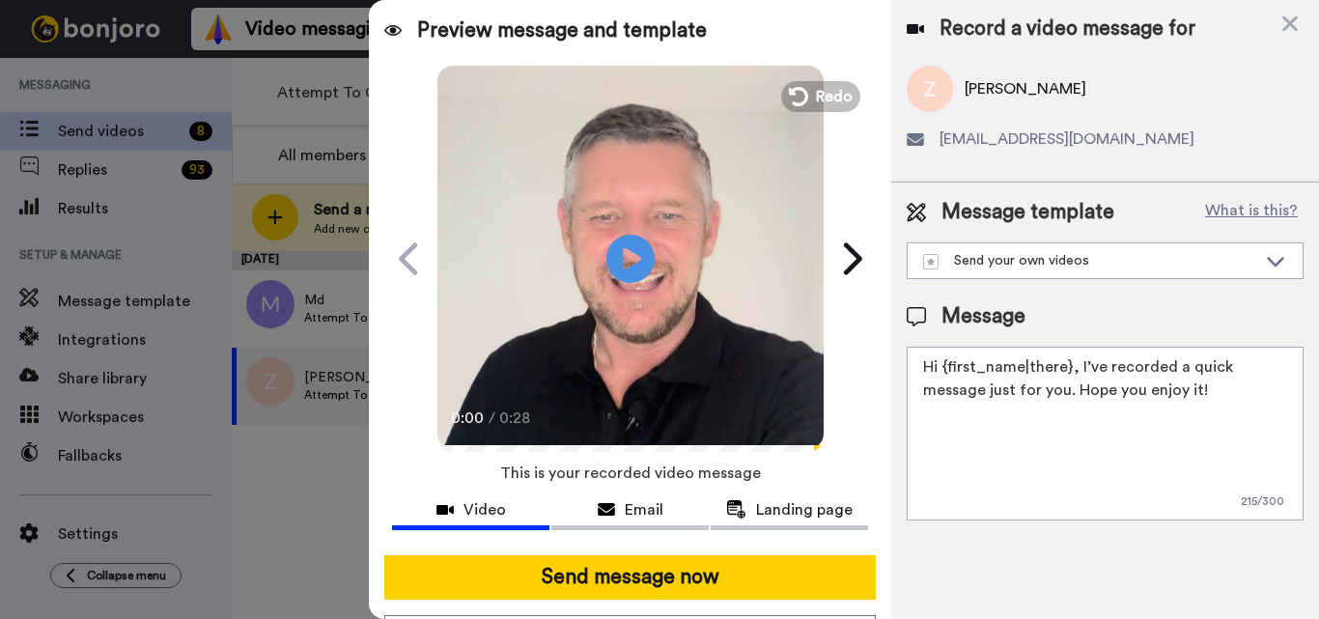
click at [997, 398] on textarea "Hi {first_name|there}, I’ve recorded a quick message just for you. Hope you enj…" at bounding box center [1105, 434] width 397 height 174
paste textarea "Feel free to share some times you’re available, or you can also pick from my ca…"
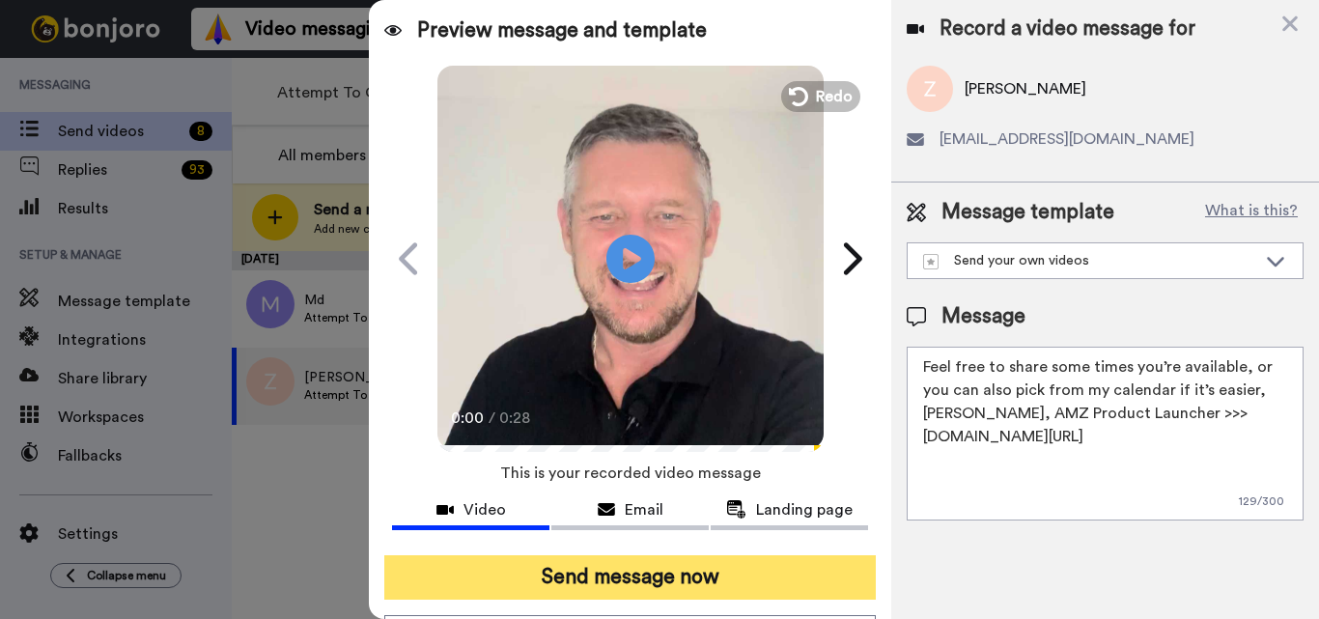
type textarea "Feel free to share some times you’re available, or you can also pick from my ca…"
click at [748, 570] on button "Send message now" at bounding box center [630, 577] width 492 height 44
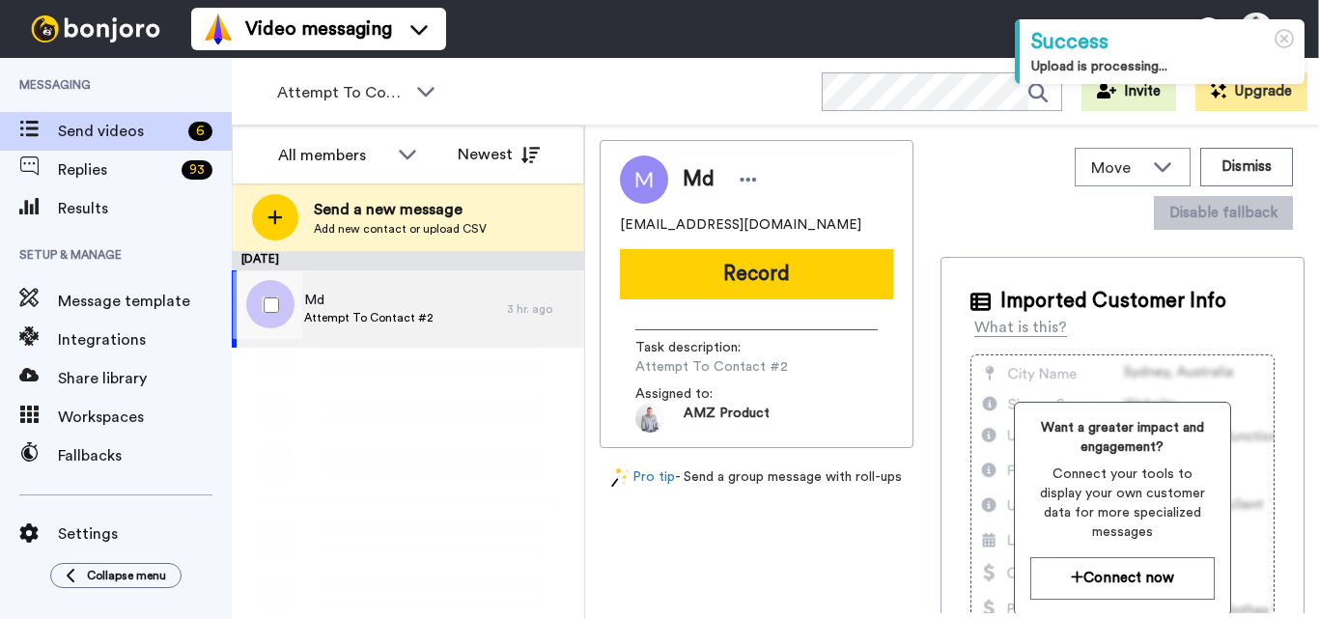
drag, startPoint x: 0, startPoint y: 0, endPoint x: 422, endPoint y: 312, distance: 524.8
click at [420, 312] on span "Attempt To Contact #2" at bounding box center [368, 317] width 129 height 15
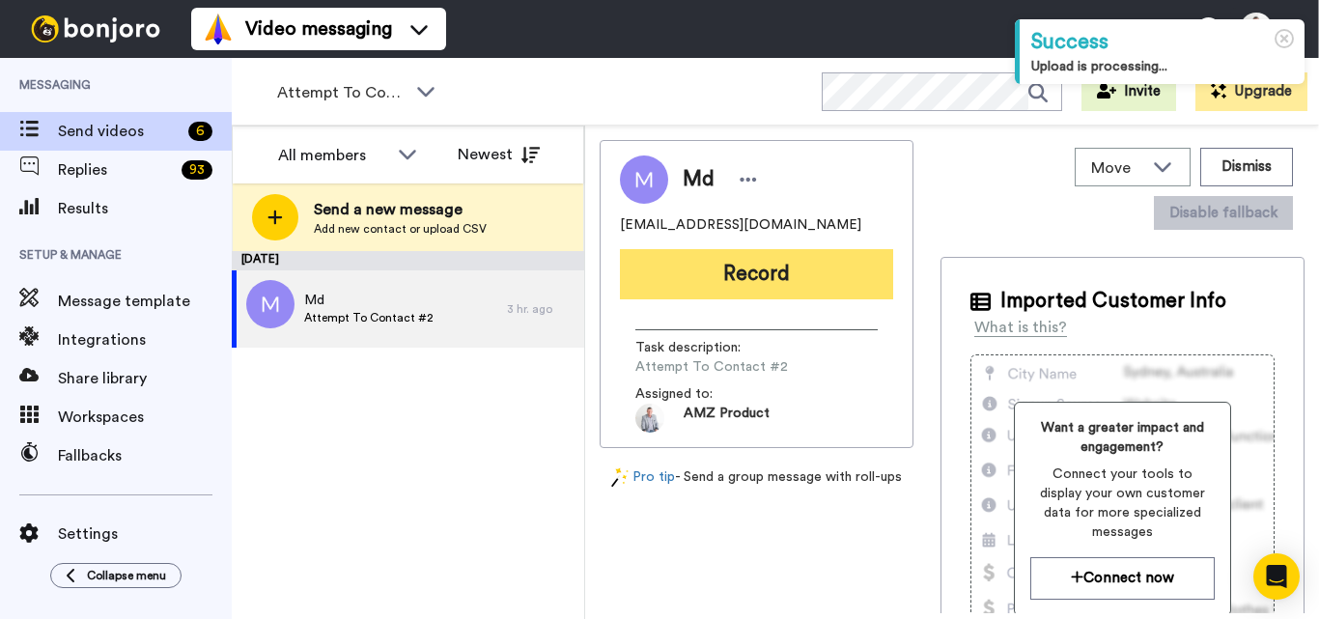
click at [720, 268] on button "Record" at bounding box center [756, 274] width 273 height 50
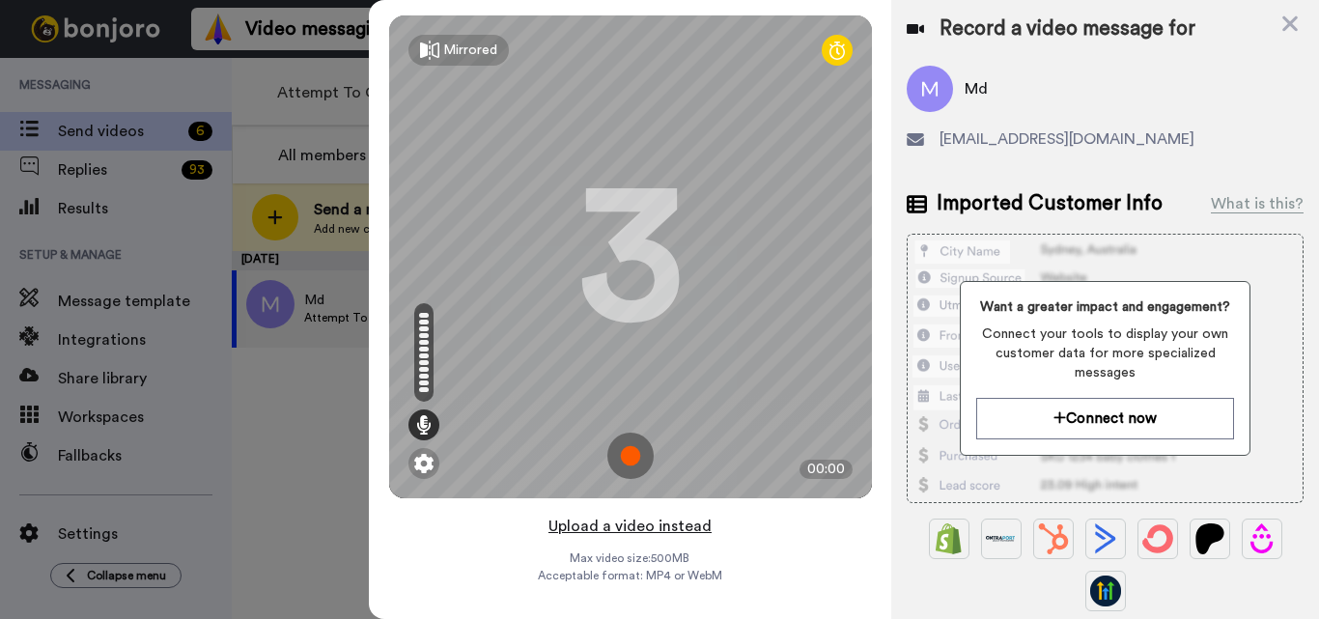
click at [654, 528] on button "Upload a video instead" at bounding box center [630, 526] width 175 height 25
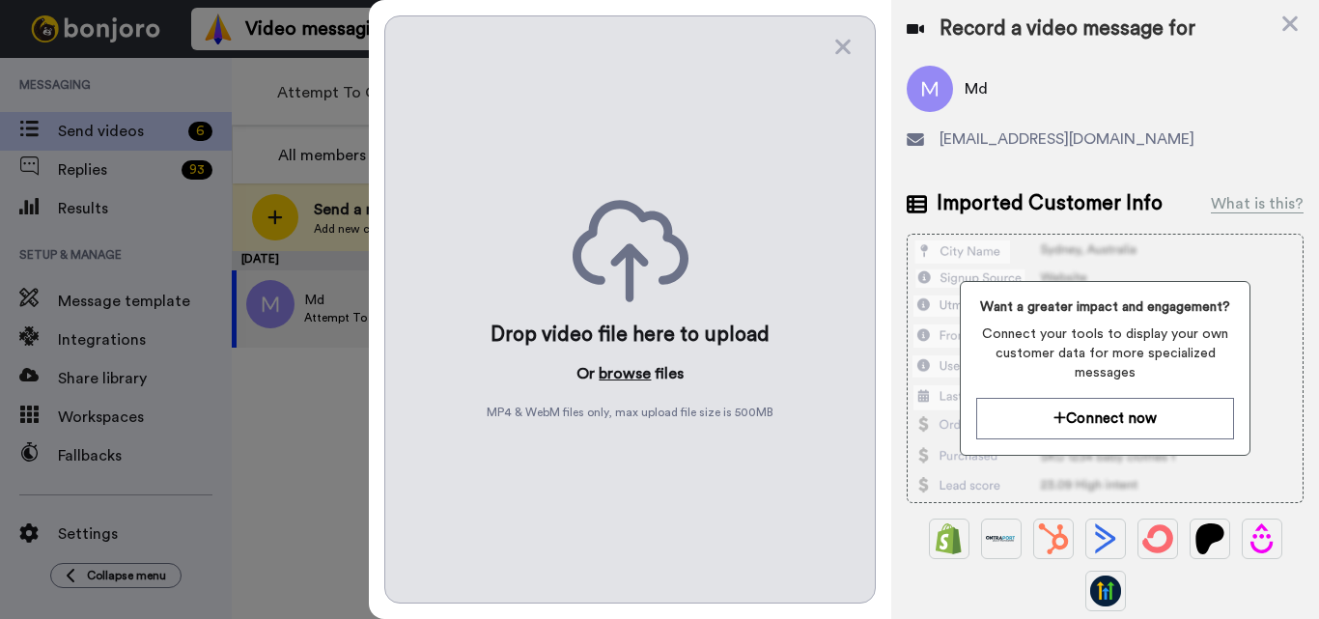
click at [611, 373] on button "browse" at bounding box center [625, 373] width 52 height 23
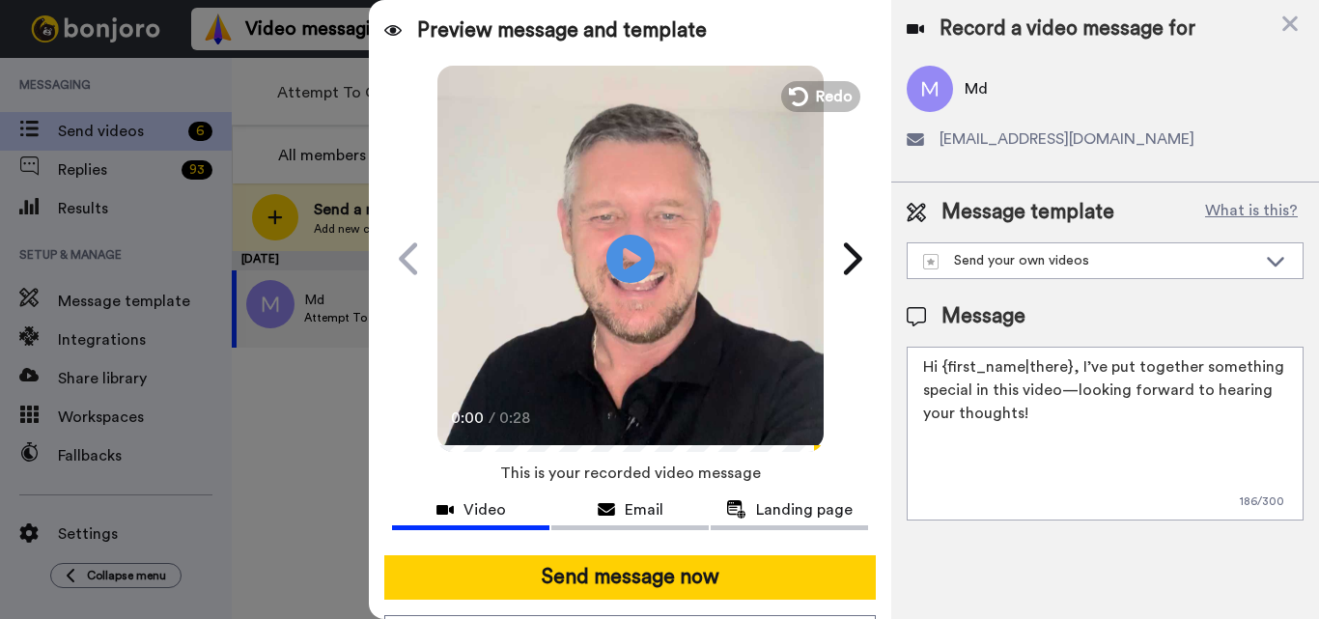
click at [983, 421] on textarea "Hi {first_name|there}, I’ve put together something special in this video—lookin…" at bounding box center [1105, 434] width 397 height 174
paste textarea "Feel free to share some times you’re available, or you can also pick from my ca…"
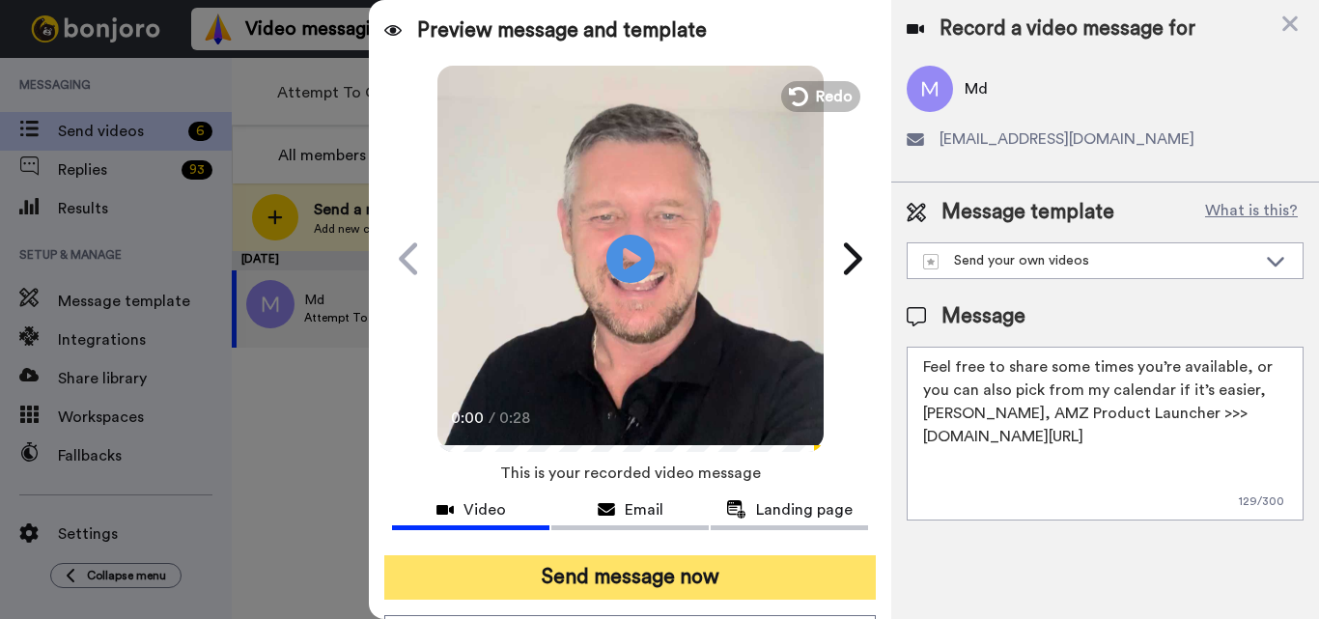
type textarea "Feel free to share some times you’re available, or you can also pick from my ca…"
click at [745, 561] on button "Send message now" at bounding box center [630, 577] width 492 height 44
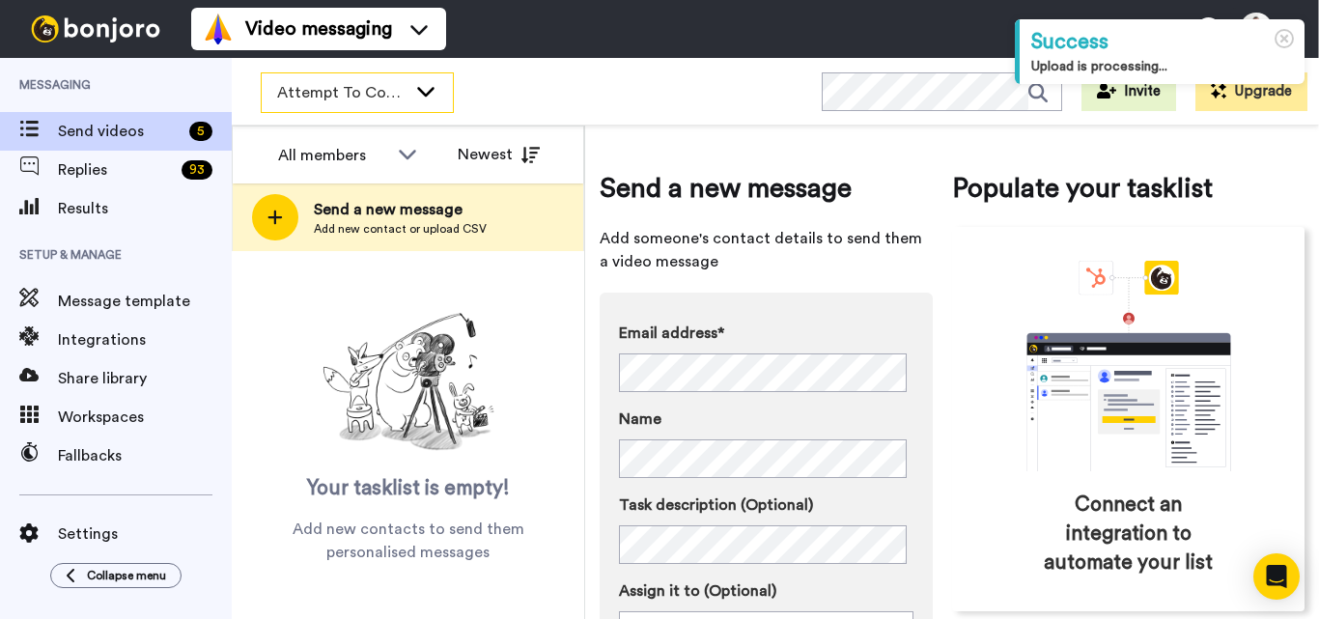
click at [380, 95] on span "Attempt To Contact 2" at bounding box center [341, 92] width 129 height 23
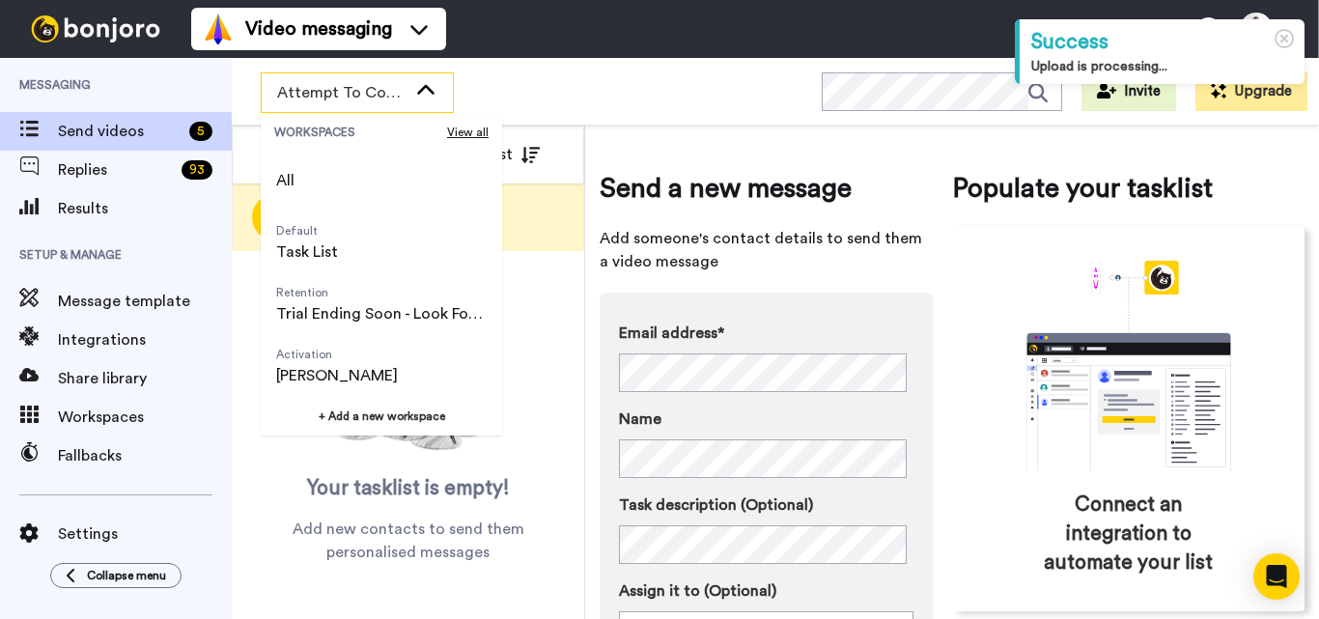
scroll to position [124, 0]
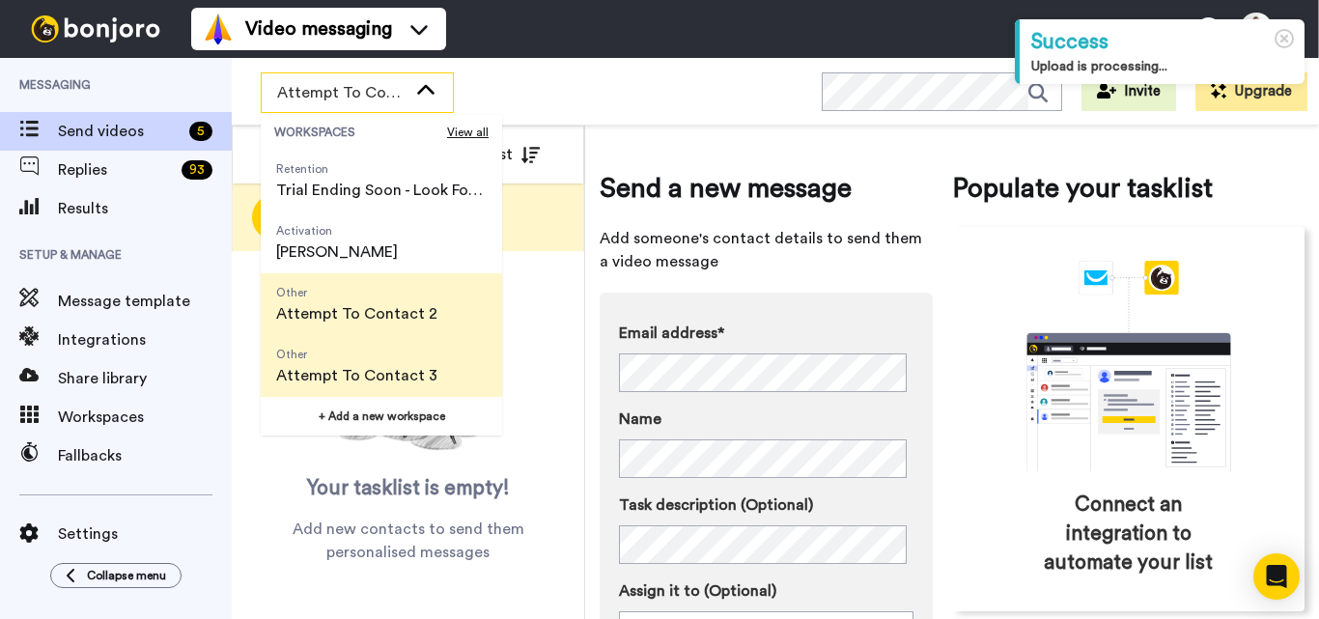
click at [384, 359] on span "Other" at bounding box center [356, 354] width 161 height 15
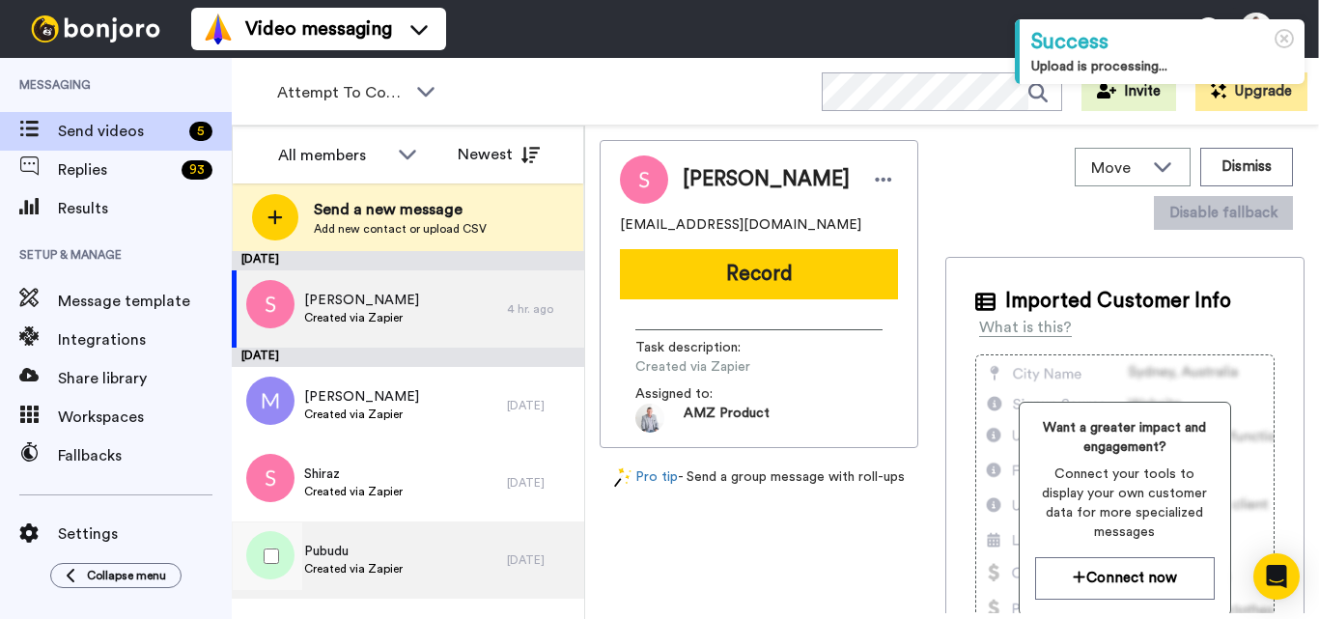
click at [439, 573] on div "Pubudu Created via Zapier" at bounding box center [369, 560] width 275 height 77
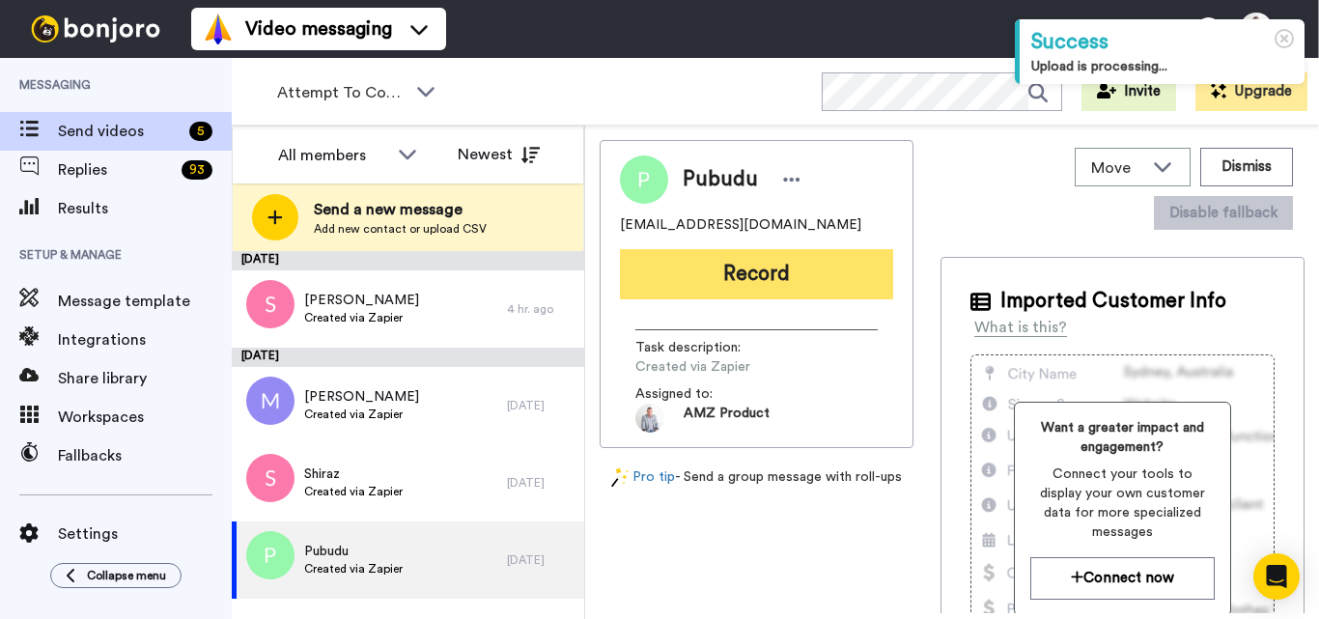
click at [744, 276] on button "Record" at bounding box center [756, 274] width 273 height 50
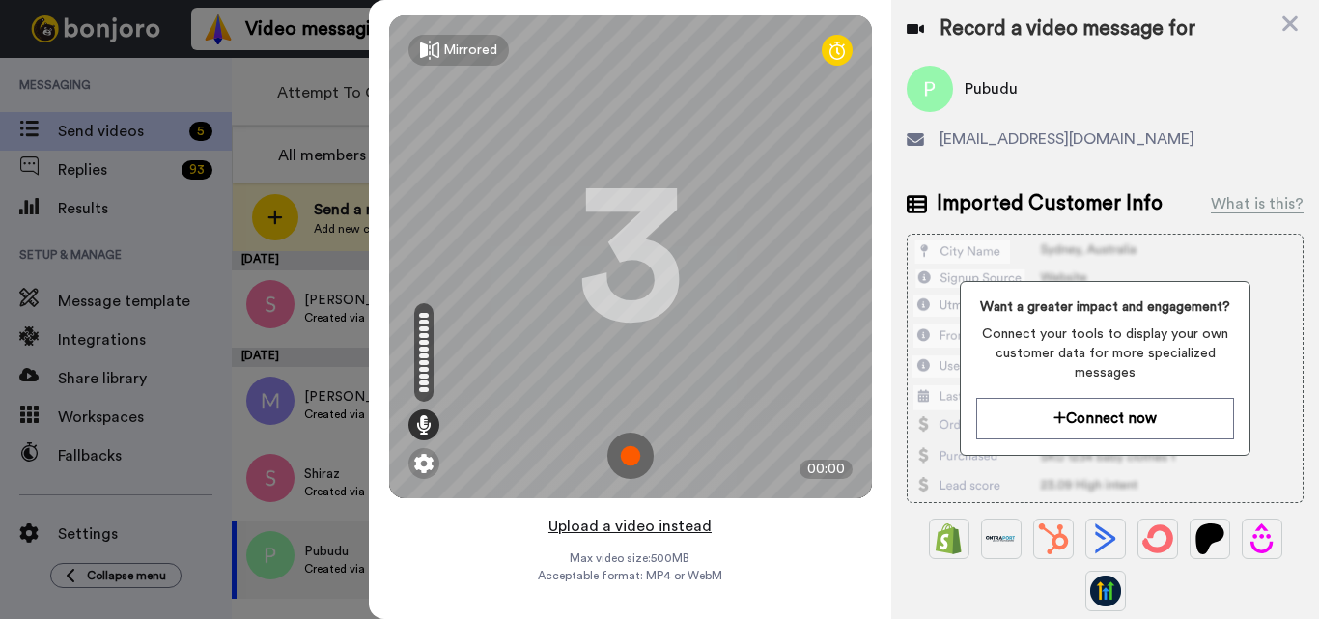
click at [604, 516] on button "Upload a video instead" at bounding box center [630, 526] width 175 height 25
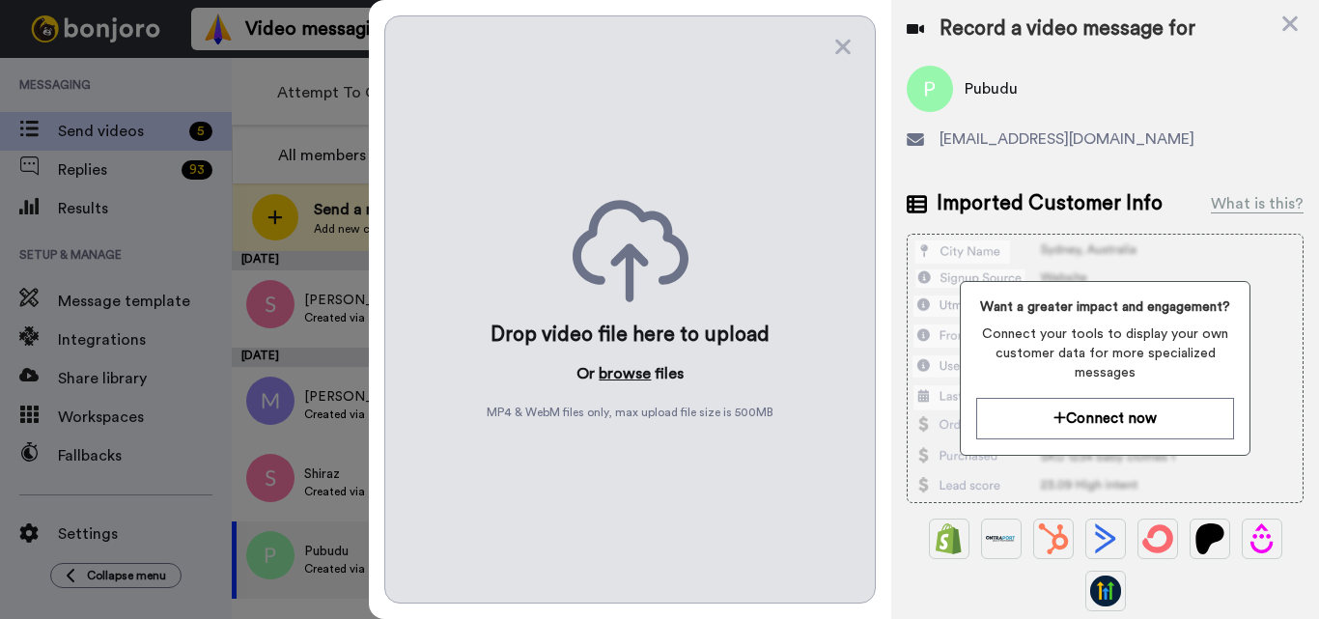
click at [630, 373] on button "browse" at bounding box center [625, 373] width 52 height 23
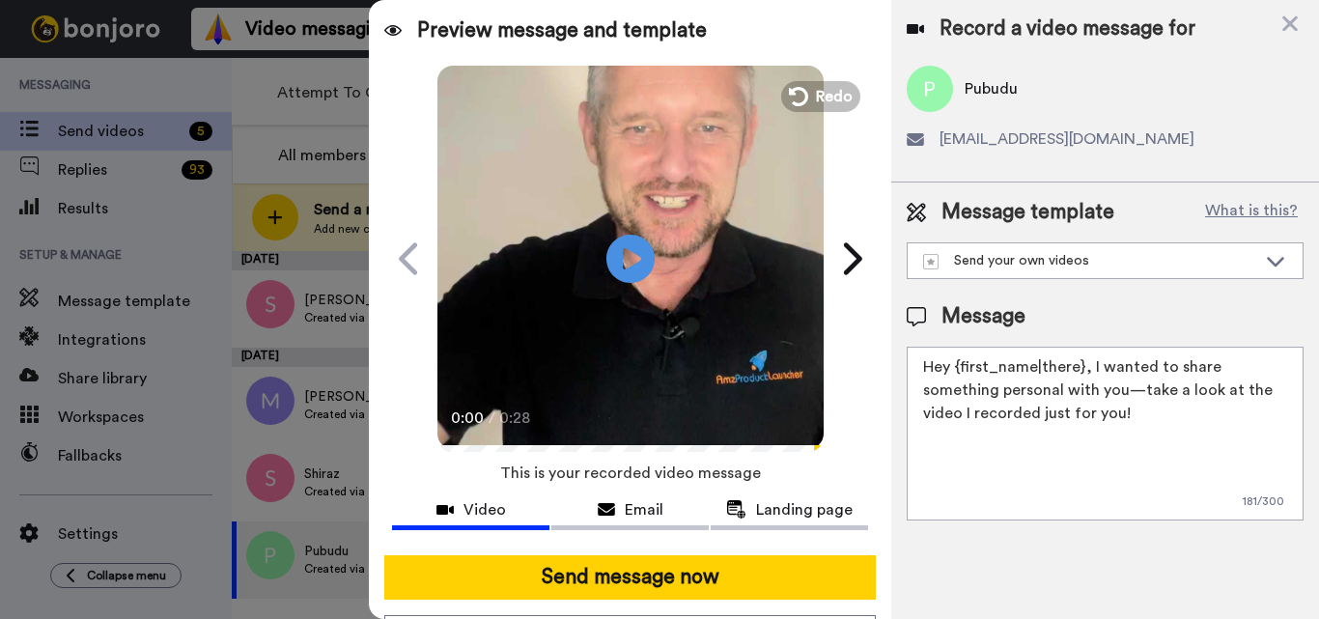
click at [975, 407] on textarea "Hey {first_name|there}, I wanted to share something personal with you—take a lo…" at bounding box center [1105, 434] width 397 height 174
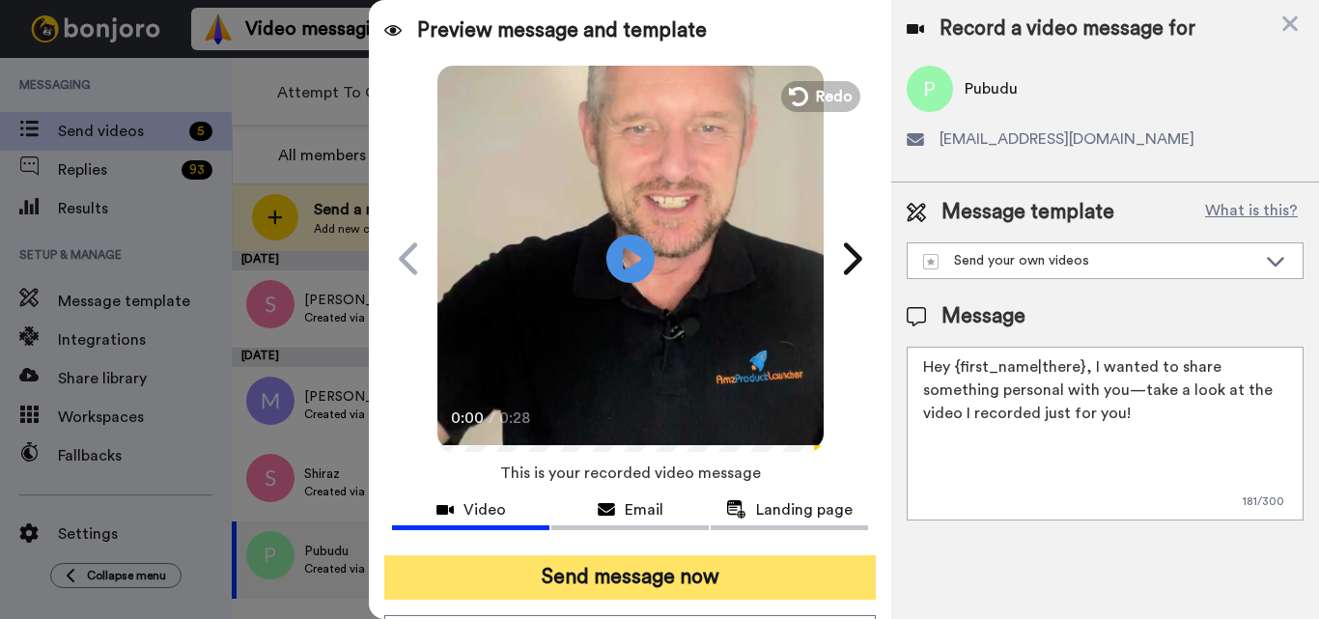
paste textarea "Feel free to share some times you’re available, or you can also pick from my ca…"
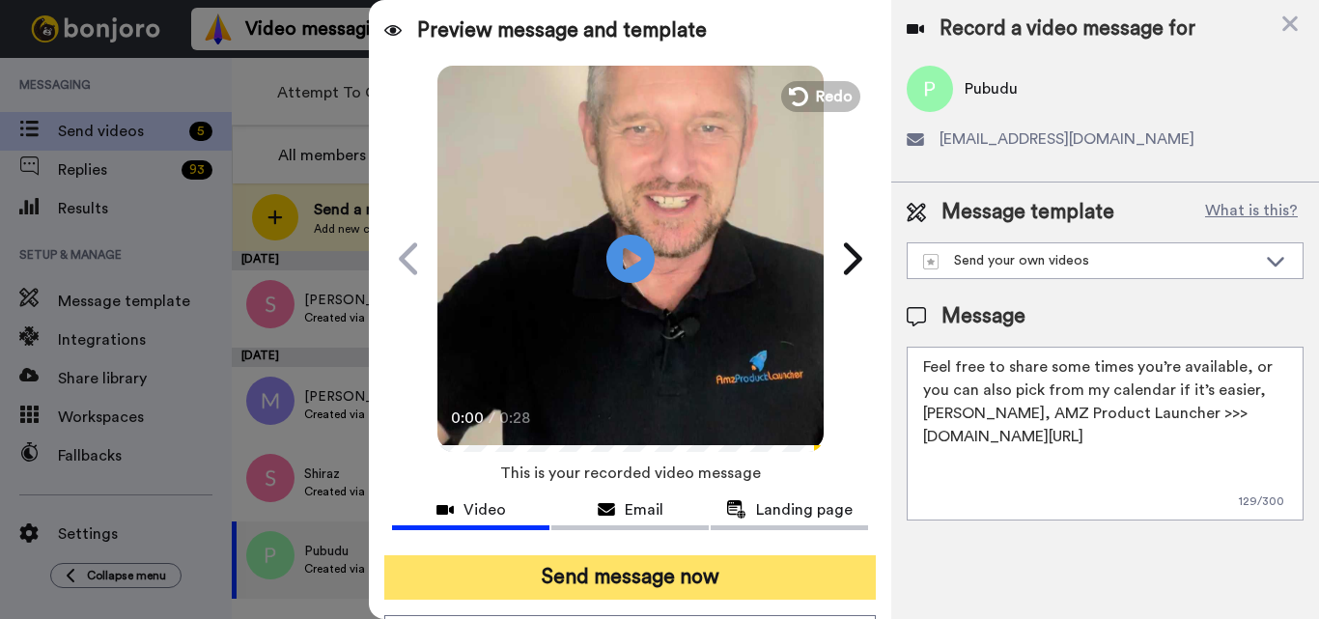
type textarea "Feel free to share some times you’re available, or you can also pick from my ca…"
click at [727, 583] on button "Send message now" at bounding box center [630, 577] width 492 height 44
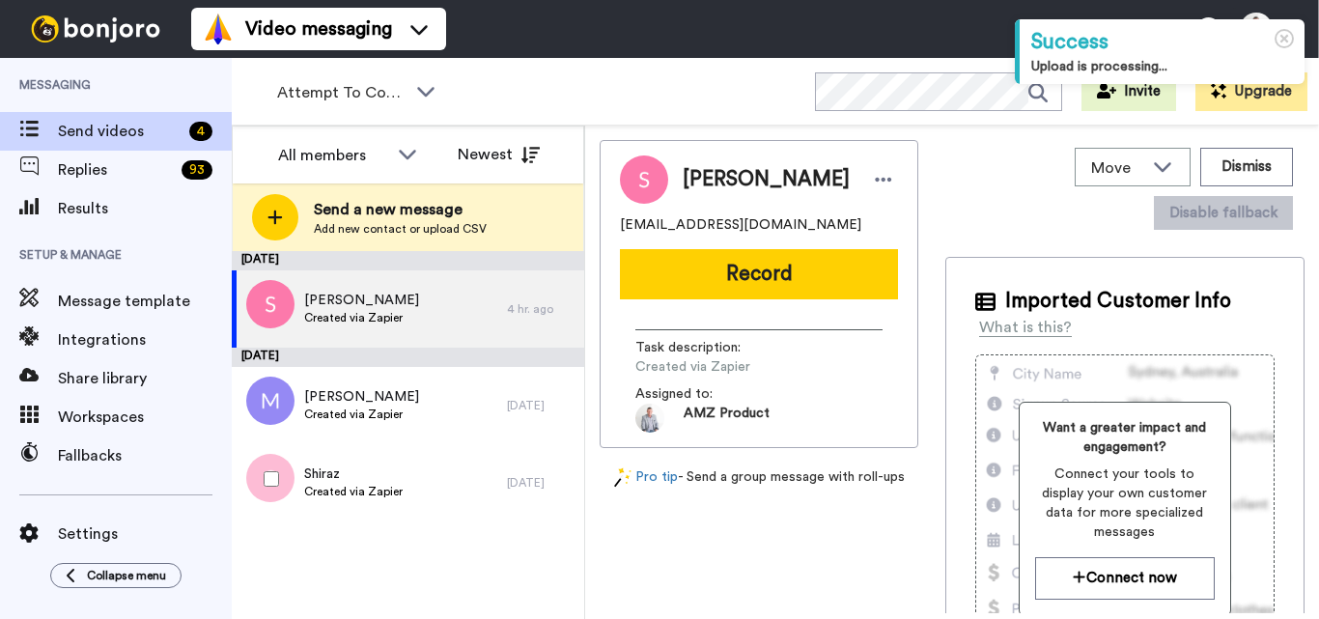
click at [339, 466] on span "Shiraz" at bounding box center [353, 474] width 99 height 19
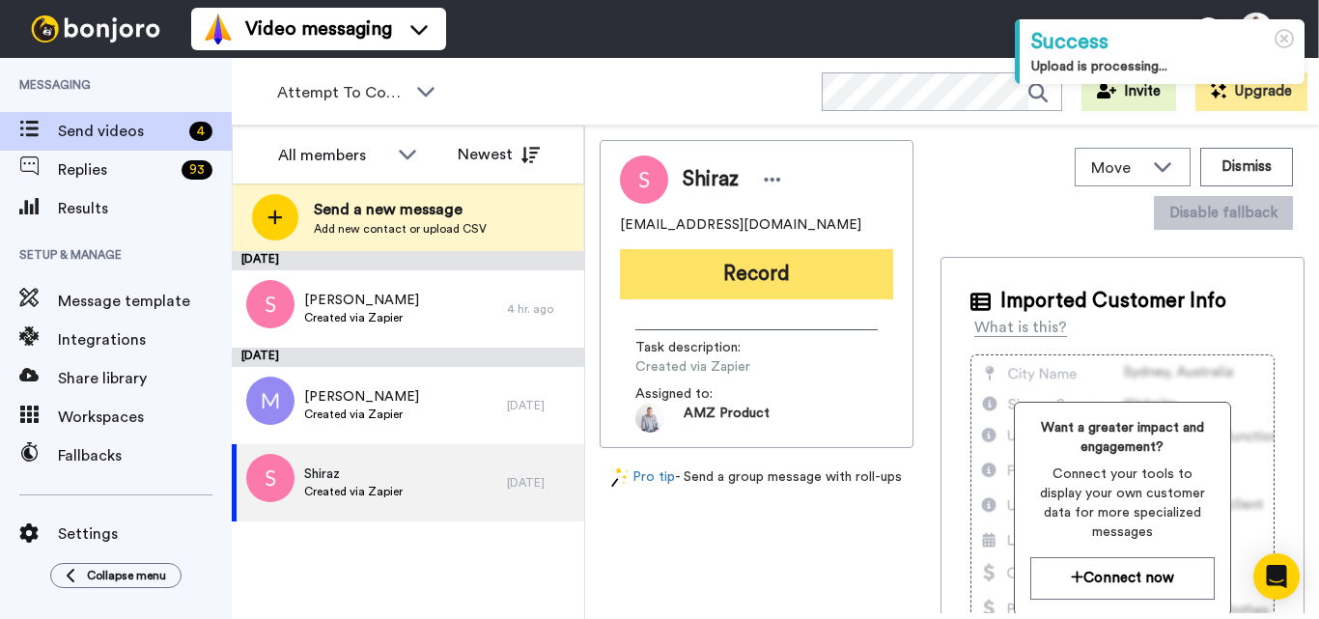
click at [736, 275] on button "Record" at bounding box center [756, 274] width 273 height 50
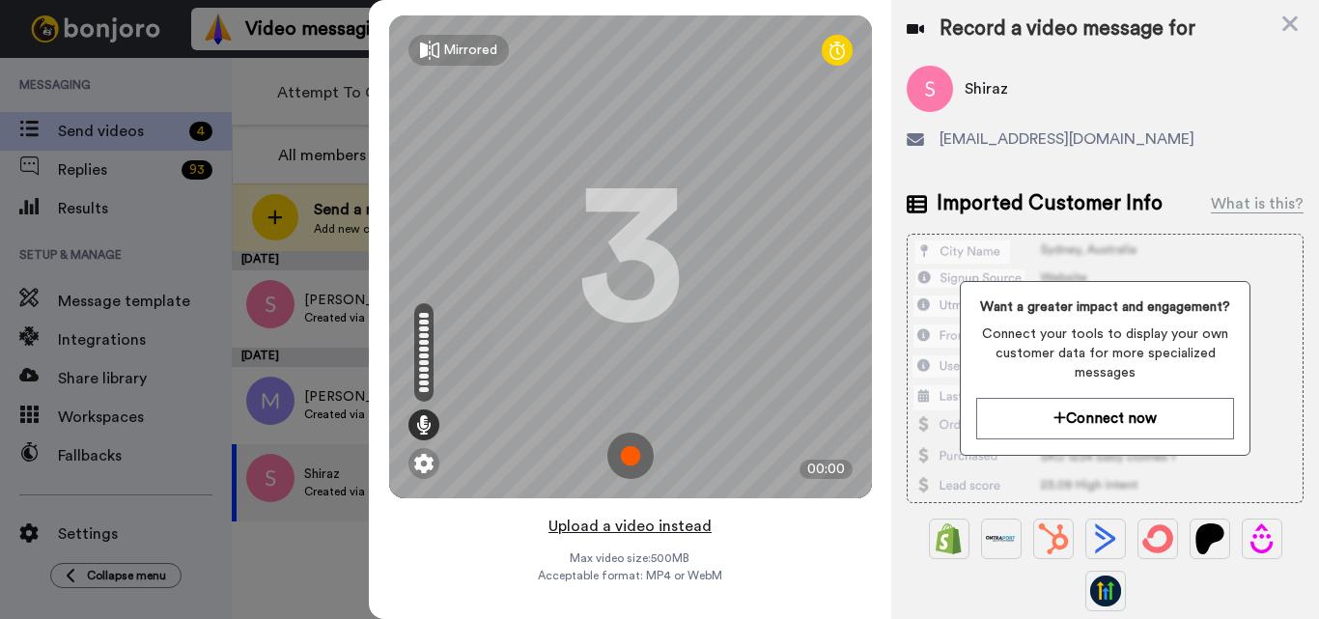
click at [629, 532] on button "Upload a video instead" at bounding box center [630, 526] width 175 height 25
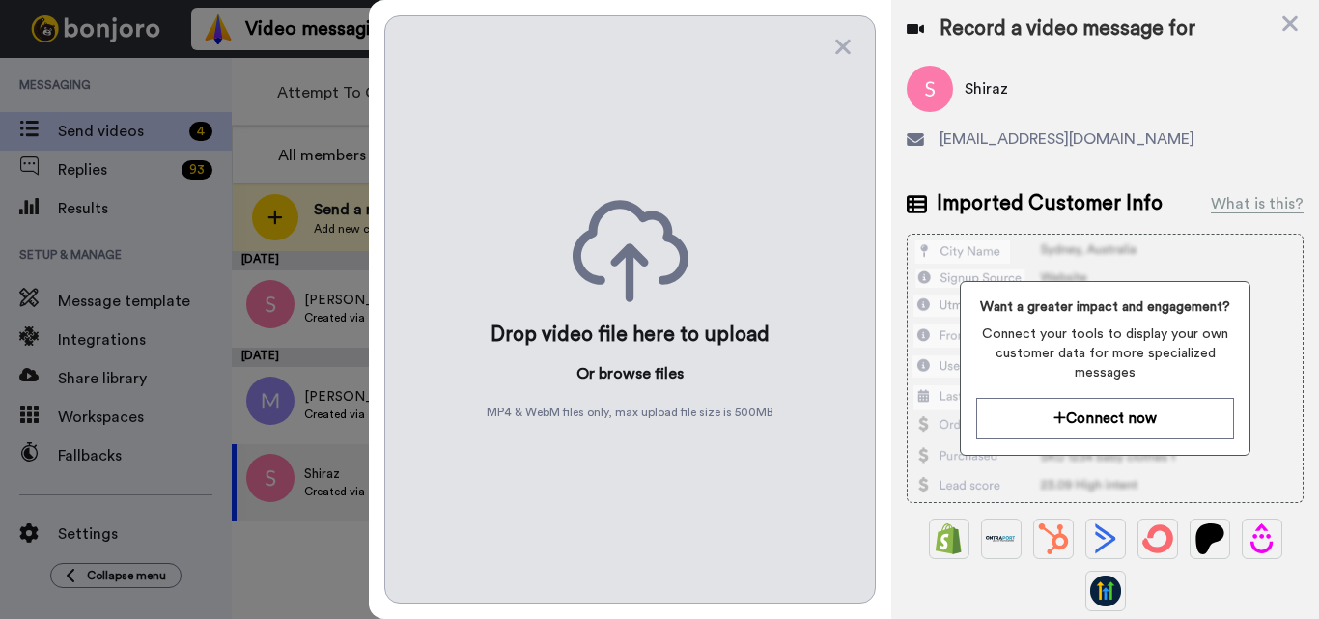
click at [626, 367] on button "browse" at bounding box center [625, 373] width 52 height 23
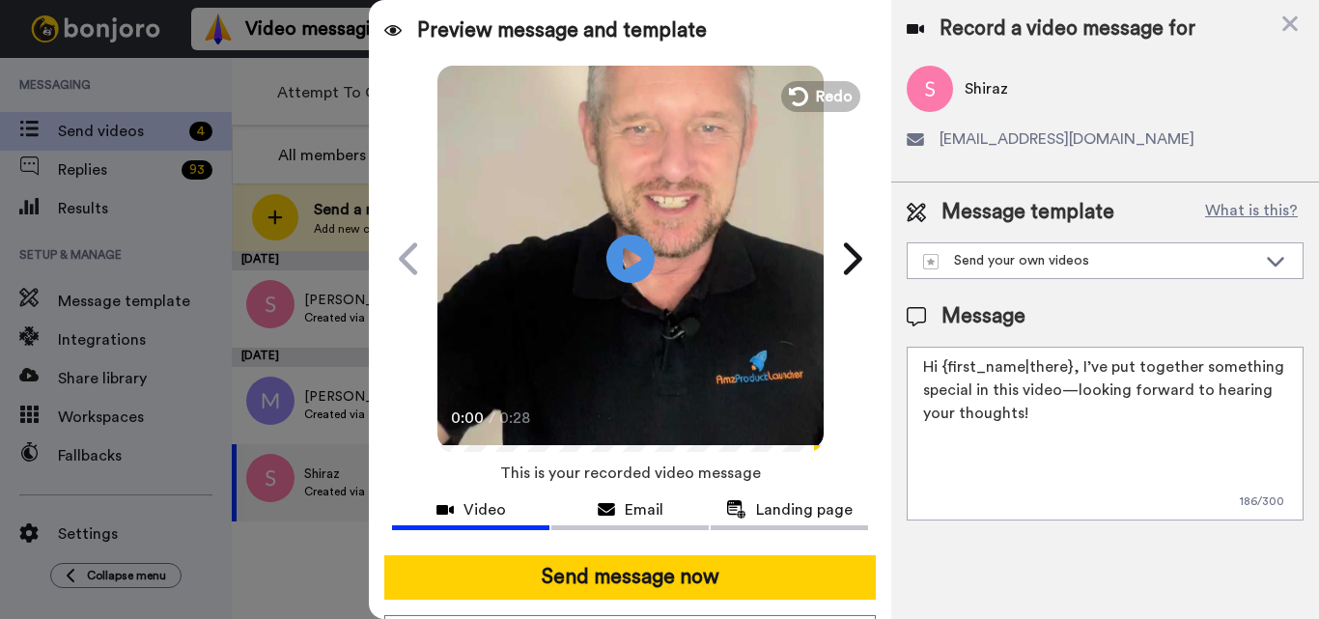
click at [1074, 408] on textarea "Hi {first_name|there}, I’ve put together something special in this video—lookin…" at bounding box center [1105, 434] width 397 height 174
paste textarea "Feel free to share some times you’re available, or you can also pick from my ca…"
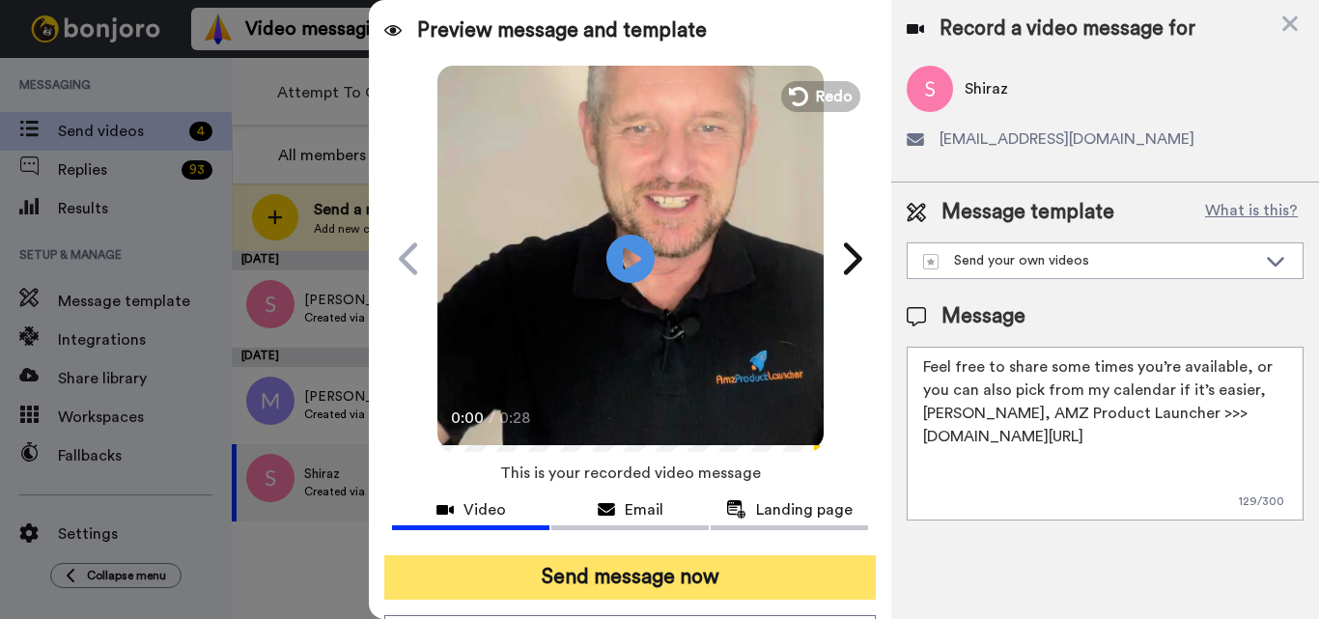
type textarea "Feel free to share some times you’re available, or you can also pick from my ca…"
click at [790, 564] on button "Send message now" at bounding box center [630, 577] width 492 height 44
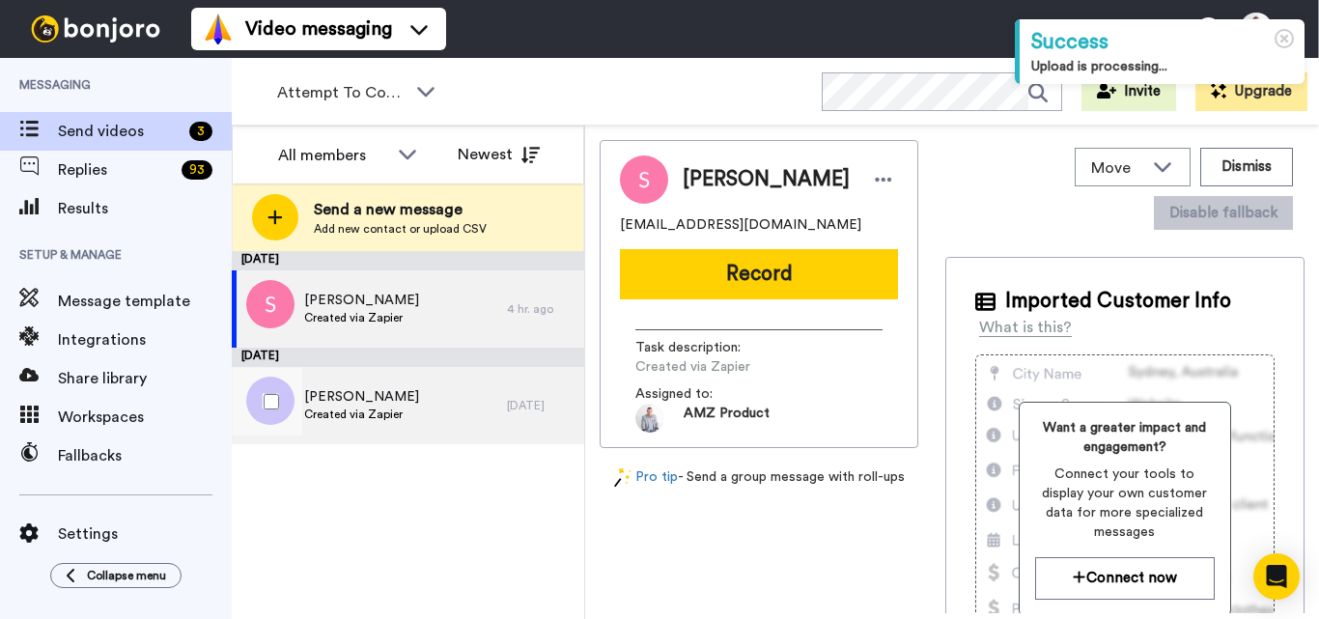
click at [443, 420] on div "[PERSON_NAME] Created via Zapier" at bounding box center [369, 405] width 275 height 77
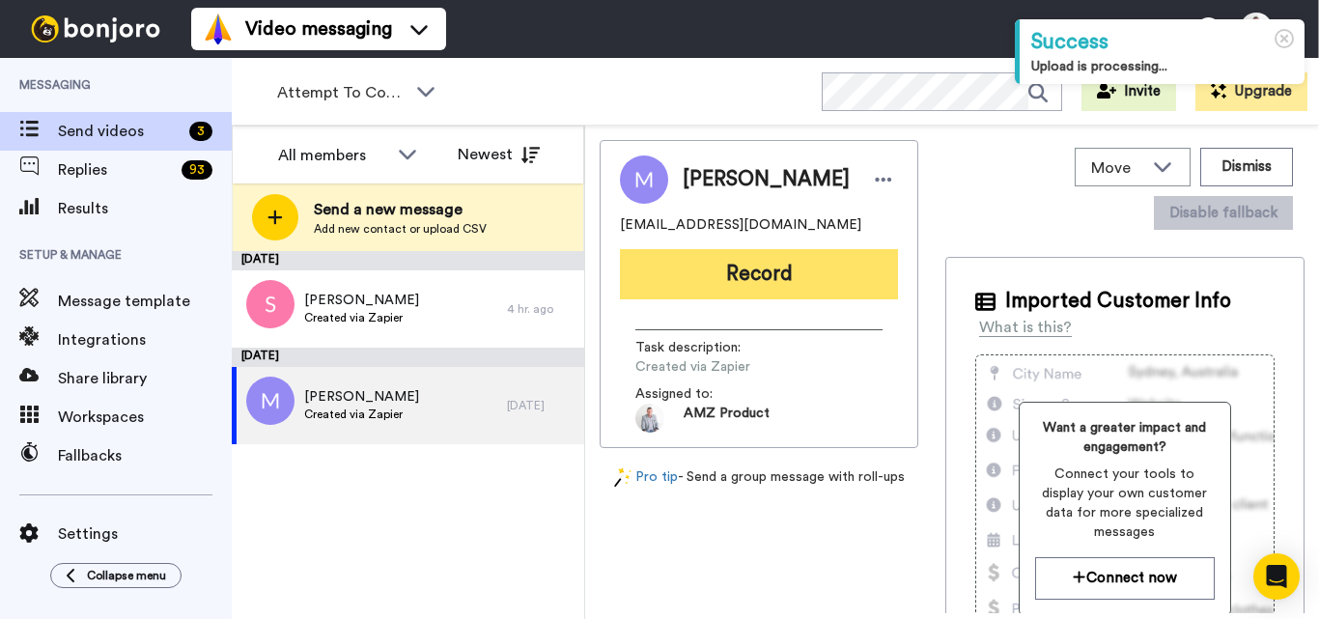
click at [754, 283] on button "Record" at bounding box center [759, 274] width 278 height 50
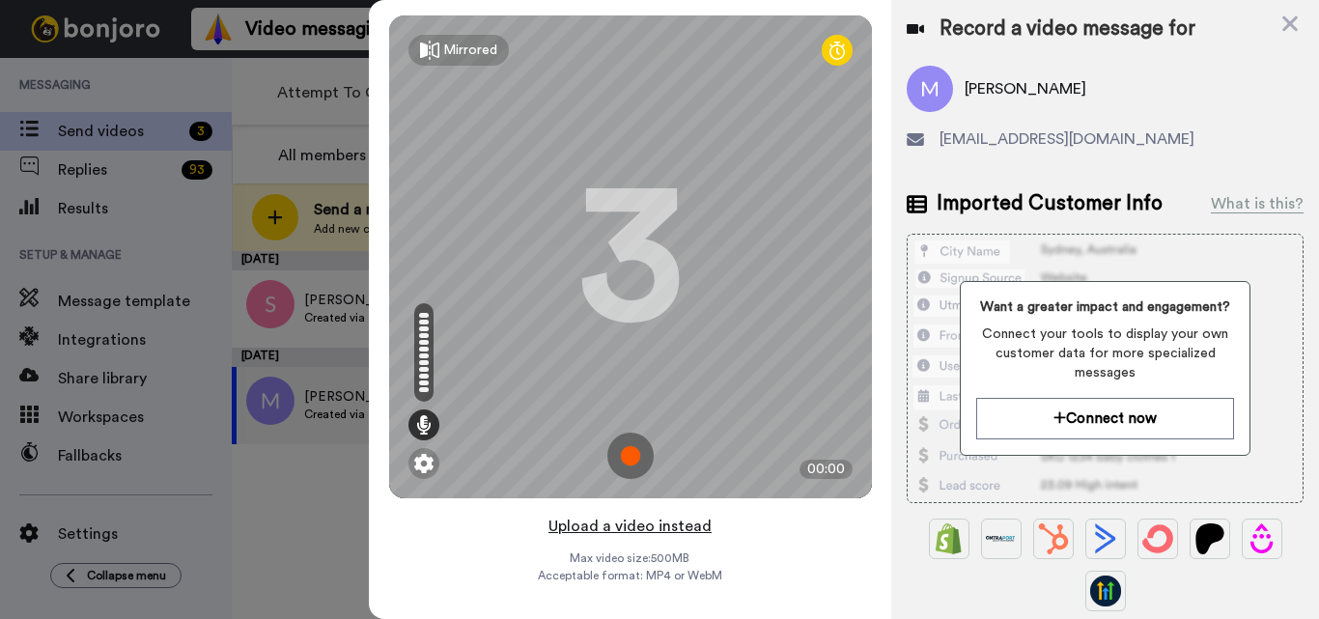
click at [639, 531] on button "Upload a video instead" at bounding box center [630, 526] width 175 height 25
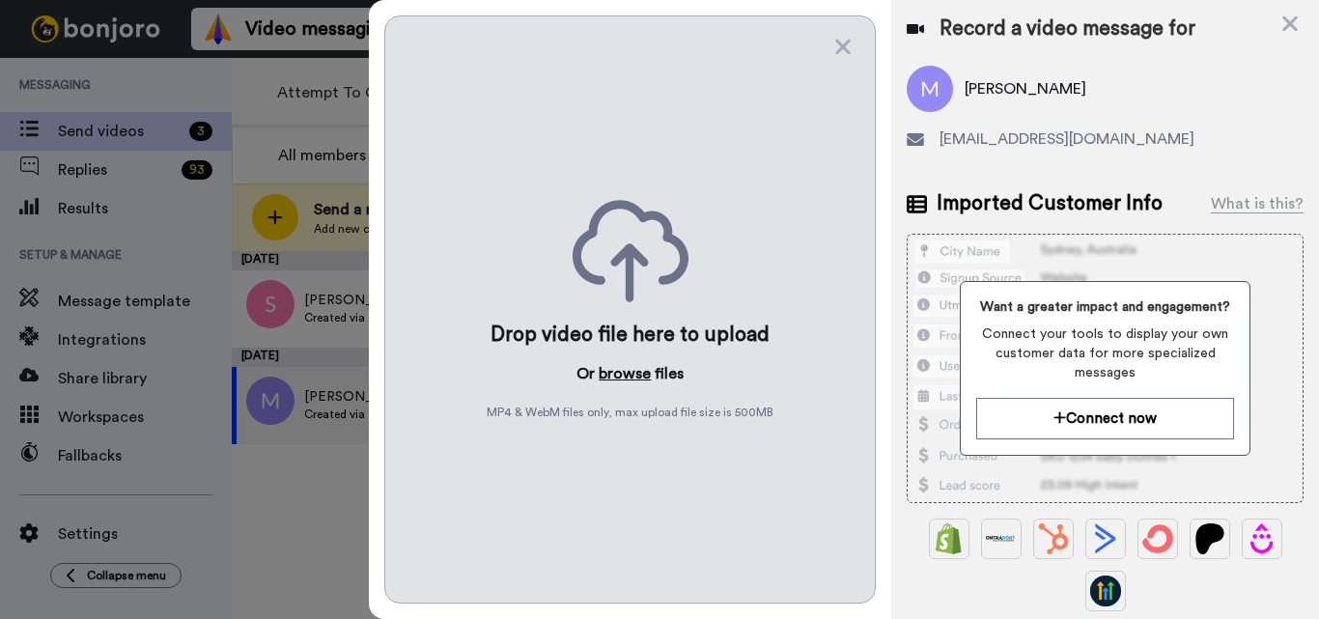
click at [630, 373] on button "browse" at bounding box center [625, 373] width 52 height 23
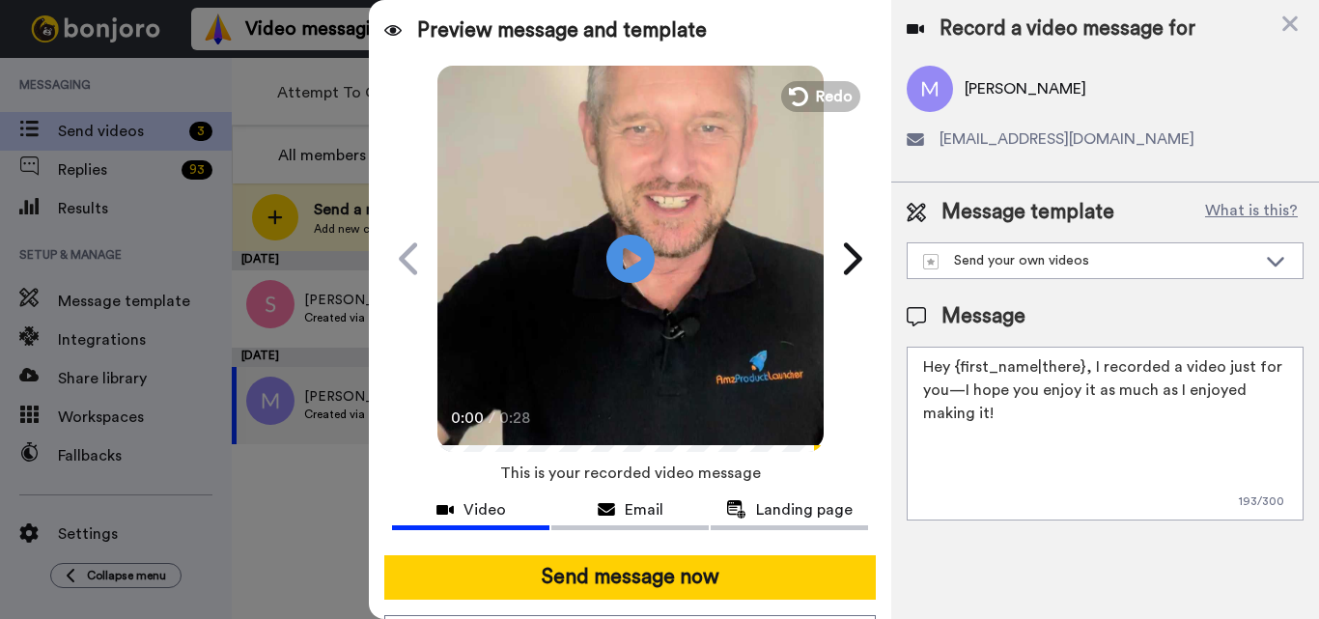
click at [968, 373] on textarea "Hey {first_name|there}, I recorded a video just for you—I hope you enjoy it as …" at bounding box center [1105, 434] width 397 height 174
paste textarea "Feel free to share some times you’re available, or you can also pick from my ca…"
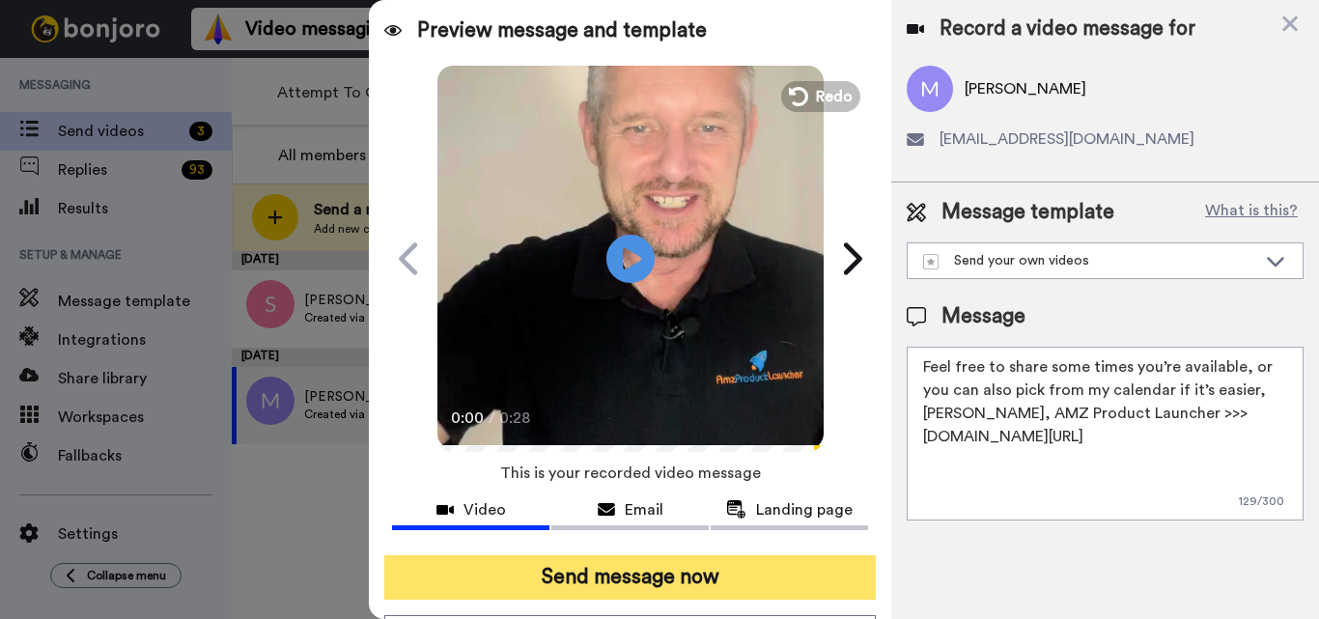
type textarea "Feel free to share some times you’re available, or you can also pick from my ca…"
click at [748, 583] on button "Send message now" at bounding box center [630, 577] width 492 height 44
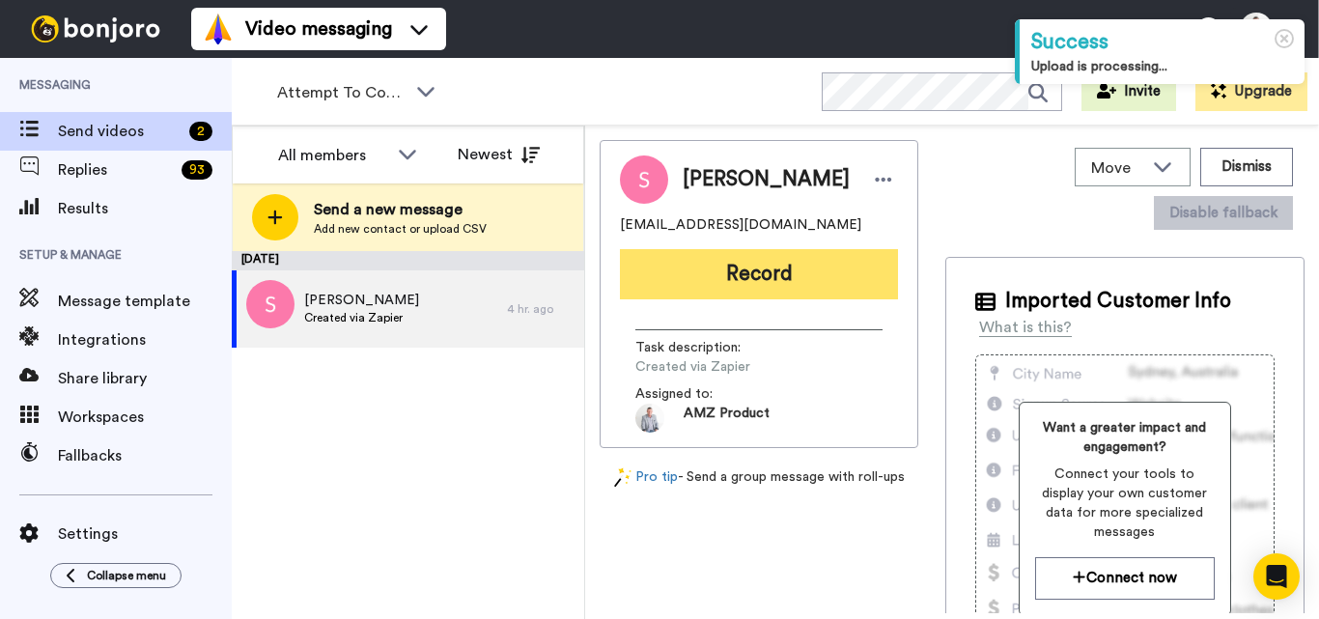
click at [738, 277] on button "Record" at bounding box center [759, 274] width 278 height 50
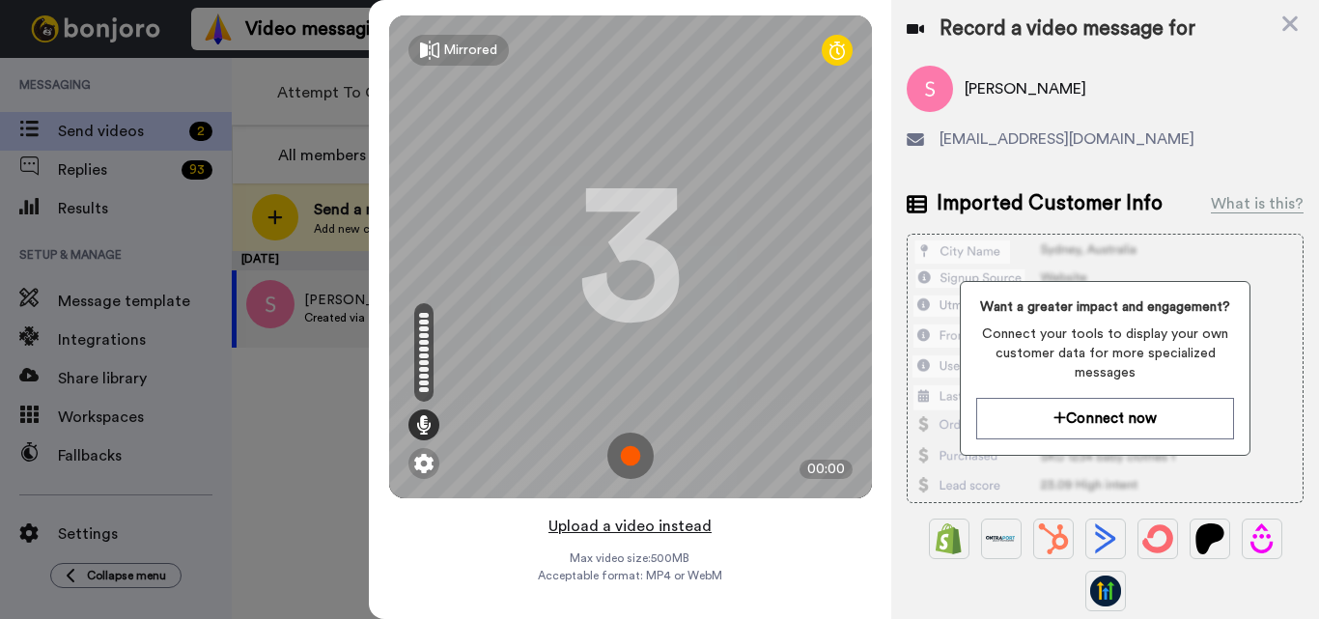
click at [674, 521] on button "Upload a video instead" at bounding box center [630, 526] width 175 height 25
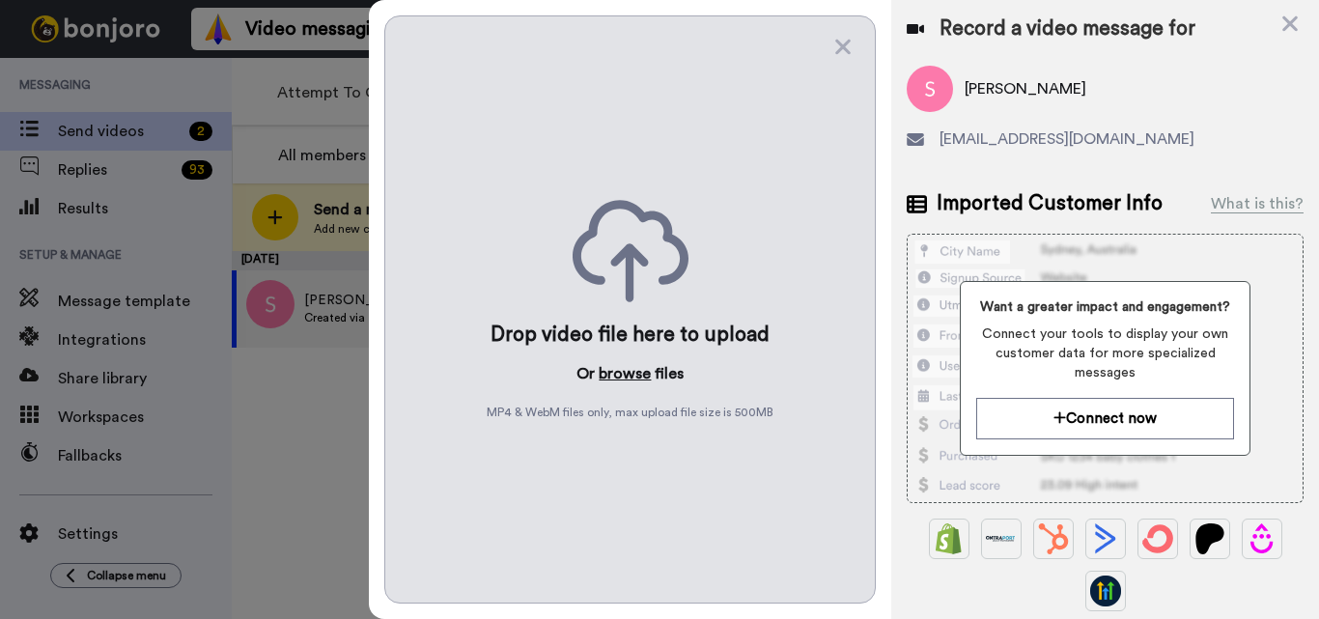
click at [613, 364] on button "browse" at bounding box center [625, 373] width 52 height 23
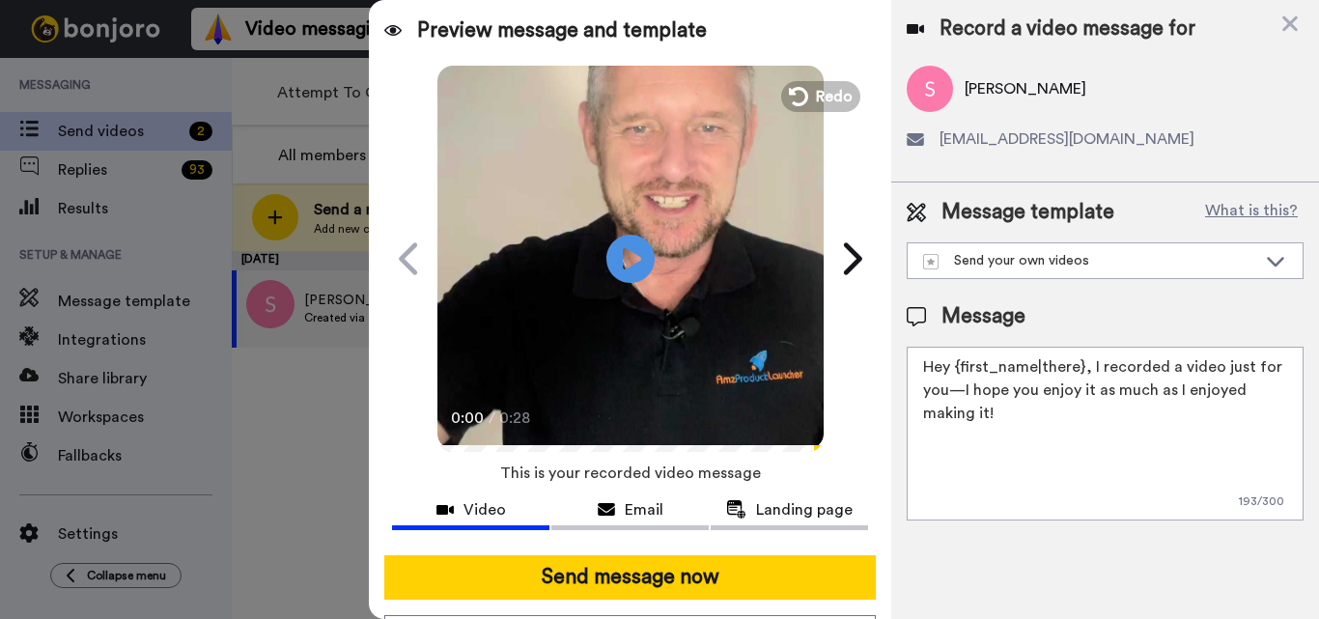
click at [958, 396] on textarea "Hey {first_name|there}, I recorded a video just for you—I hope you enjoy it as …" at bounding box center [1105, 434] width 397 height 174
paste textarea "Feel free to share some times you’re available, or you can also pick from my ca…"
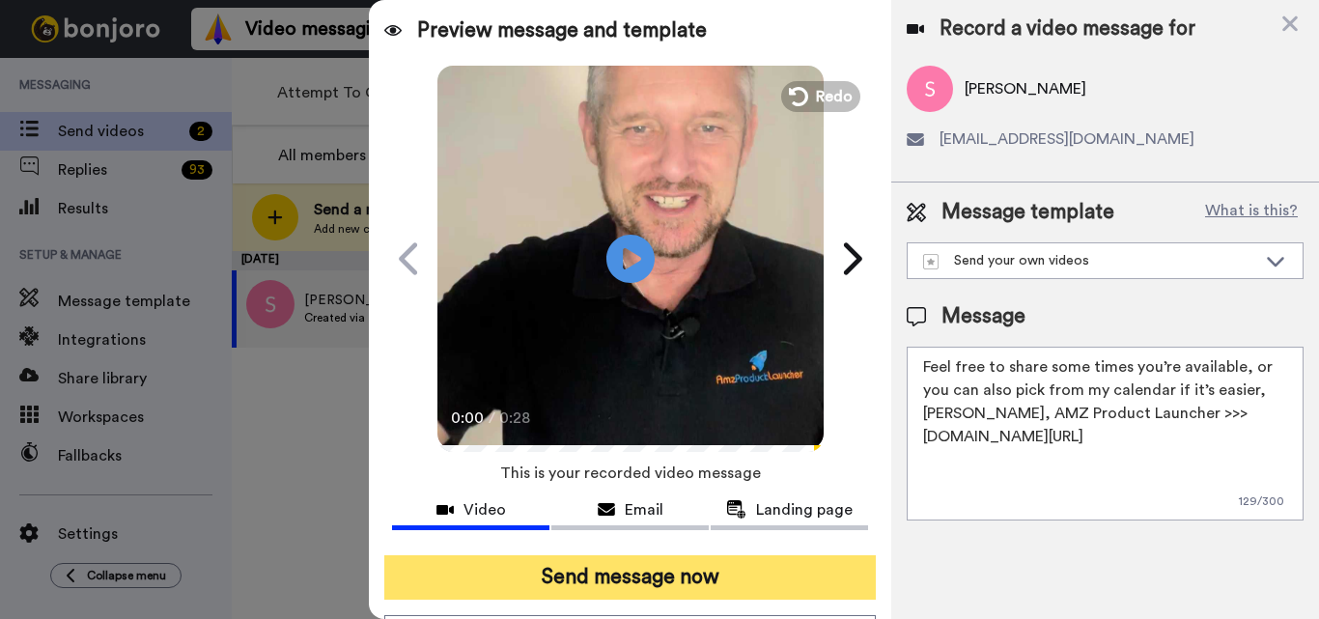
type textarea "Feel free to share some times you’re available, or you can also pick from my ca…"
click at [718, 583] on button "Send message now" at bounding box center [630, 577] width 492 height 44
